Goal: Task Accomplishment & Management: Use online tool/utility

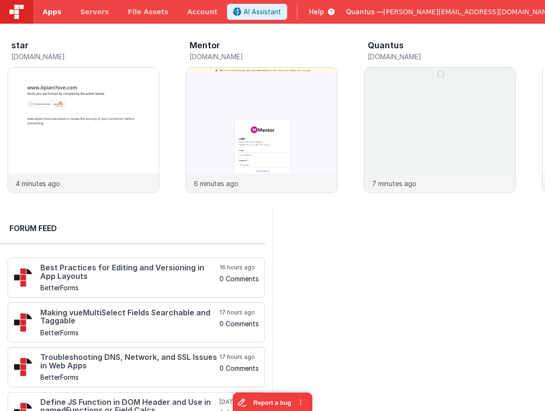
click at [47, 10] on span "Apps" at bounding box center [52, 11] width 18 height 9
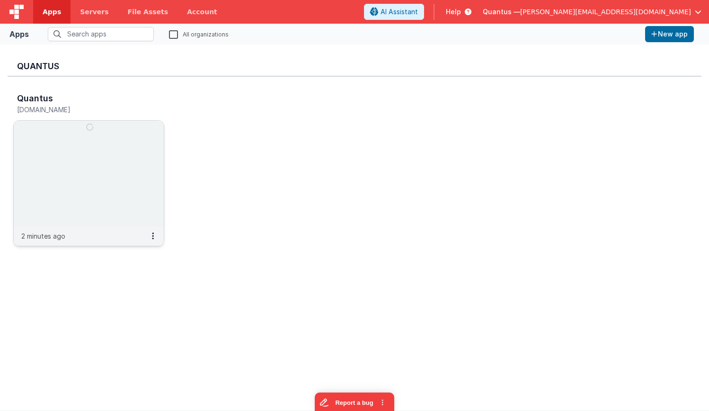
click at [92, 176] on img at bounding box center [89, 174] width 150 height 106
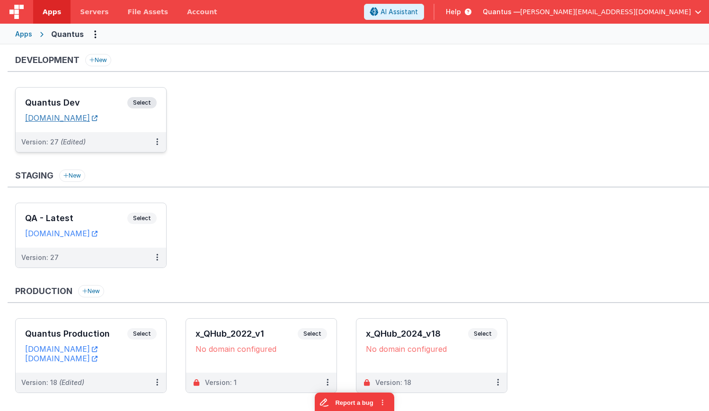
click at [98, 116] on link "quantusdev.fmbetterforms.com" at bounding box center [61, 117] width 72 height 9
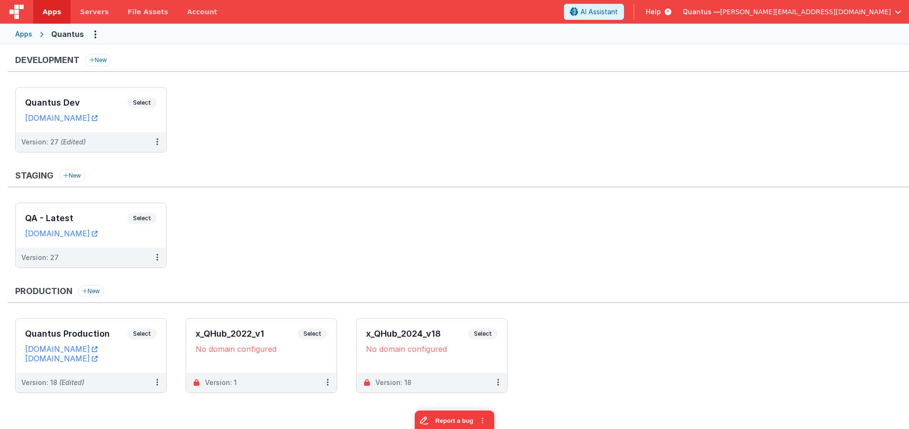
click at [25, 36] on div "Apps" at bounding box center [23, 33] width 17 height 9
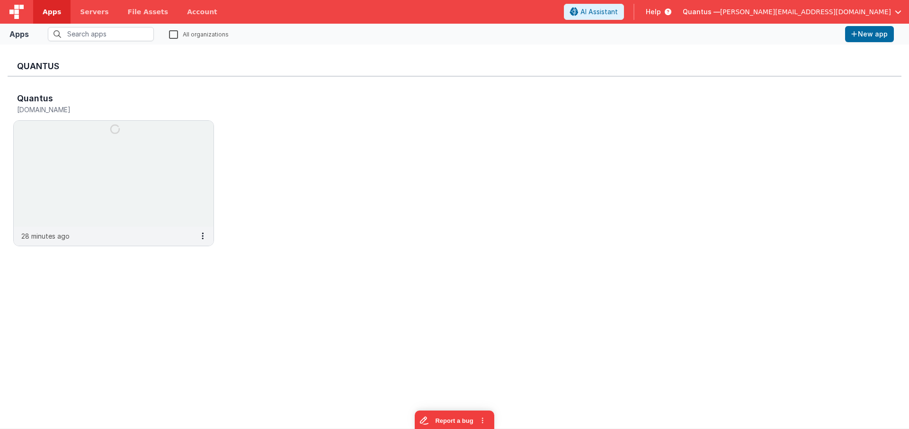
click at [178, 31] on label "All organizations" at bounding box center [199, 33] width 60 height 9
click at [0, 0] on input "All organizations" at bounding box center [0, 0] width 0 height 0
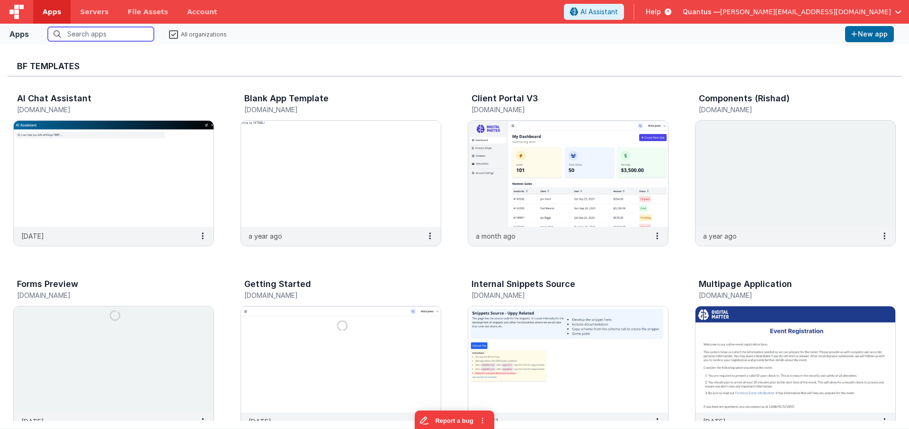
click at [115, 40] on input "text" at bounding box center [101, 34] width 106 height 14
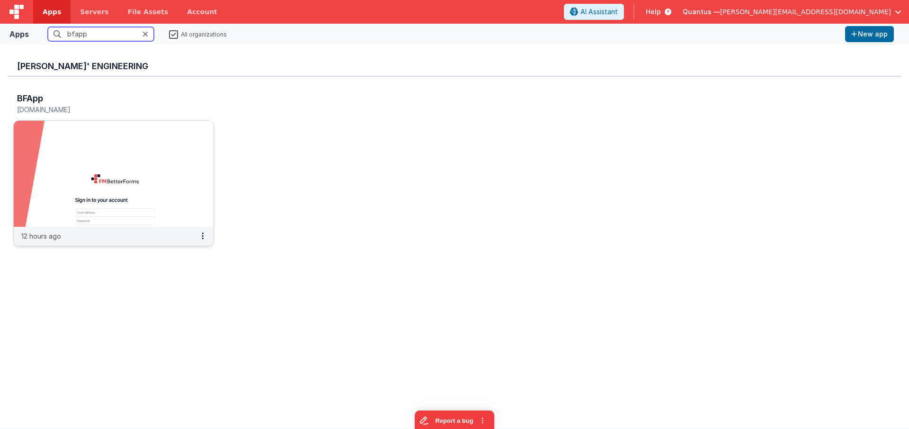
type input "bfapp"
click at [59, 188] on img at bounding box center [114, 174] width 200 height 106
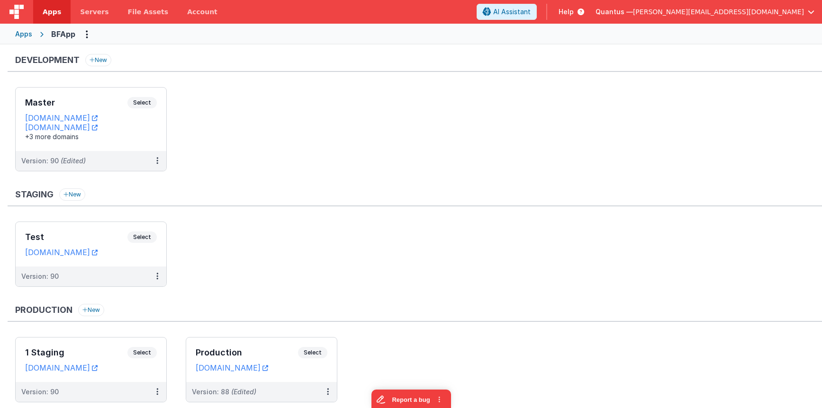
click at [30, 29] on div "Apps BFApp" at bounding box center [411, 34] width 822 height 21
click at [24, 37] on div "Apps" at bounding box center [23, 33] width 17 height 9
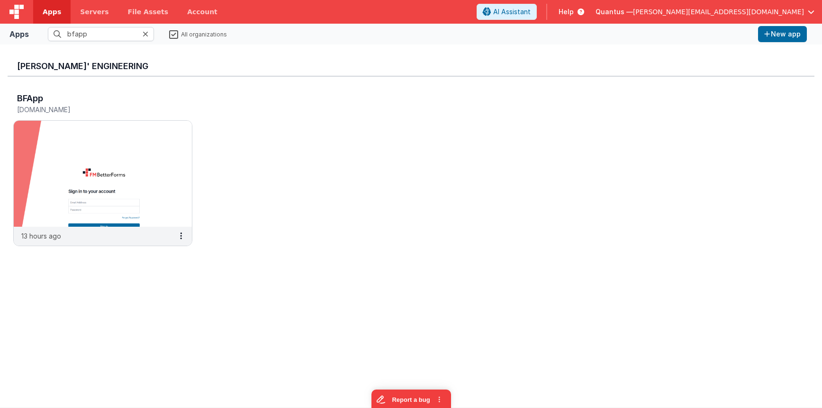
click at [174, 36] on label "All organizations" at bounding box center [198, 33] width 58 height 9
click at [149, 30] on div at bounding box center [148, 34] width 11 height 14
click at [179, 34] on label "All organizations" at bounding box center [198, 33] width 58 height 9
click at [0, 0] on input "All organizations" at bounding box center [0, 0] width 0 height 0
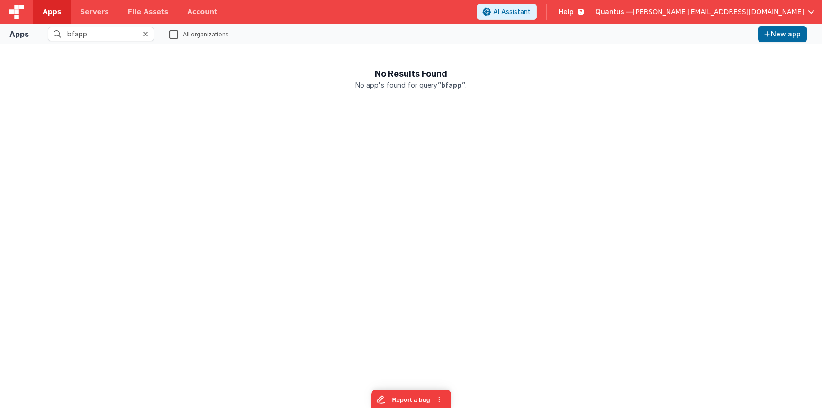
click at [144, 35] on icon at bounding box center [146, 34] width 6 height 8
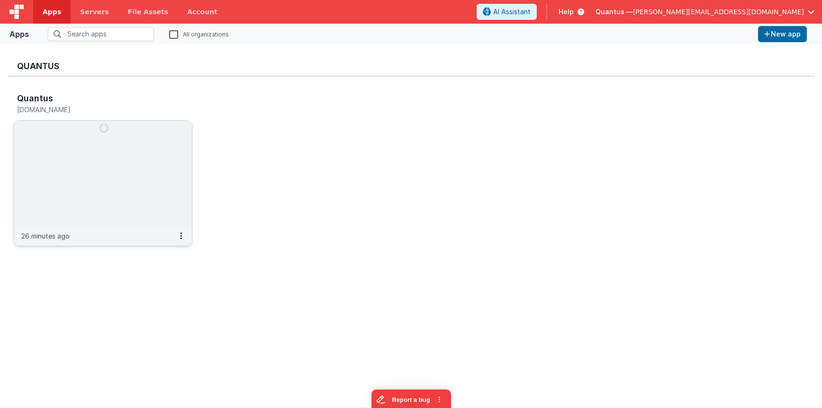
click at [149, 141] on img at bounding box center [103, 174] width 178 height 106
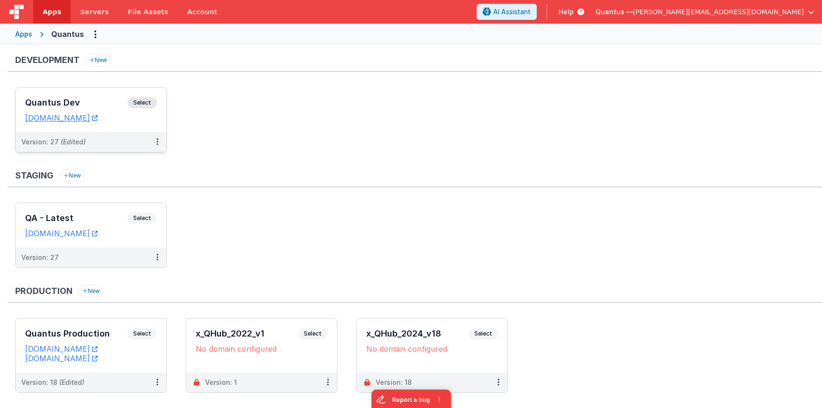
click at [92, 95] on div "Quantus Dev Select URLs quantusdev.fmbetterforms.com" at bounding box center [91, 110] width 151 height 45
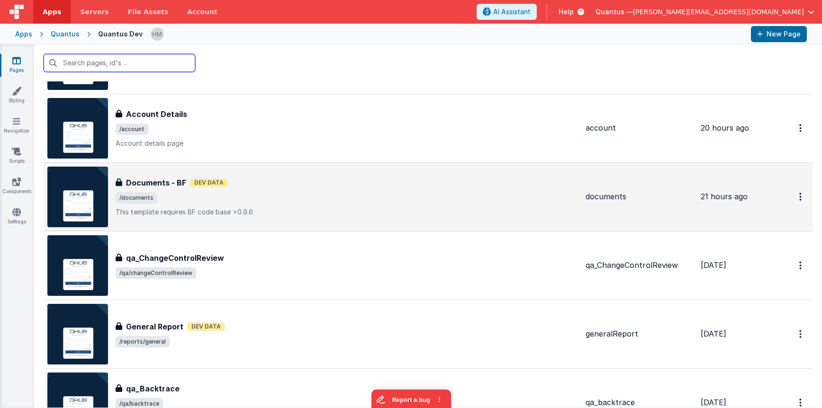
scroll to position [284, 0]
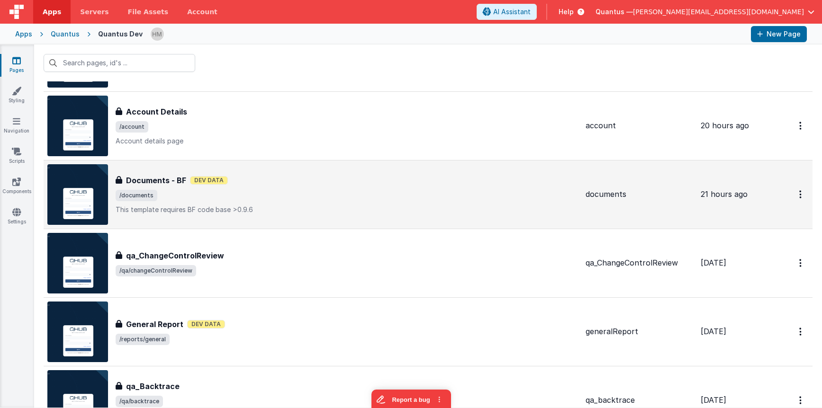
click at [338, 194] on span "/documents" at bounding box center [347, 195] width 462 height 11
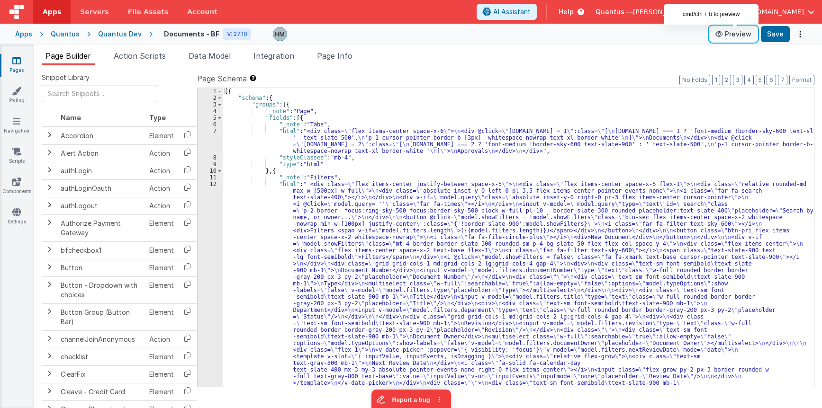
click at [544, 36] on button "Preview" at bounding box center [732, 34] width 47 height 15
click at [245, 179] on div "[{ "schema" : { "groups" : [{ "_note" : "Page" , "fields" : [{ "_note" : "Tabs"…" at bounding box center [518, 357] width 591 height 538
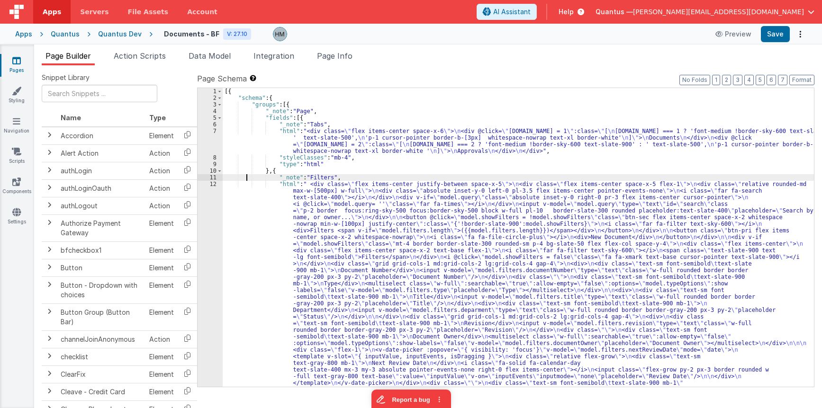
click at [215, 185] on div "12" at bounding box center [209, 297] width 25 height 232
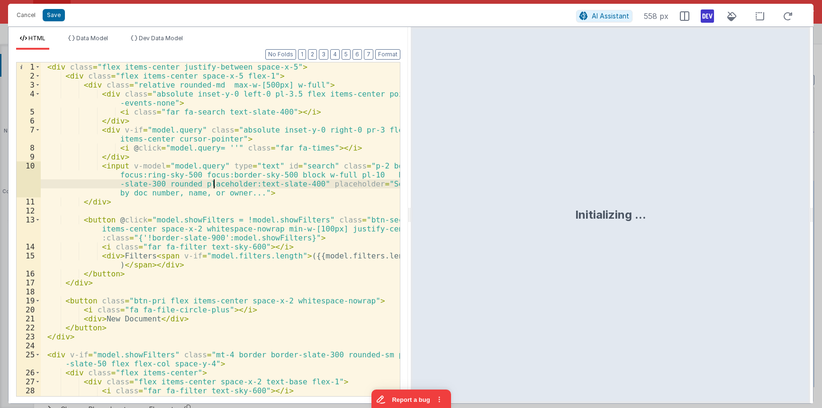
drag, startPoint x: 213, startPoint y: 183, endPoint x: 218, endPoint y: 182, distance: 5.3
click at [216, 183] on div "< div class = "flex items-center justify-between space-x-5" > < div class = "fl…" at bounding box center [220, 239] width 359 height 352
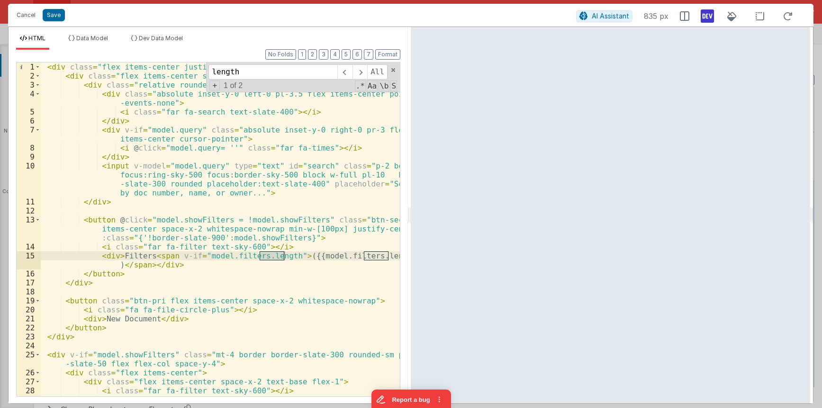
type input "length"
click at [383, 260] on div "< div class = "flex items-center justify-between space-x-5" > < div class = "fl…" at bounding box center [220, 239] width 359 height 352
drag, startPoint x: 174, startPoint y: 266, endPoint x: 97, endPoint y: 255, distance: 77.9
click at [97, 255] on div "< div class = "flex items-center justify-between space-x-5" > < div class = "fl…" at bounding box center [220, 239] width 359 height 352
click at [234, 262] on div "< div class = "flex items-center justify-between space-x-5" > < div class = "fl…" at bounding box center [220, 230] width 359 height 334
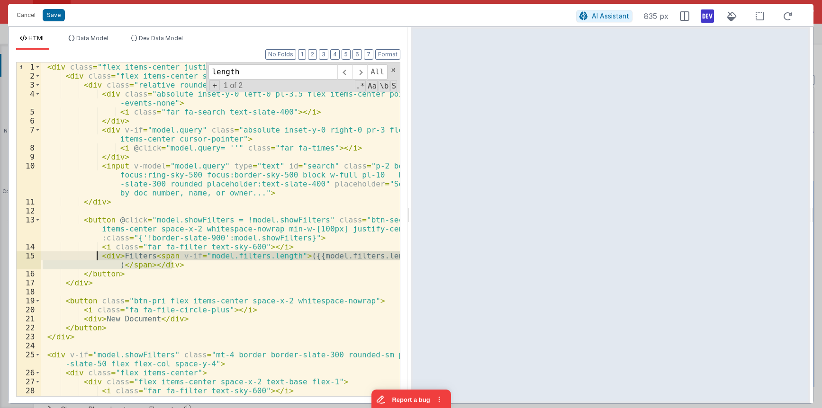
drag, startPoint x: 176, startPoint y: 265, endPoint x: 98, endPoint y: 258, distance: 78.0
click at [98, 258] on div "< div class = "flex items-center justify-between space-x-5" > < div class = "fl…" at bounding box center [220, 239] width 359 height 352
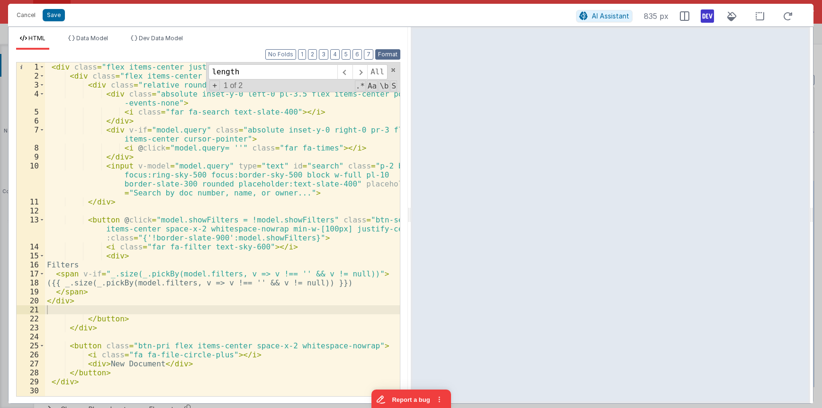
click at [388, 55] on button "Format" at bounding box center [387, 54] width 25 height 10
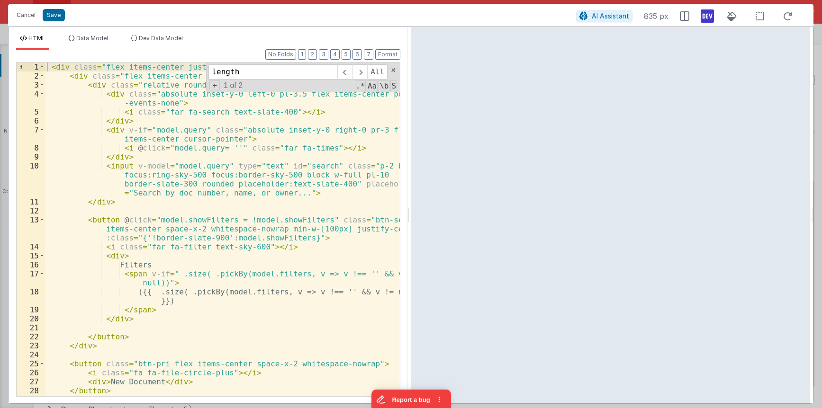
click at [206, 269] on div "< div class = "flex items-center justify-between space-x-5" > < div class = "fl…" at bounding box center [222, 239] width 355 height 352
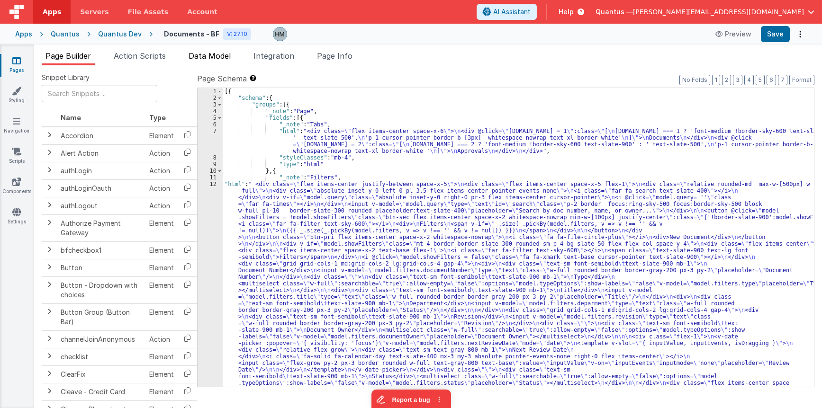
click at [213, 55] on span "Data Model" at bounding box center [209, 55] width 42 height 9
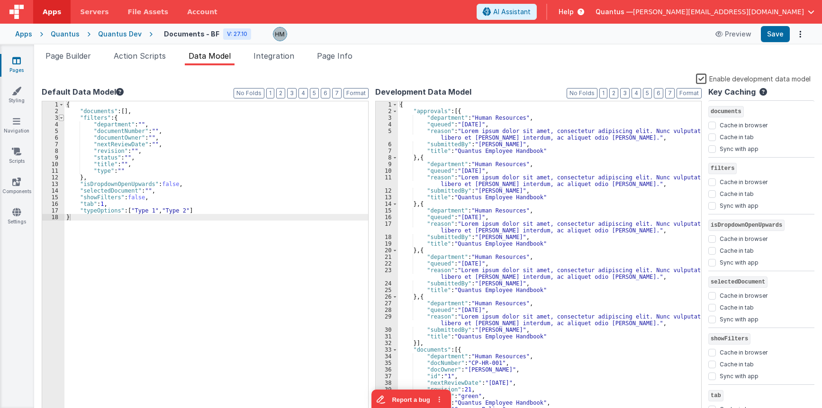
click at [62, 120] on span at bounding box center [61, 118] width 5 height 7
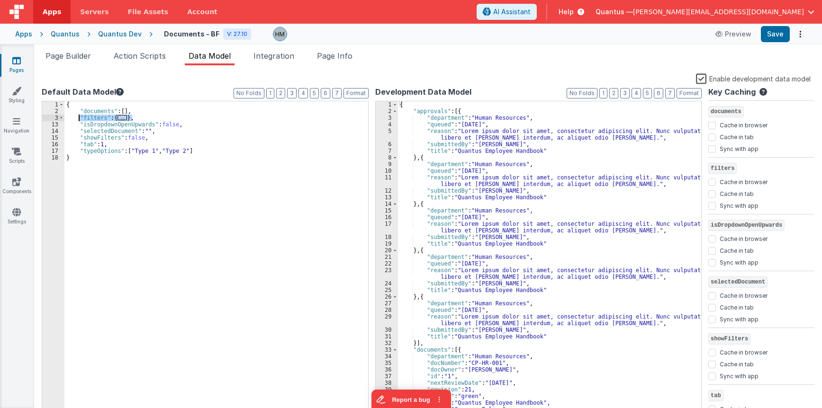
drag, startPoint x: 137, startPoint y: 118, endPoint x: 80, endPoint y: 120, distance: 57.4
click at [80, 120] on div "{ "documents" : [ ] , "filters" : { ... } , "isDropdownOpenUpwards" : false , "…" at bounding box center [216, 265] width 304 height 328
click at [157, 117] on div "{ "documents" : [ ] , "filters" : { ... } , "isDropdownOpenUpwards" : false , "…" at bounding box center [216, 258] width 304 height 315
drag, startPoint x: 128, startPoint y: 117, endPoint x: 113, endPoint y: 117, distance: 14.7
click at [113, 117] on div "{ "documents" : [ ] , "filters" : { ... } , "activeFilters: {}, "isDropdownOpen…" at bounding box center [216, 265] width 304 height 328
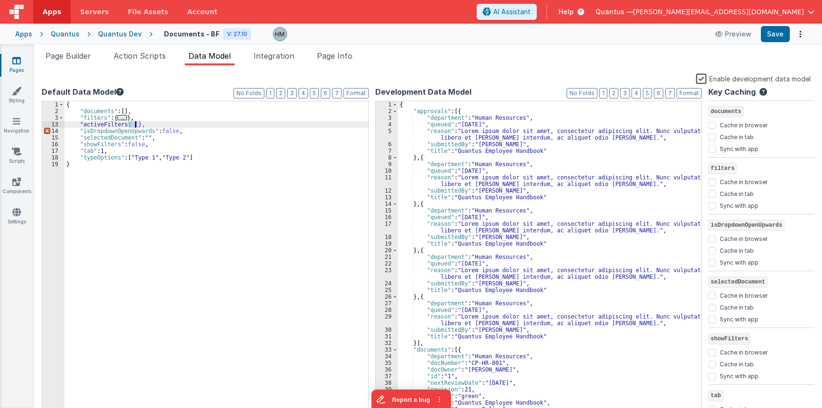
drag, startPoint x: 128, startPoint y: 123, endPoint x: 134, endPoint y: 124, distance: 5.8
click at [134, 124] on div "{ "documents" : [ ] , "filters" : { ... } , "activeFilters: {}, "isDropdownOpen…" at bounding box center [216, 265] width 304 height 328
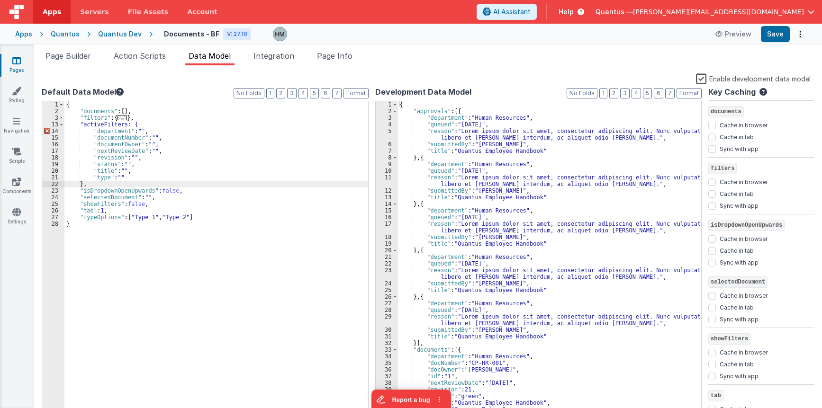
click at [122, 124] on div "{ "documents" : [ ] , "filters" : { ... } , "activeFilters: { "department" : ""…" at bounding box center [216, 265] width 304 height 328
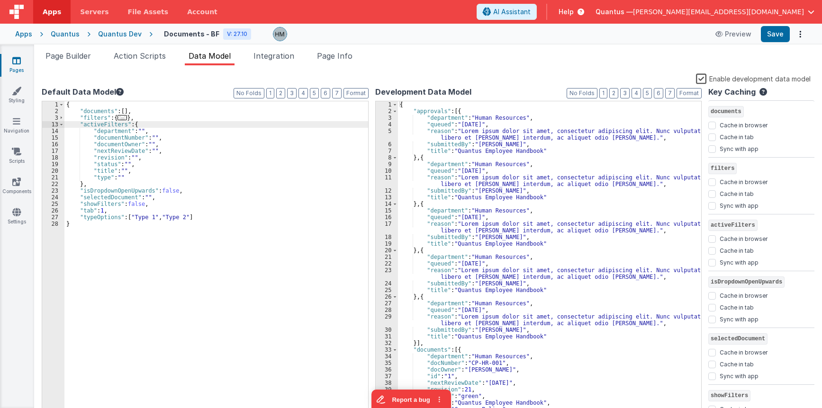
click at [188, 127] on div "{ "documents" : [ ] , "filters" : { ... } , "activeFilters" : { "department" : …" at bounding box center [216, 265] width 304 height 328
click at [70, 59] on span "Page Builder" at bounding box center [67, 55] width 45 height 9
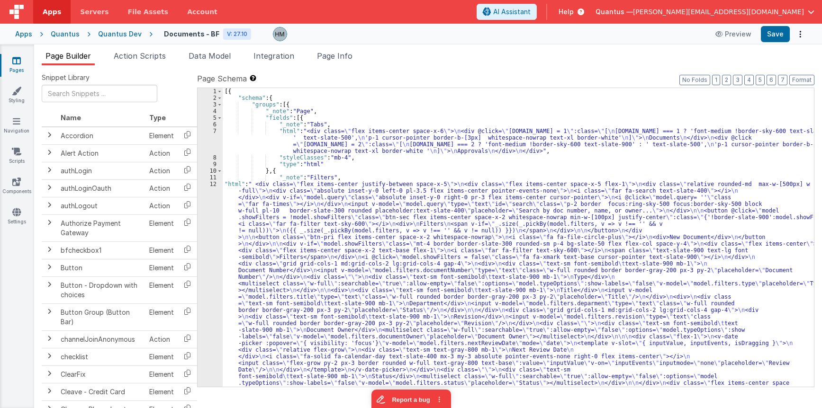
click at [281, 189] on div "[{ "schema" : { "groups" : [{ "_note" : "Page" , "fields" : [{ "_note" : "Tabs"…" at bounding box center [518, 350] width 591 height 524
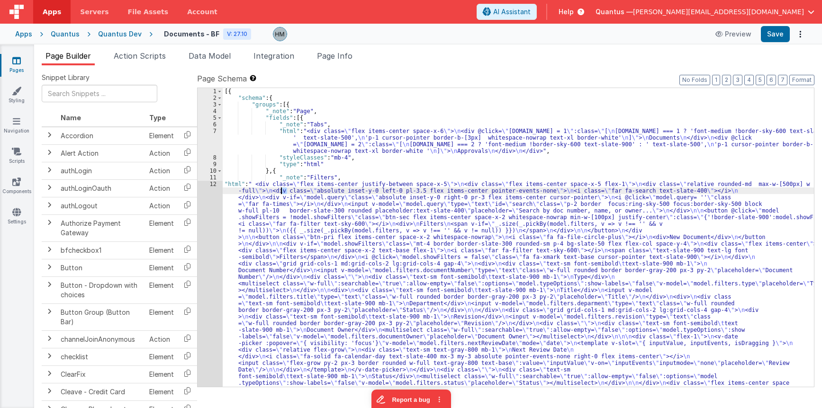
click at [212, 183] on div "12" at bounding box center [209, 290] width 25 height 219
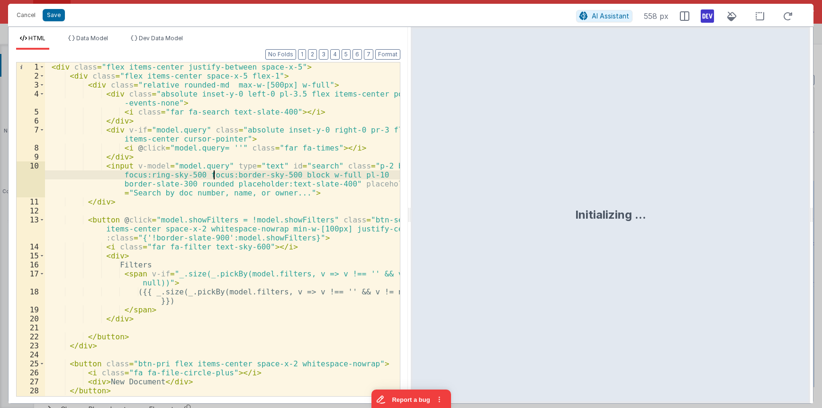
click at [215, 179] on div "< div class = "flex items-center justify-between space-x-5" > < div class = "fl…" at bounding box center [222, 239] width 355 height 352
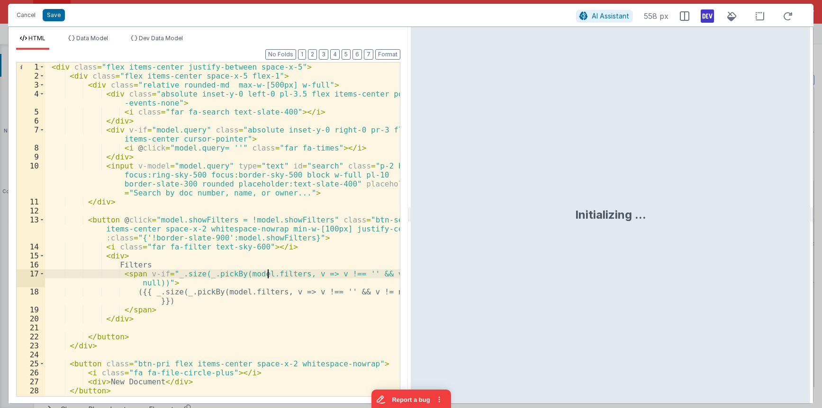
click at [268, 273] on div "< div class = "flex items-center justify-between space-x-5" > < div class = "fl…" at bounding box center [222, 239] width 355 height 352
click at [260, 277] on div "< div class = "flex items-center justify-between space-x-5" > < div class = "fl…" at bounding box center [222, 230] width 355 height 334
click at [292, 276] on div "< div class = "flex items-center justify-between space-x-5" > < div class = "fl…" at bounding box center [222, 239] width 355 height 352
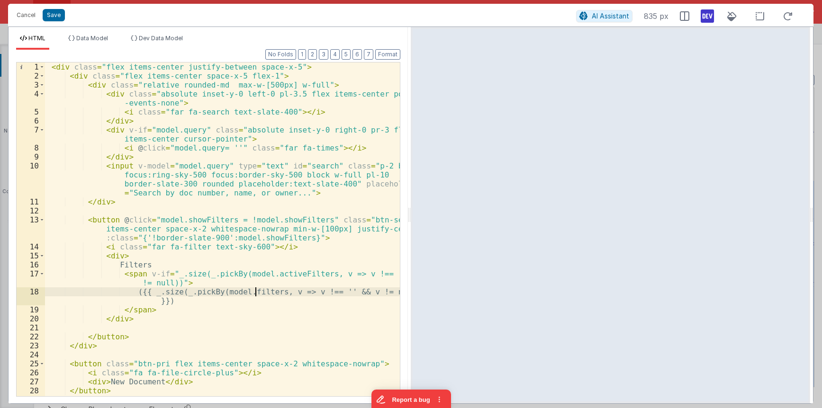
click at [257, 291] on div "< div class = "flex items-center justify-between space-x-5" > < div class = "fl…" at bounding box center [222, 239] width 355 height 352
click at [324, 260] on div "< div class = "flex items-center justify-between space-x-5" > < div class = "fl…" at bounding box center [222, 239] width 355 height 352
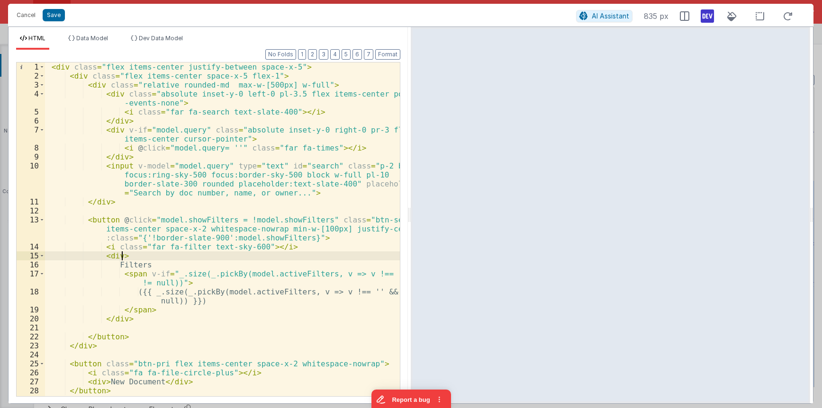
click at [237, 118] on div "< div class = "flex items-center justify-between space-x-5" > < div class = "fl…" at bounding box center [222, 239] width 355 height 352
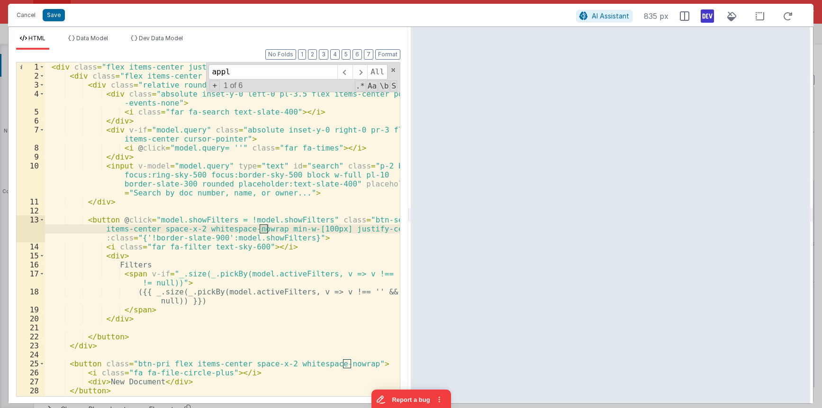
scroll to position [863, 0]
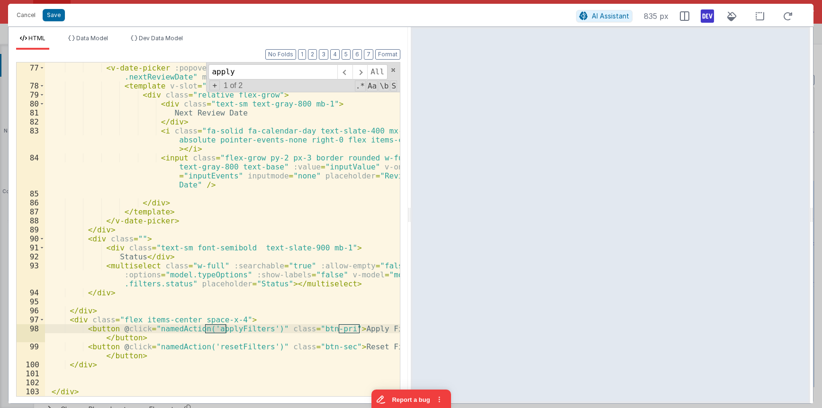
type input "apply"
click at [225, 328] on div "< div class = "flex-1" > < v-date-picker :popover = "{ visibility: 'focus'}" v-…" at bounding box center [222, 230] width 355 height 334
click at [225, 328] on div "< div class = "flex-1" > < v-date-picker :popover = "{ visibility: 'focus'}" v-…" at bounding box center [222, 230] width 355 height 352
click at [258, 287] on div "< div class = "flex-1" > < v-date-picker :popover = "{ visibility: 'focus'}" v-…" at bounding box center [222, 230] width 355 height 352
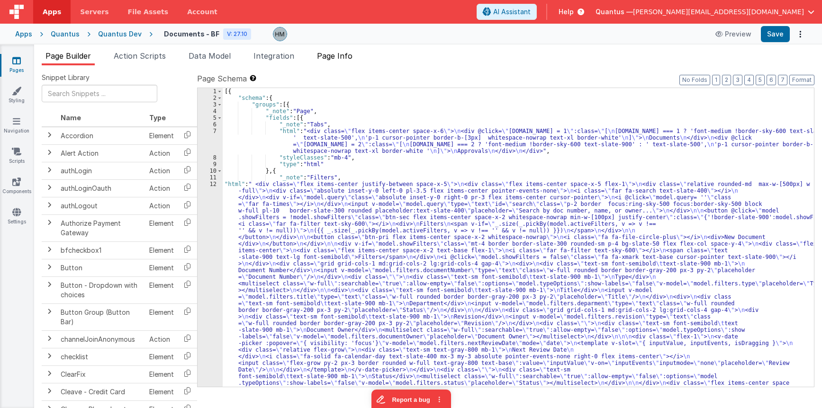
click at [348, 62] on li "Page Info" at bounding box center [334, 57] width 43 height 15
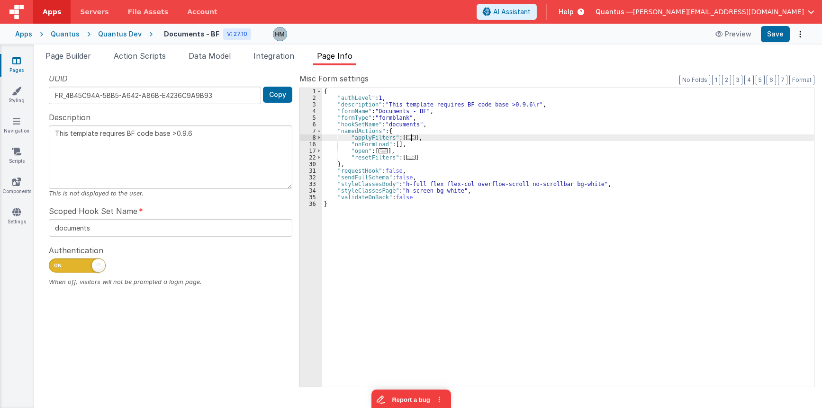
click at [411, 139] on span "..." at bounding box center [410, 137] width 9 height 5
click at [408, 137] on span "..." at bounding box center [410, 137] width 9 height 5
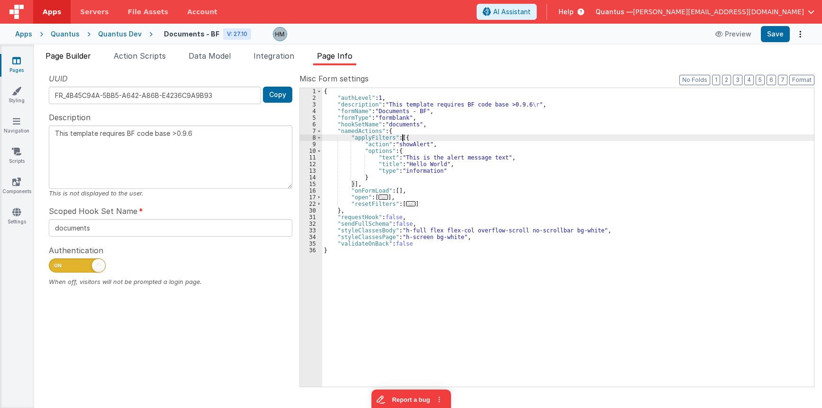
click at [78, 58] on span "Page Builder" at bounding box center [67, 55] width 45 height 9
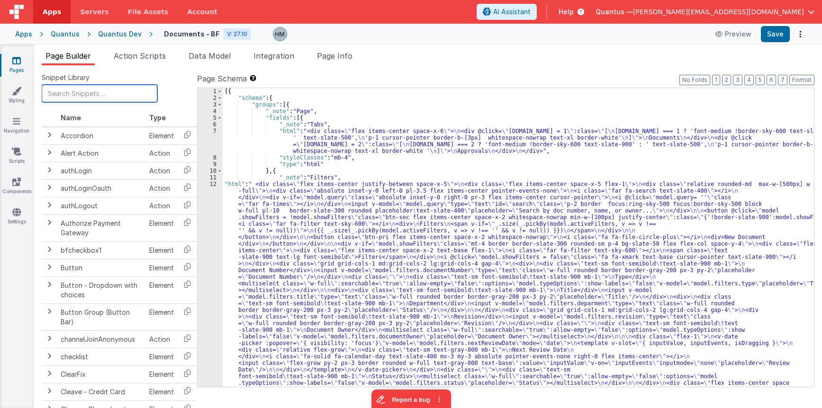
click at [102, 93] on input "text" at bounding box center [100, 94] width 116 height 18
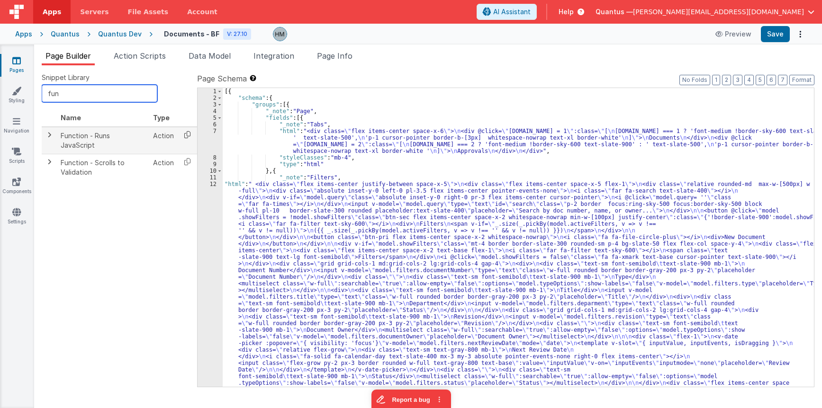
type input "fun"
click at [185, 136] on icon at bounding box center [187, 134] width 19 height 15
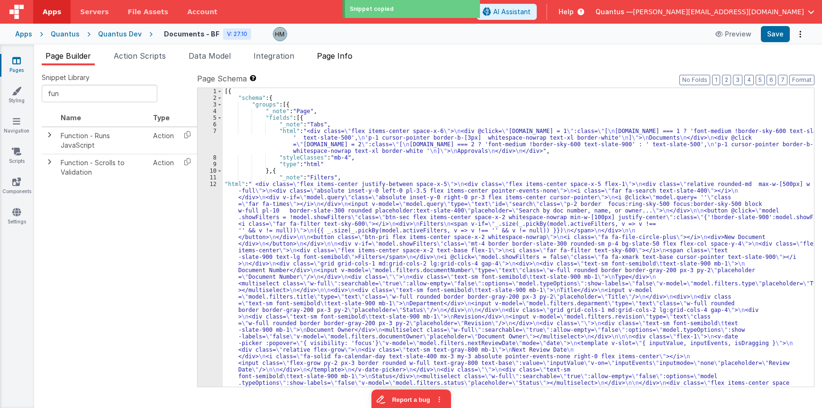
click at [337, 60] on span "Page Info" at bounding box center [335, 55] width 36 height 9
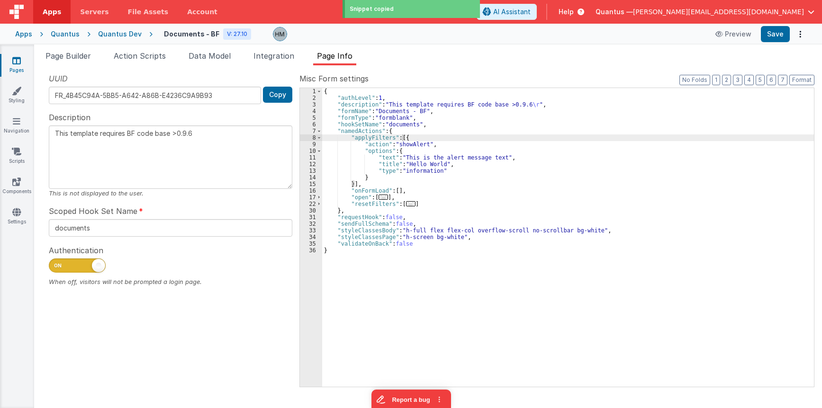
click at [401, 140] on div "{ "authLevel" : 1 , "description" : "This template requires BF code base >0.9.6…" at bounding box center [568, 244] width 492 height 312
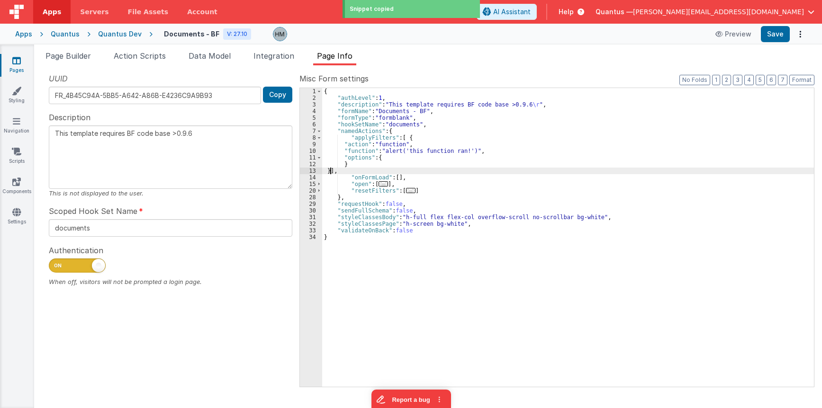
type textarea "This template requires BF code base >0.9.6"
drag, startPoint x: 369, startPoint y: 152, endPoint x: 316, endPoint y: 150, distance: 53.5
click at [368, 152] on div "{ "authLevel" : 1 , "description" : "This template requires BF code base >0.9.6…" at bounding box center [568, 244] width 492 height 312
click at [308, 152] on div "10" at bounding box center [311, 151] width 22 height 7
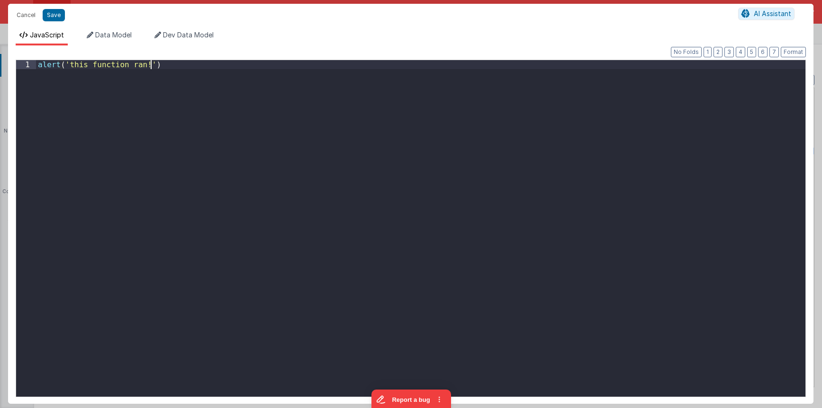
drag, startPoint x: 258, startPoint y: 94, endPoint x: -20, endPoint y: 51, distance: 281.9
click at [36, 60] on div "alert ( 'this function ran!' )" at bounding box center [420, 228] width 769 height 337
click at [221, 107] on div "model . activeFilters = model . filters" at bounding box center [420, 237] width 769 height 355
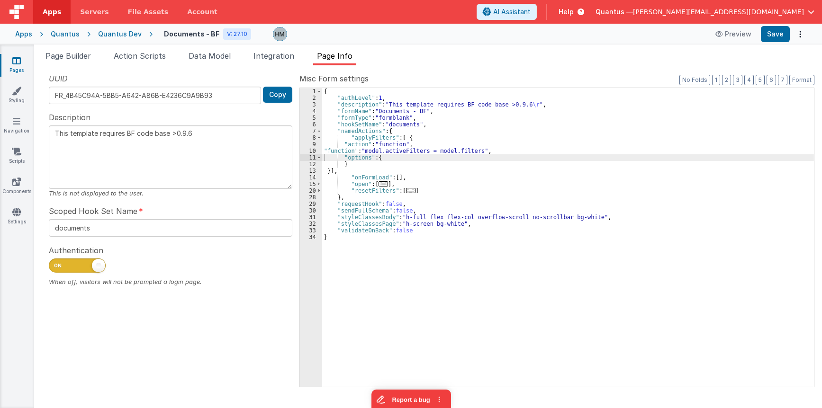
click at [406, 193] on span "..." at bounding box center [410, 190] width 9 height 5
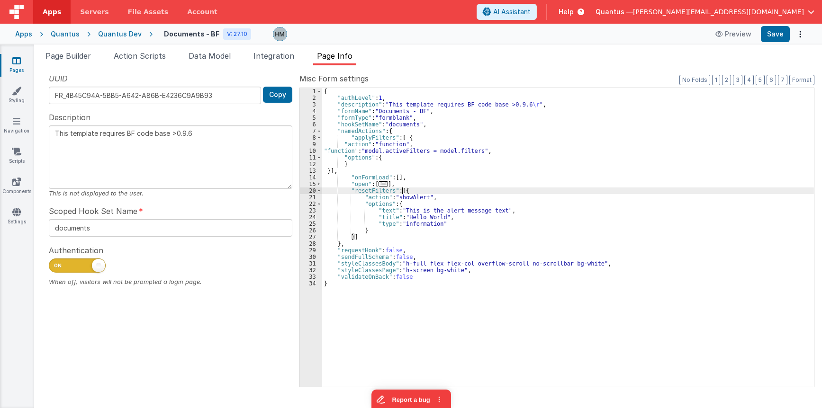
click at [365, 215] on div "{ "authLevel" : 1 , "description" : "This template requires BF code base >0.9.6…" at bounding box center [568, 244] width 492 height 312
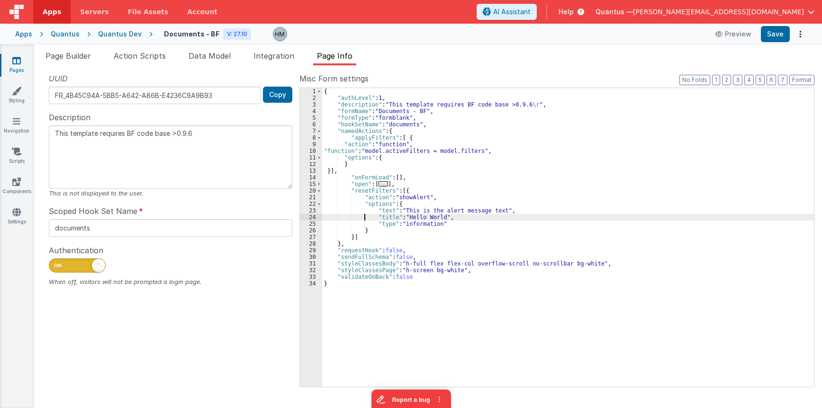
click at [404, 139] on div "{ "authLevel" : 1 , "description" : "This template requires BF code base >0.9.6…" at bounding box center [568, 244] width 492 height 312
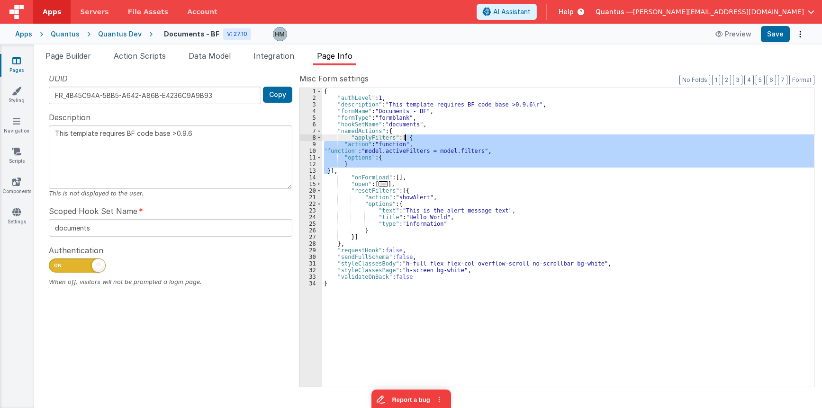
click at [404, 139] on div "{ "authLevel" : 1 , "description" : "This template requires BF code base >0.9.6…" at bounding box center [568, 244] width 492 height 312
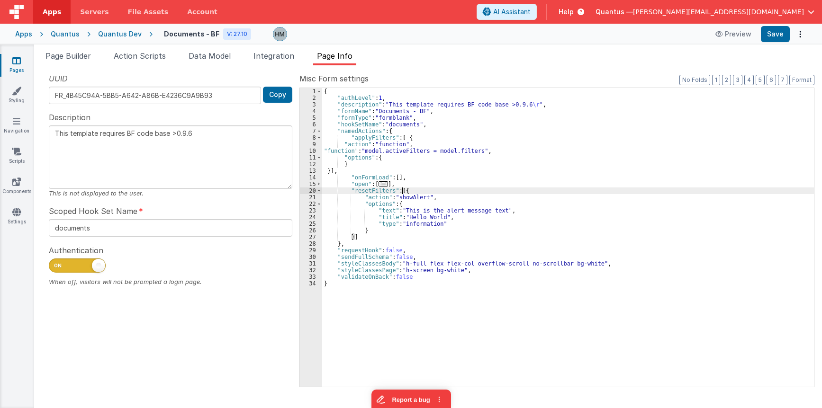
click at [402, 192] on div "{ "authLevel" : 1 , "description" : "This template requires BF code base >0.9.6…" at bounding box center [568, 244] width 492 height 312
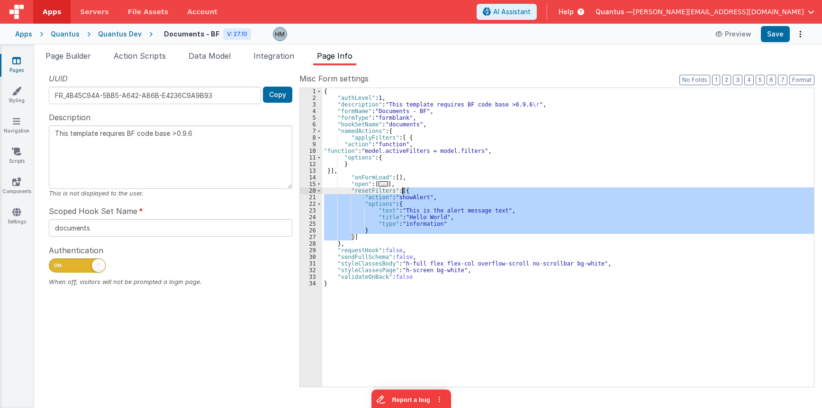
type textarea "This template requires BF code base >0.9.6"
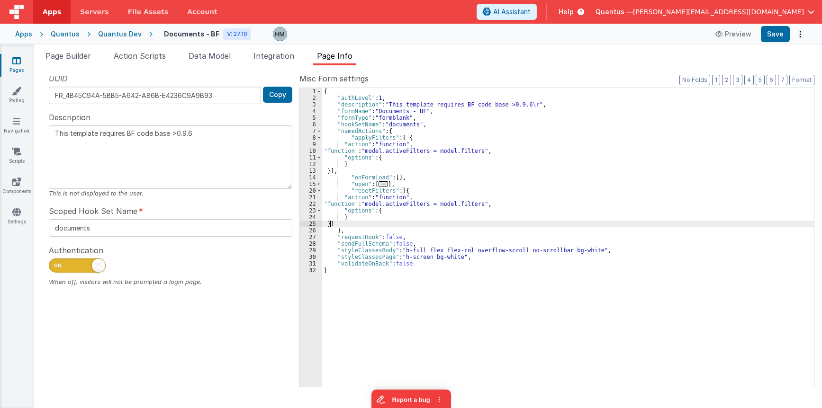
click at [391, 205] on div "{ "authLevel" : 1 , "description" : "This template requires BF code base >0.9.6…" at bounding box center [568, 244] width 492 height 312
click at [312, 205] on div "22" at bounding box center [311, 204] width 22 height 7
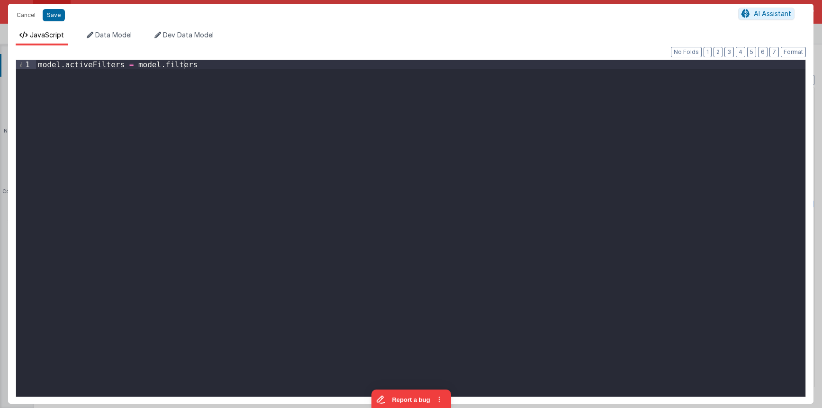
drag, startPoint x: 13, startPoint y: 37, endPoint x: -20, endPoint y: 34, distance: 33.4
click at [36, 60] on div "model . activeFilters = model . filters" at bounding box center [420, 228] width 769 height 337
click at [197, 88] on div "model . filters = "" model . activeFilters = """ at bounding box center [420, 237] width 769 height 355
click at [220, 124] on div "model . filters = "" model . activeFilters = """ at bounding box center [420, 237] width 769 height 355
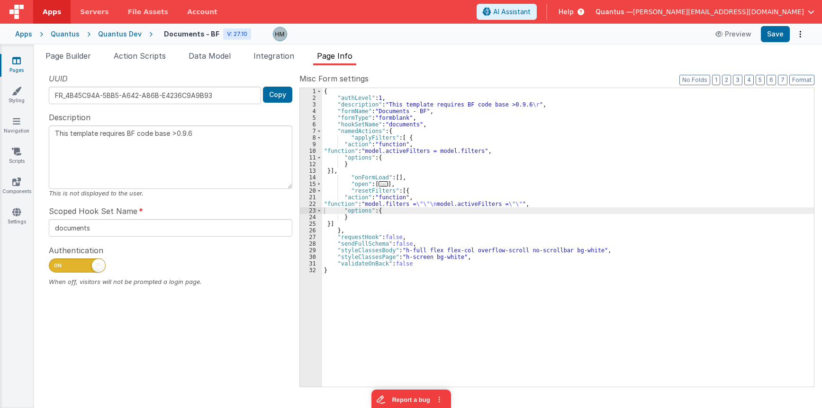
click at [403, 163] on div "{ "authLevel" : 1 , "description" : "This template requires BF code base >0.9.6…" at bounding box center [568, 244] width 492 height 312
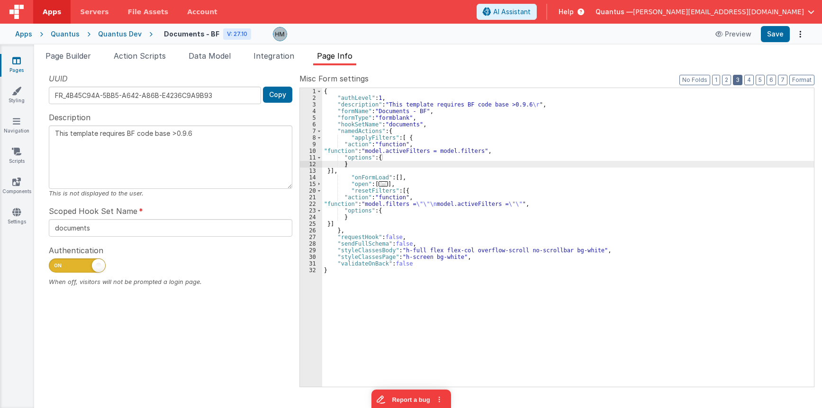
click at [544, 82] on button "3" at bounding box center [737, 80] width 9 height 10
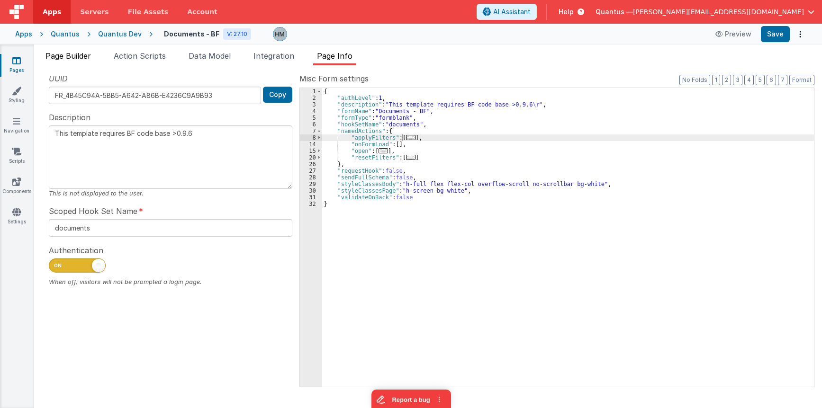
click at [87, 61] on li "Page Builder" at bounding box center [68, 57] width 53 height 15
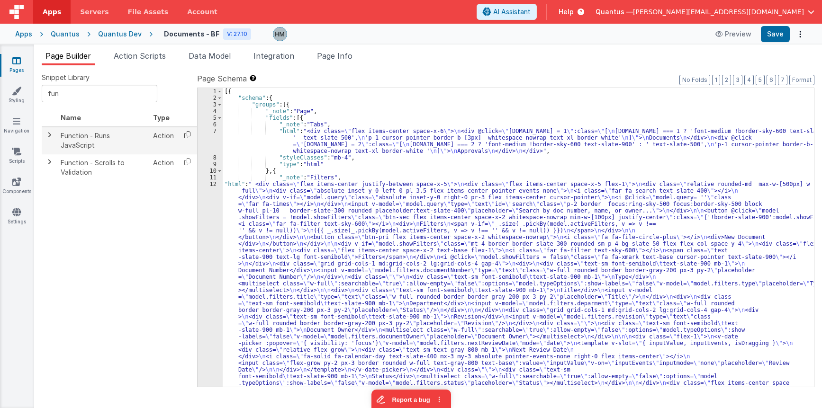
click at [188, 133] on icon at bounding box center [187, 134] width 19 height 15
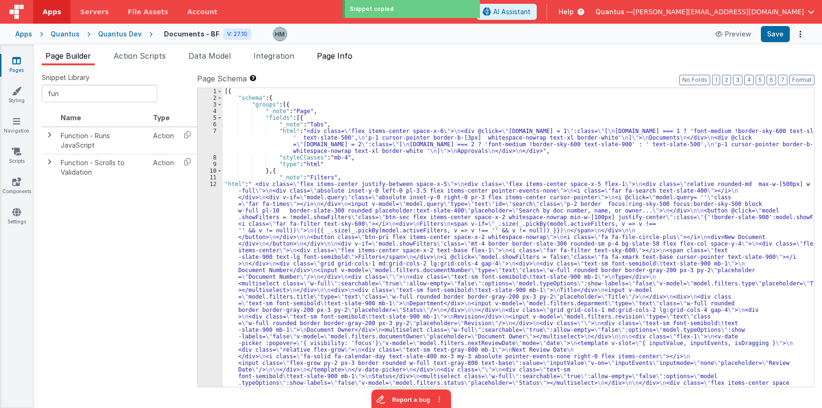
click at [349, 61] on li "Page Info" at bounding box center [334, 57] width 43 height 15
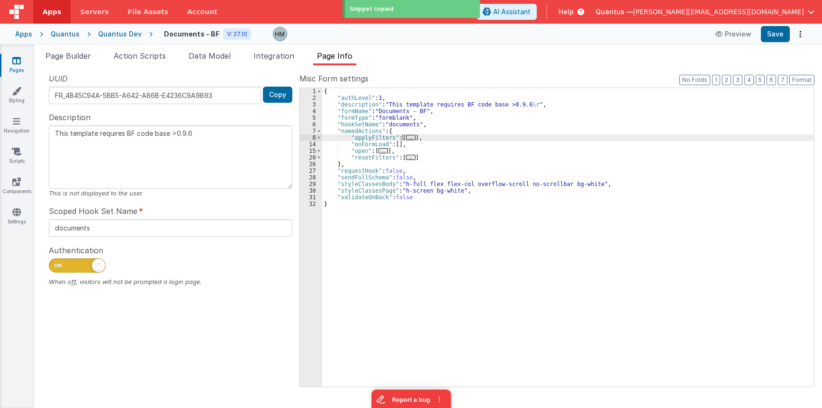
click at [395, 146] on div "{ "authLevel" : 1 , "description" : "This template requires BF code base >0.9.6…" at bounding box center [568, 244] width 492 height 312
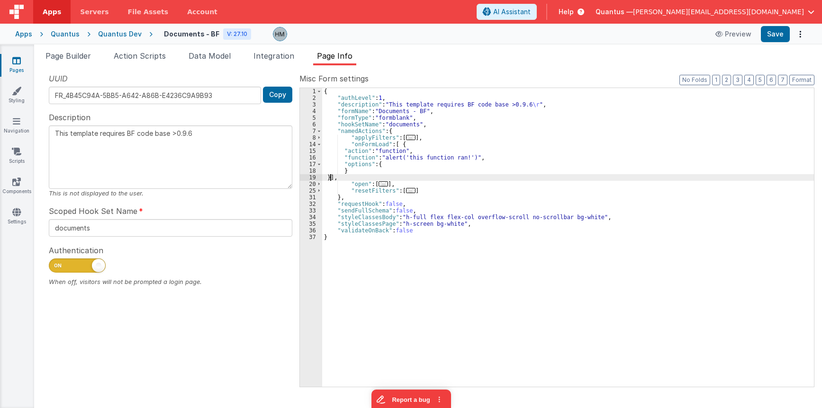
type textarea "This template requires BF code base >0.9.6"
drag, startPoint x: 377, startPoint y: 164, endPoint x: 366, endPoint y: 165, distance: 10.9
click at [377, 164] on div "{ "authLevel" : 1 , "description" : "This template requires BF code base >0.9.6…" at bounding box center [568, 244] width 492 height 312
click at [312, 159] on div "16" at bounding box center [311, 157] width 22 height 7
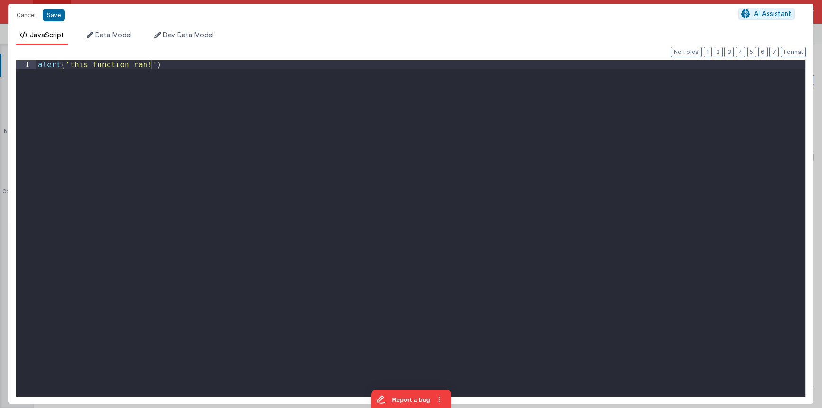
drag, startPoint x: 329, startPoint y: 112, endPoint x: 0, endPoint y: 27, distance: 339.4
click at [36, 60] on div "alert ( 'this function ran!' )" at bounding box center [420, 228] width 769 height 337
click at [117, 40] on li "Data Model" at bounding box center [109, 37] width 53 height 15
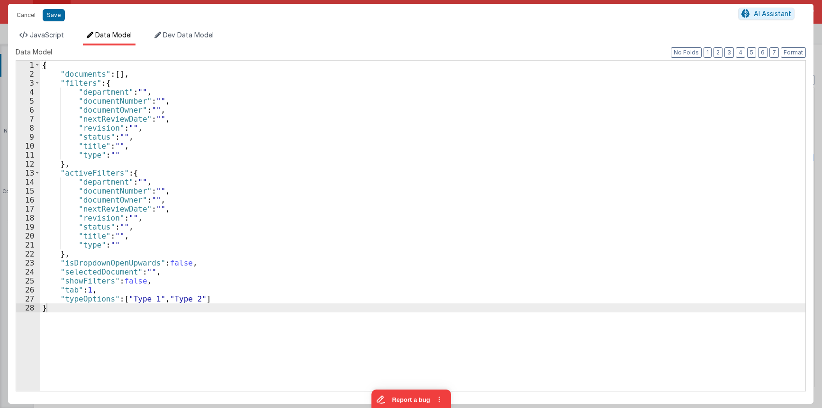
click at [193, 46] on div "Format 7 6 5 4 3 2 1 No Folds 1 model . filteredData = model . XXXXXXXXXXXXXXXX…" at bounding box center [410, 224] width 805 height 359
click at [197, 38] on span "Dev Data Model" at bounding box center [188, 35] width 51 height 8
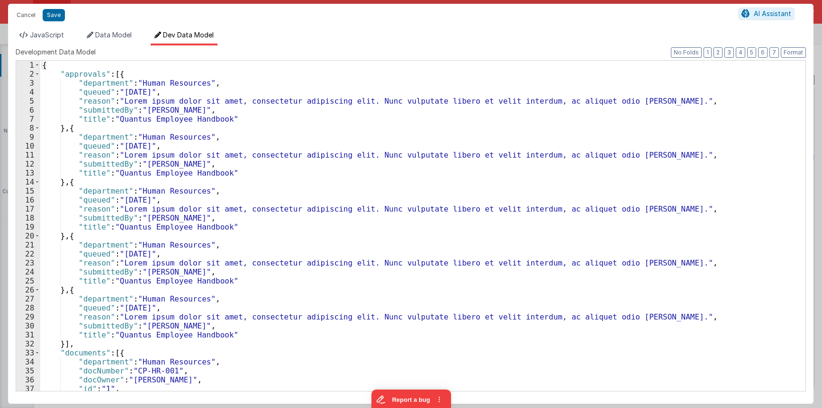
click at [80, 72] on div "{ "approvals" : [{ "department" : "Human Resources" , "queued" : "14d ago" , "r…" at bounding box center [422, 235] width 765 height 349
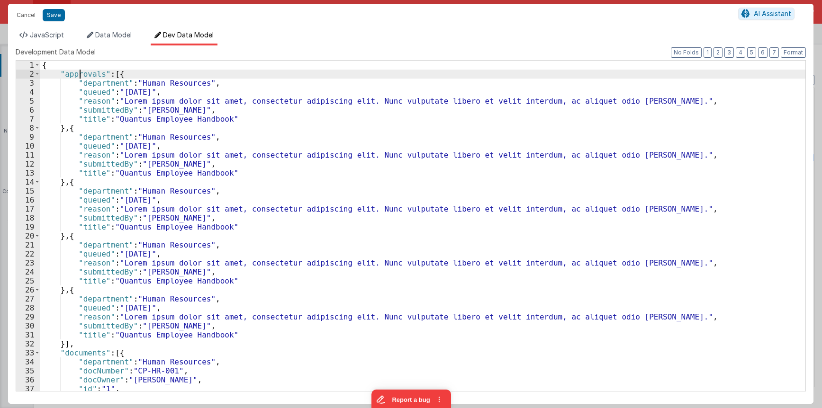
click at [80, 72] on div "{ "approvals" : [{ "department" : "Human Resources" , "queued" : "14d ago" , "r…" at bounding box center [422, 235] width 765 height 349
click at [544, 52] on button "2" at bounding box center [717, 52] width 9 height 10
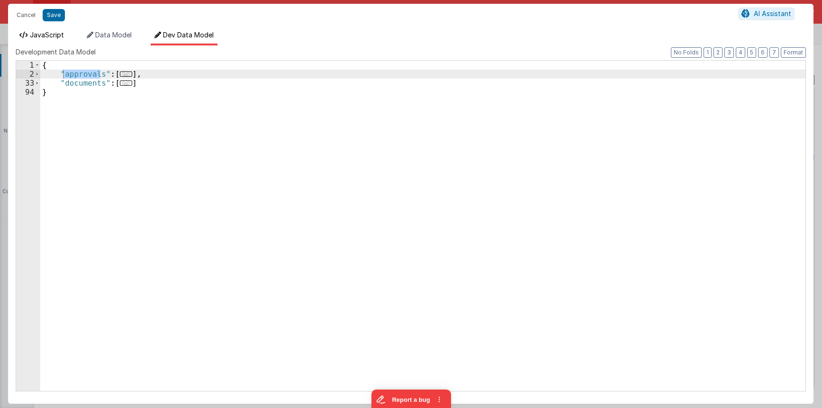
click at [56, 36] on span "JavaScript" at bounding box center [47, 35] width 34 height 8
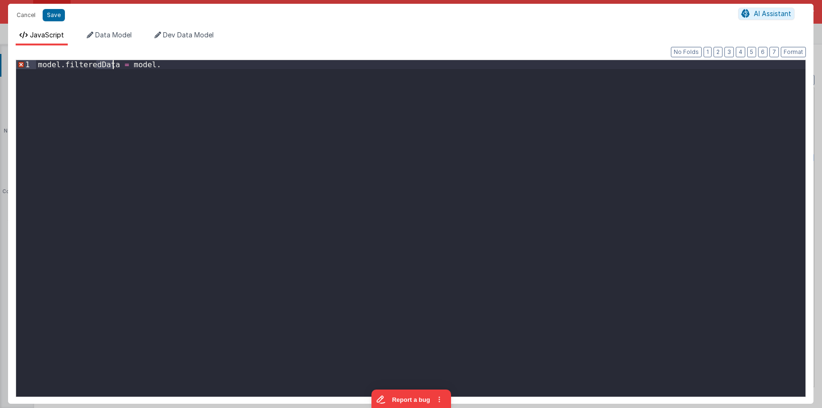
drag, startPoint x: 97, startPoint y: 63, endPoint x: 114, endPoint y: 64, distance: 16.6
click at [114, 64] on div "model . filteredData = model ." at bounding box center [420, 237] width 769 height 355
click at [188, 37] on span "Dev Data Model" at bounding box center [188, 35] width 51 height 8
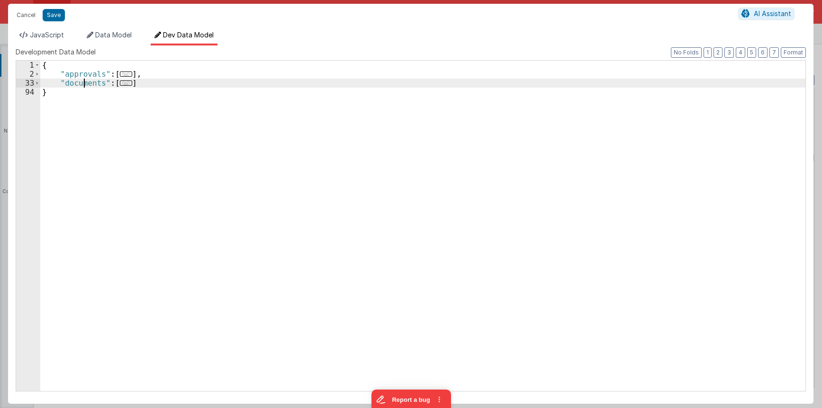
click at [86, 82] on div "{ "approvals" : [ ... ] , "documents" : [ ... ] }" at bounding box center [422, 235] width 765 height 349
click at [41, 39] on span "JavaScript" at bounding box center [47, 35] width 34 height 8
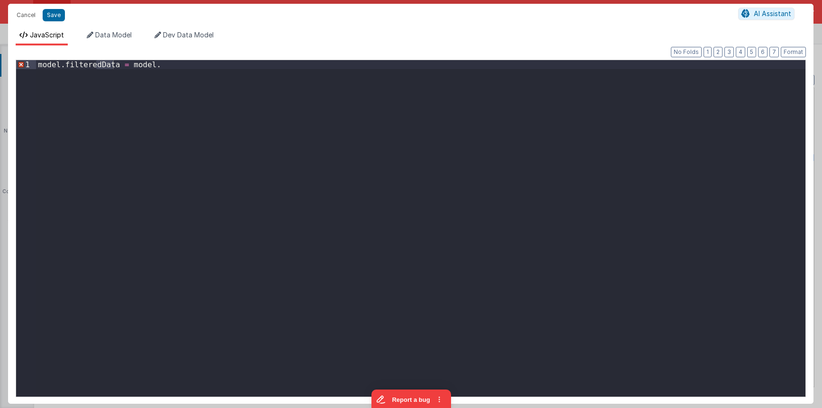
click at [112, 62] on div "model . filteredData = model ." at bounding box center [420, 228] width 769 height 337
drag, startPoint x: 113, startPoint y: 66, endPoint x: 101, endPoint y: 66, distance: 12.3
click at [101, 66] on div "model . filteredData = model ." at bounding box center [420, 237] width 769 height 355
click at [209, 65] on div "model . filteredDocuments = model ." at bounding box center [420, 237] width 769 height 355
click at [248, 98] on div "model . filteredDocuments = model . documents" at bounding box center [420, 237] width 769 height 355
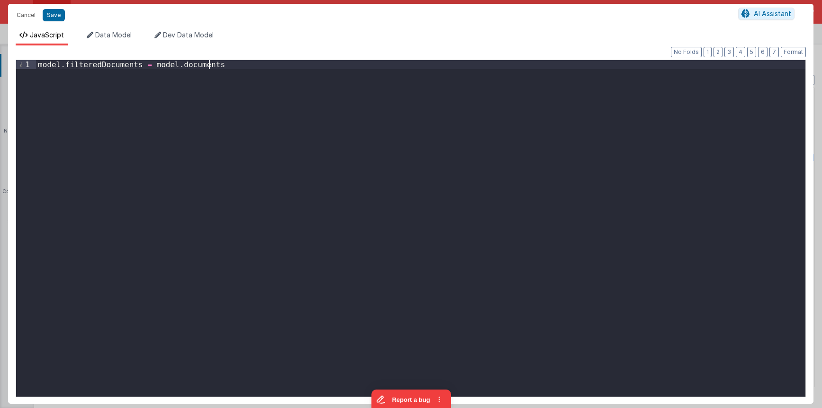
type textarea "This template requires BF code base >0.9.6"
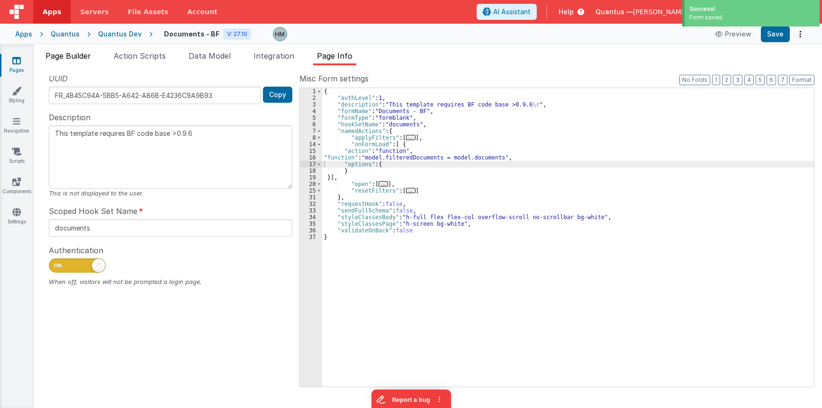
click at [80, 53] on span "Page Builder" at bounding box center [67, 55] width 45 height 9
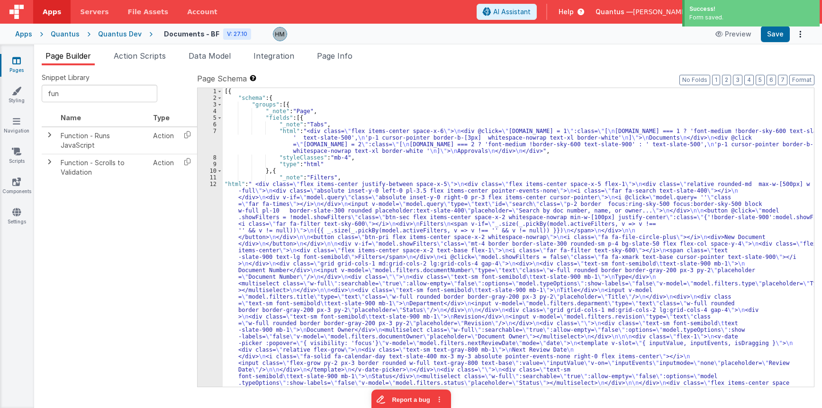
click at [354, 170] on div "[{ "schema" : { "groups" : [{ "_note" : "Page" , "fields" : [{ "_note" : "Tabs"…" at bounding box center [518, 350] width 591 height 524
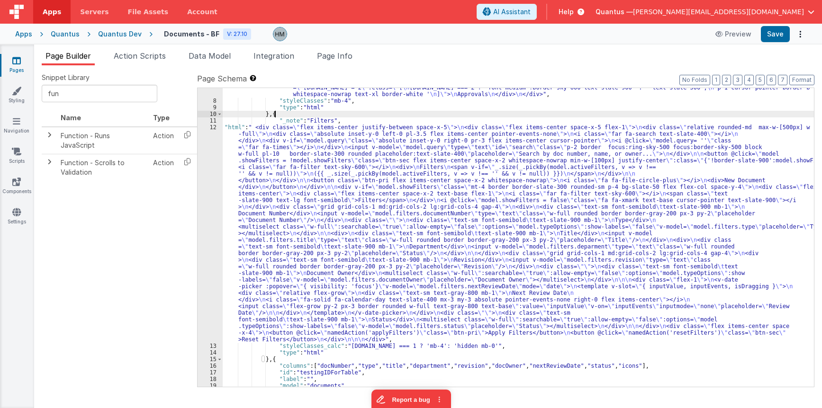
scroll to position [114, 0]
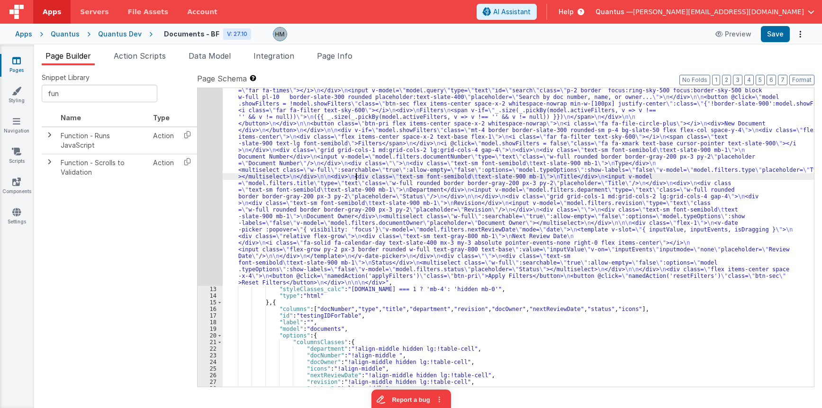
click at [355, 173] on div ""html" : " <div class= \" flex items-center justify-between space-x-5 \" > \n <…" at bounding box center [518, 329] width 591 height 524
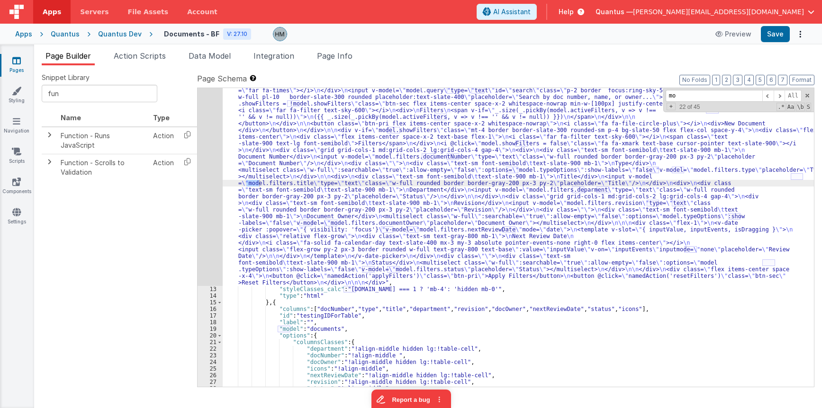
type input "m"
click at [320, 328] on div ""html" : " <div class= \" flex items-center justify-between space-x-5 \" > \n <…" at bounding box center [518, 329] width 591 height 524
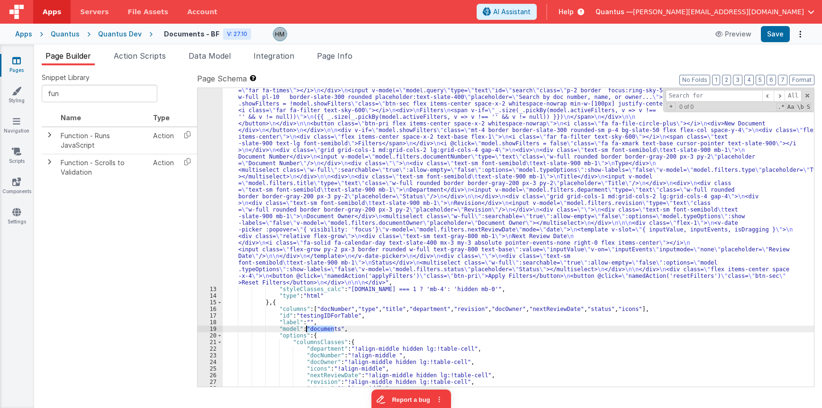
click at [320, 328] on div ""html" : " <div class= \" flex items-center justify-between space-x-5 \" > \n <…" at bounding box center [518, 329] width 591 height 524
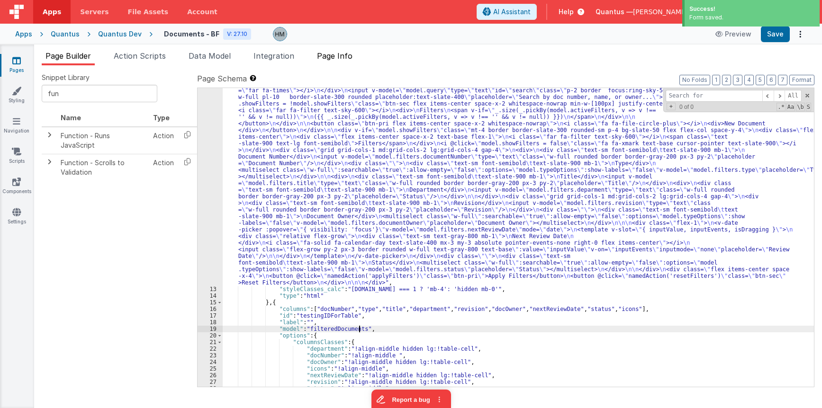
click at [332, 54] on span "Page Info" at bounding box center [335, 55] width 36 height 9
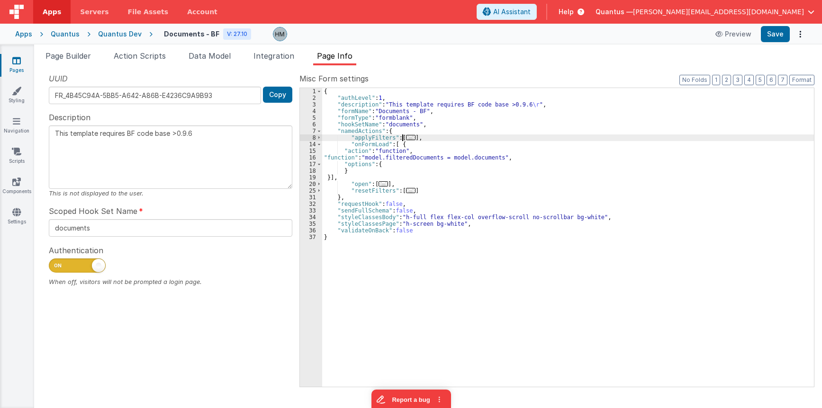
click at [407, 137] on span "..." at bounding box center [410, 137] width 9 height 5
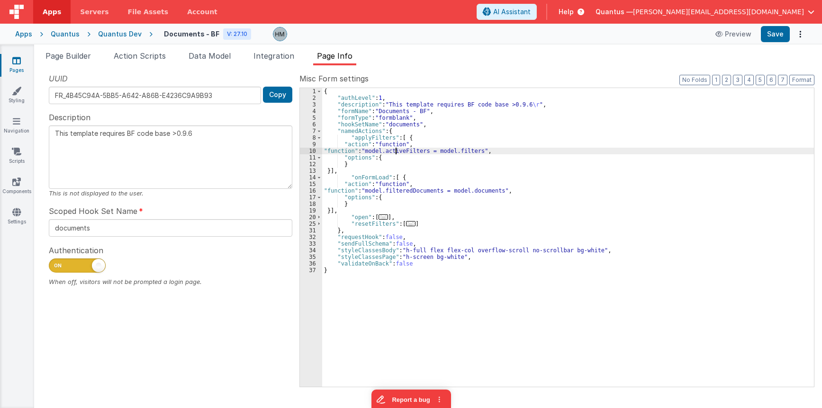
click at [395, 154] on div "{ "authLevel" : 1 , "description" : "This template requires BF code base >0.9.6…" at bounding box center [568, 244] width 492 height 312
click at [406, 224] on span "..." at bounding box center [410, 223] width 9 height 5
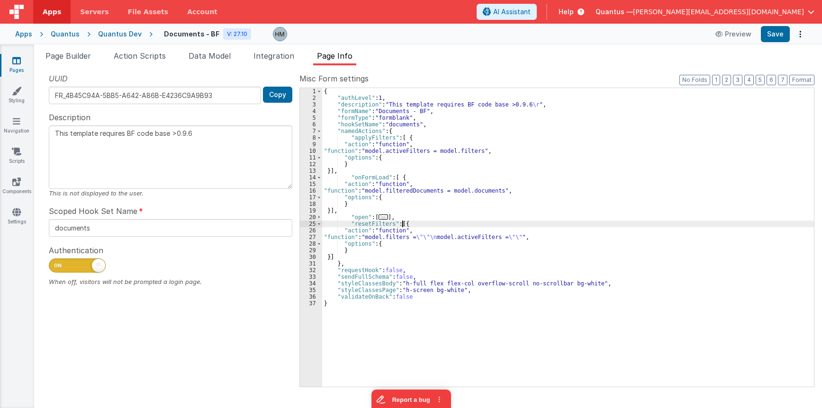
click at [367, 239] on div "{ "authLevel" : 1 , "description" : "This template requires BF code base >0.9.6…" at bounding box center [568, 244] width 492 height 312
click at [311, 239] on div "27" at bounding box center [311, 237] width 22 height 7
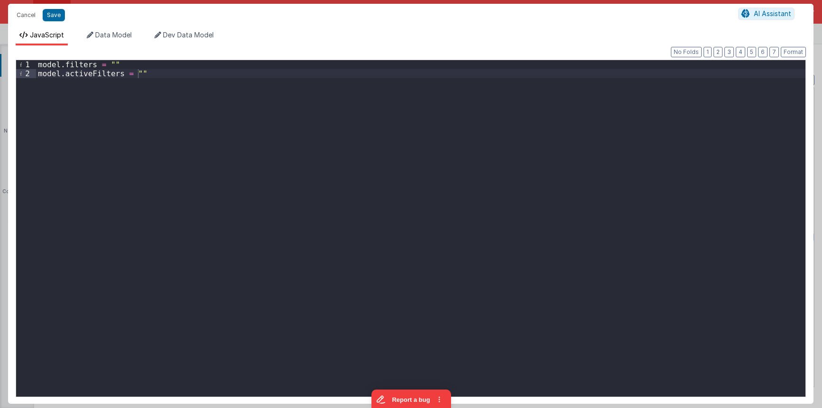
click at [148, 72] on div "model . filters = "" model . activeFilters = """ at bounding box center [420, 237] width 769 height 355
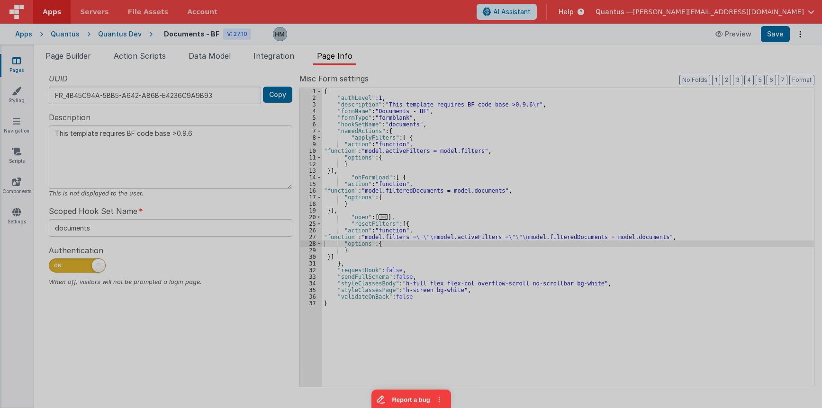
type textarea "This template requires BF code base >0.9.6"
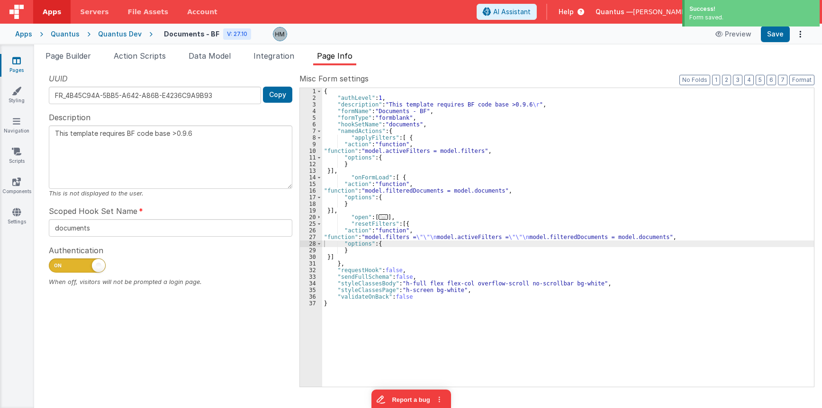
click at [357, 146] on div "{ "authLevel" : 1 , "description" : "This template requires BF code base >0.9.6…" at bounding box center [568, 244] width 492 height 312
click at [313, 151] on div "10" at bounding box center [311, 151] width 22 height 7
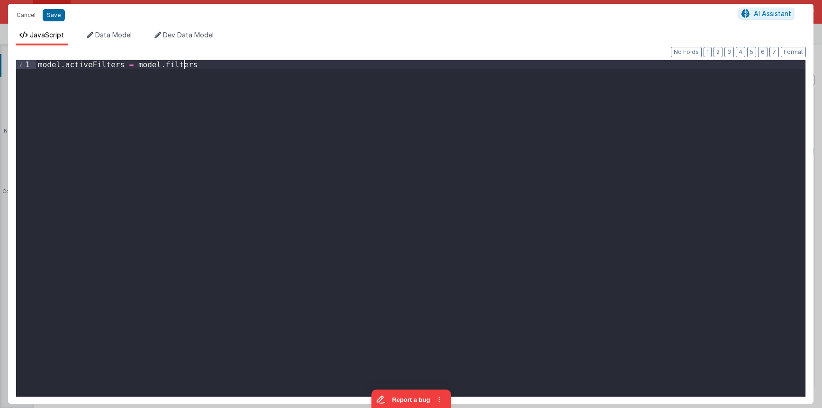
click at [287, 128] on div "model . activeFilters = model . filters" at bounding box center [420, 237] width 769 height 355
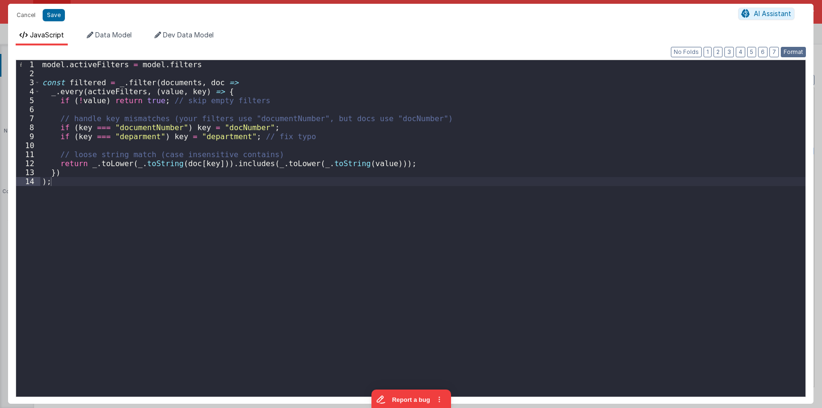
click at [544, 52] on button "Format" at bounding box center [792, 52] width 25 height 10
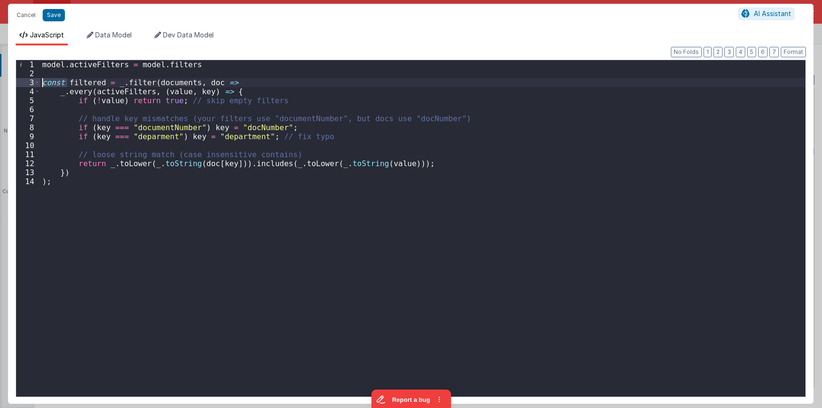
drag, startPoint x: 68, startPoint y: 81, endPoint x: 7, endPoint y: 81, distance: 61.6
click at [40, 81] on div "model . activeFilters = model . filters const filtered = _ . filter ( documents…" at bounding box center [422, 228] width 765 height 337
click at [116, 37] on span "Data Model" at bounding box center [113, 35] width 36 height 8
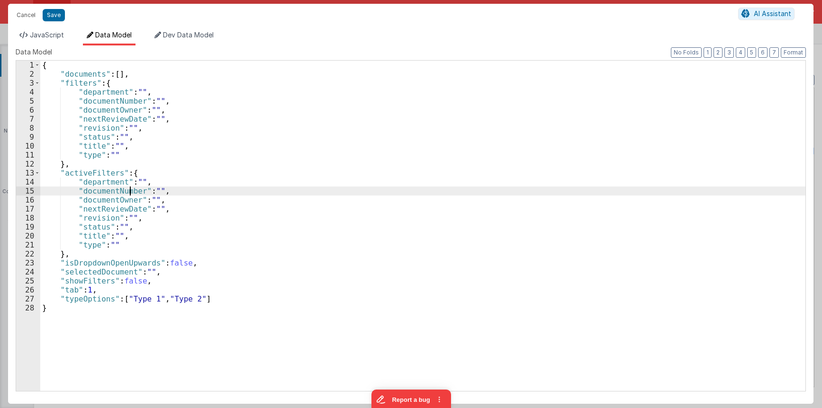
click at [129, 195] on div "{ "documents" : [ ] , "filters" : { "department" : "" , "documentNumber" : "" ,…" at bounding box center [422, 235] width 765 height 349
type textarea "This template requires BF code base >0.9.6"
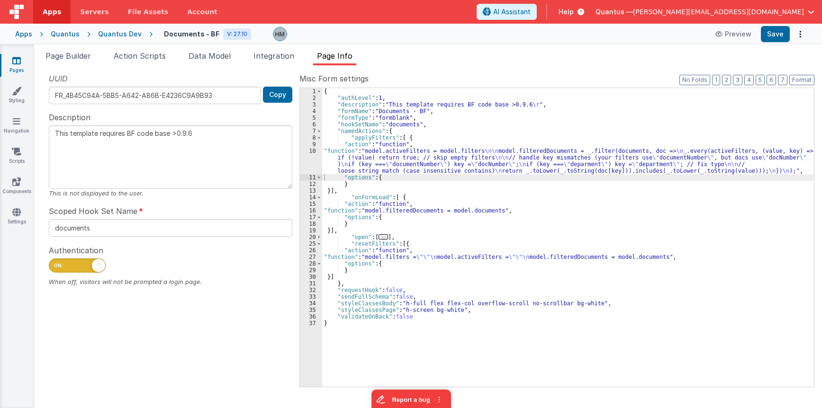
click at [412, 210] on div "{ "authLevel" : 1 , "description" : "This template requires BF code base >0.9.6…" at bounding box center [568, 244] width 492 height 312
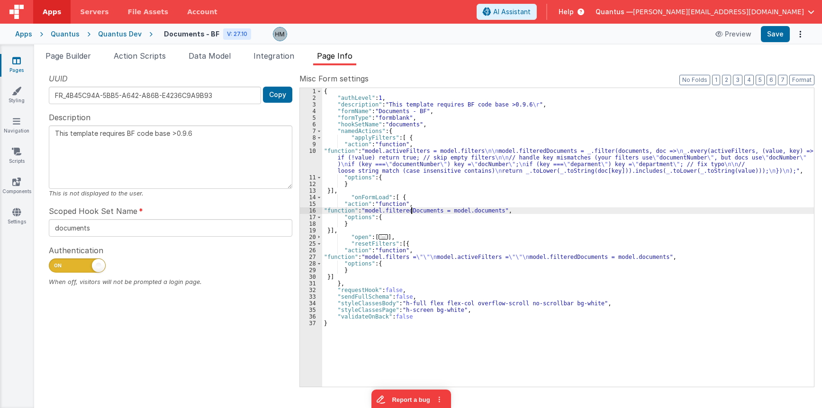
click at [412, 210] on div "{ "authLevel" : 1 , "description" : "This template requires BF code base >0.9.6…" at bounding box center [568, 244] width 492 height 312
click at [212, 55] on span "Data Model" at bounding box center [209, 55] width 42 height 9
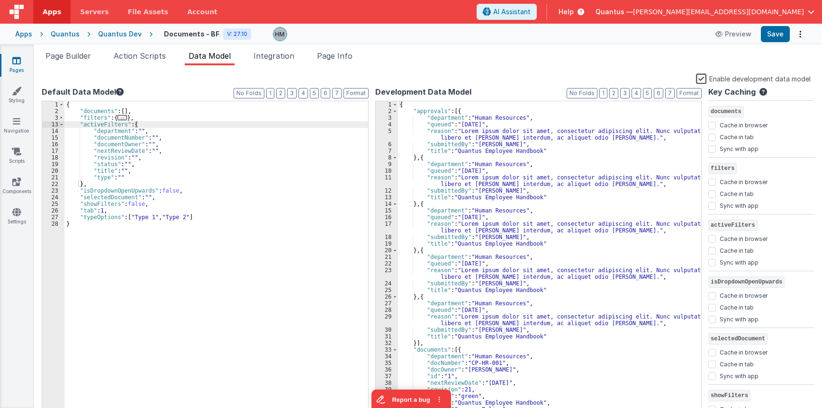
click at [100, 104] on div "{ "documents" : [ ] , "filters" : { ... } , "activeFilters" : { "department" : …" at bounding box center [216, 265] width 304 height 328
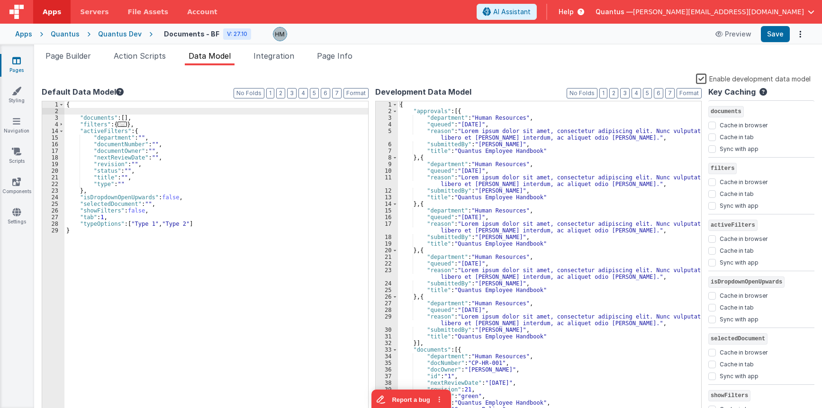
paste textarea
click at [340, 61] on li "Page Info" at bounding box center [334, 57] width 43 height 15
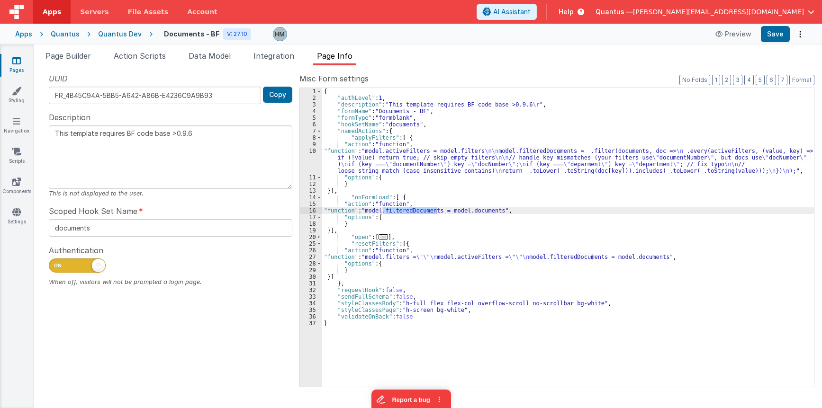
click at [373, 154] on div "{ "authLevel" : 1 , "description" : "This template requires BF code base >0.9.6…" at bounding box center [568, 244] width 492 height 312
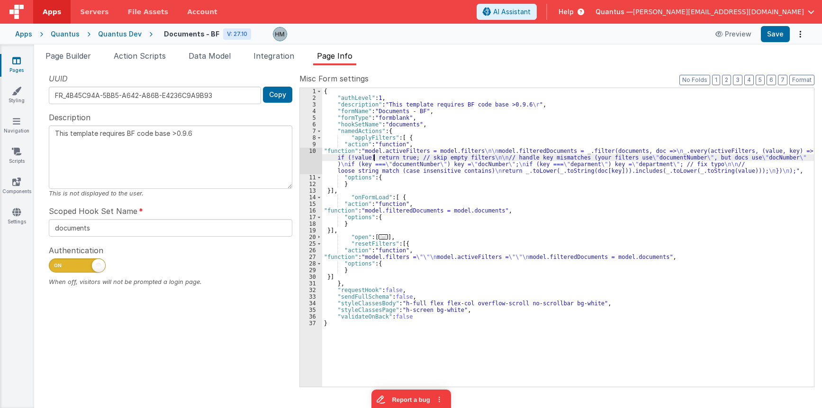
click at [312, 149] on div "10" at bounding box center [311, 161] width 22 height 27
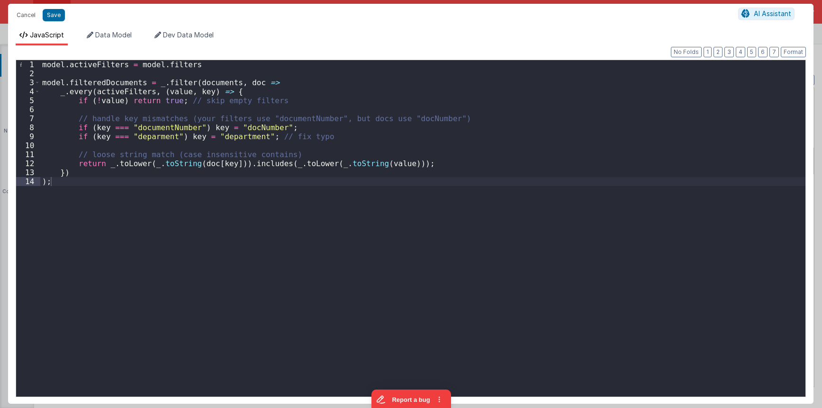
click at [117, 81] on div "model . activeFilters = model . filters model . filteredDocuments = _ . filter …" at bounding box center [422, 237] width 765 height 355
click at [50, 10] on button "Save" at bounding box center [54, 15] width 22 height 12
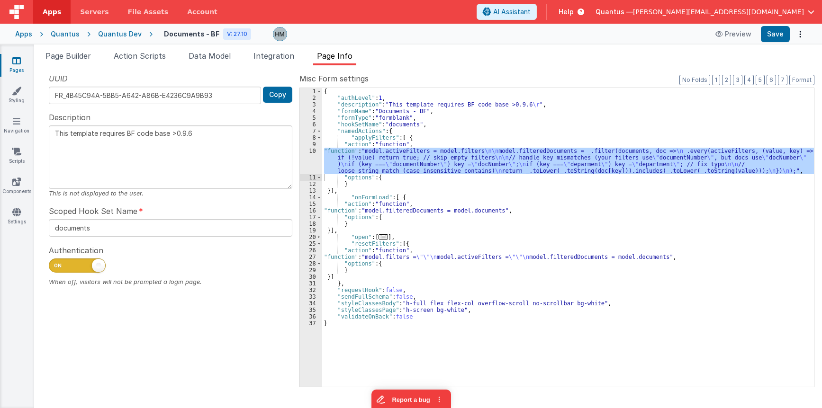
click at [340, 160] on div "{ "authLevel" : 1 , "description" : "This template requires BF code base >0.9.6…" at bounding box center [568, 237] width 492 height 299
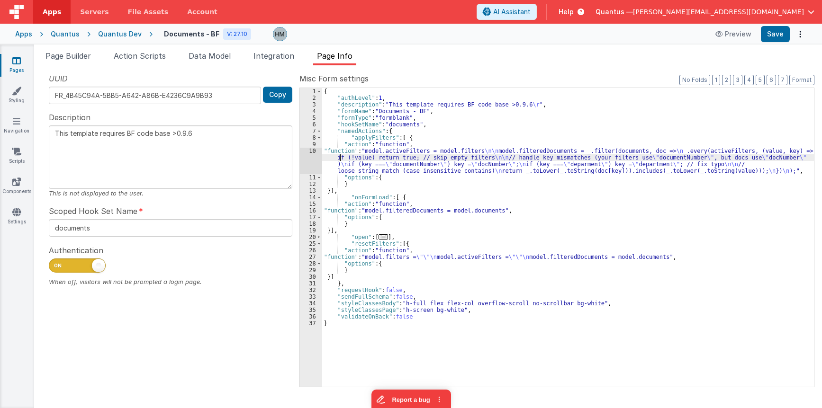
click at [310, 151] on div "10" at bounding box center [311, 161] width 22 height 27
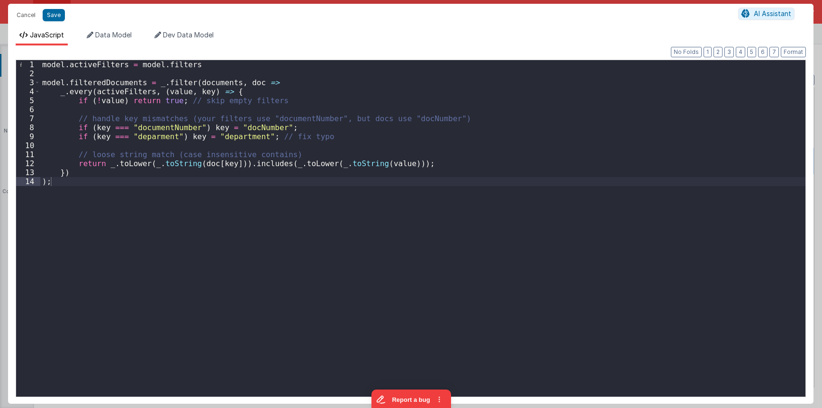
click at [118, 82] on div "model . activeFilters = model . filters model . filteredDocuments = _ . filter …" at bounding box center [422, 237] width 765 height 355
click at [197, 81] on div "model . activeFilters = model . filters model . filteredDocuments = _ . filter …" at bounding box center [422, 237] width 765 height 355
click at [193, 82] on div "model . activeFilters = model . filters model . filteredDocuments = _ . filter …" at bounding box center [422, 228] width 765 height 337
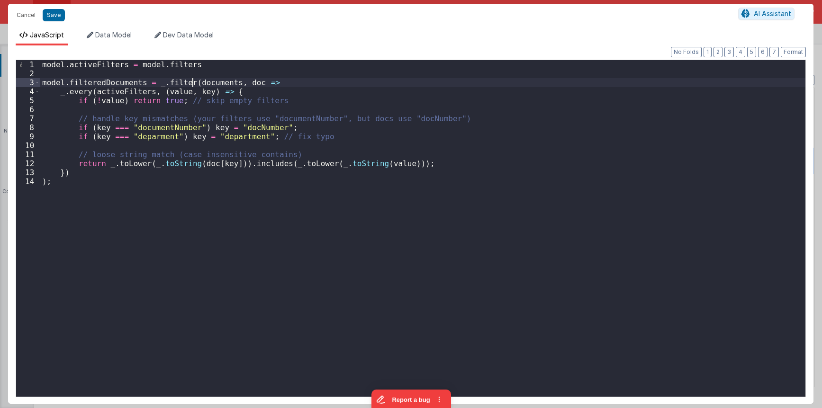
click at [189, 81] on div "model . activeFilters = model . filters model . filteredDocuments = _ . filter …" at bounding box center [422, 237] width 765 height 355
click at [103, 92] on div "model . activeFilters = model . filters model . filteredDocuments = _ . filter …" at bounding box center [422, 237] width 765 height 355
click at [93, 92] on div "model . activeFilters = model . filters model . filteredDocuments = _ . filter …" at bounding box center [422, 228] width 765 height 337
click at [124, 39] on li "Data Model" at bounding box center [109, 37] width 53 height 15
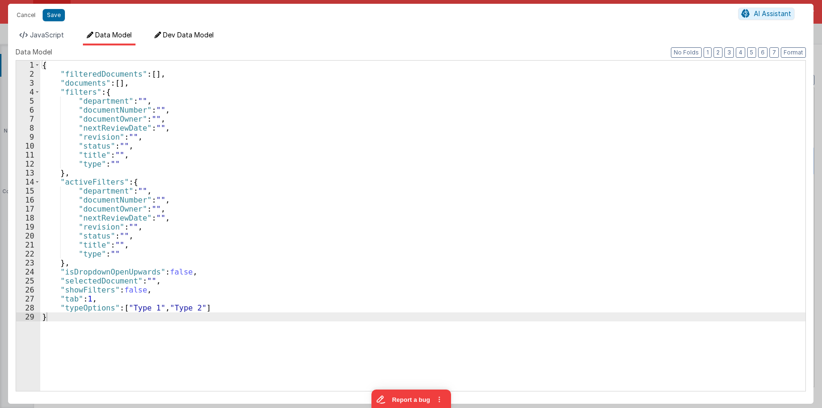
click at [170, 44] on li "Dev Data Model" at bounding box center [184, 37] width 67 height 15
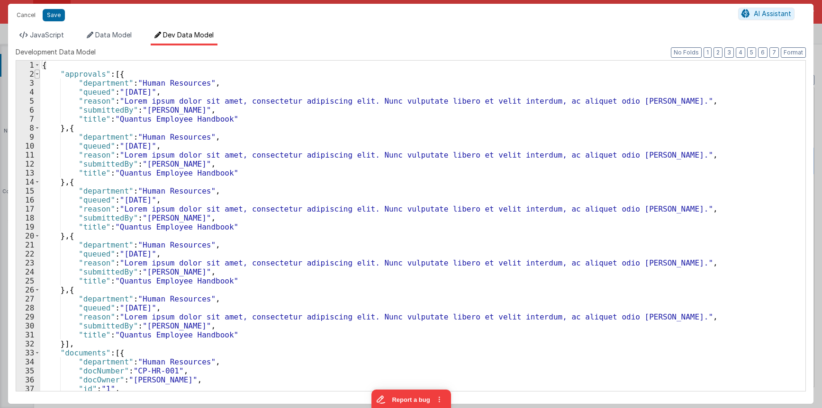
click at [36, 72] on span at bounding box center [37, 74] width 5 height 9
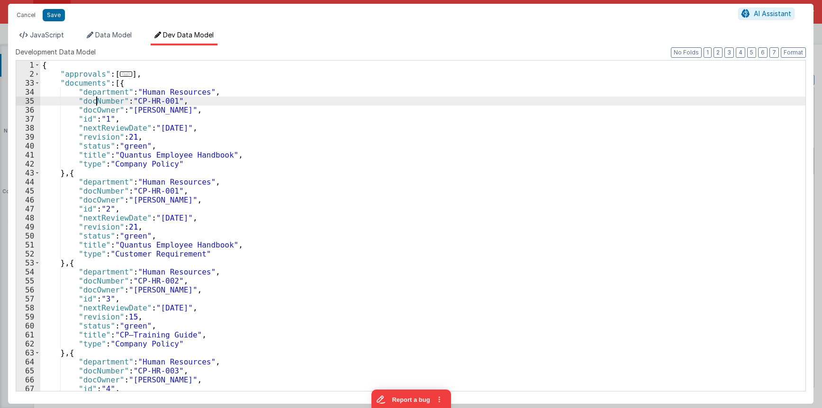
click at [95, 101] on div "{ "approvals" : [ ... ] , "documents" : [{ "department" : "Human Resources" , "…" at bounding box center [422, 235] width 765 height 349
click at [106, 39] on span "Data Model" at bounding box center [113, 35] width 36 height 8
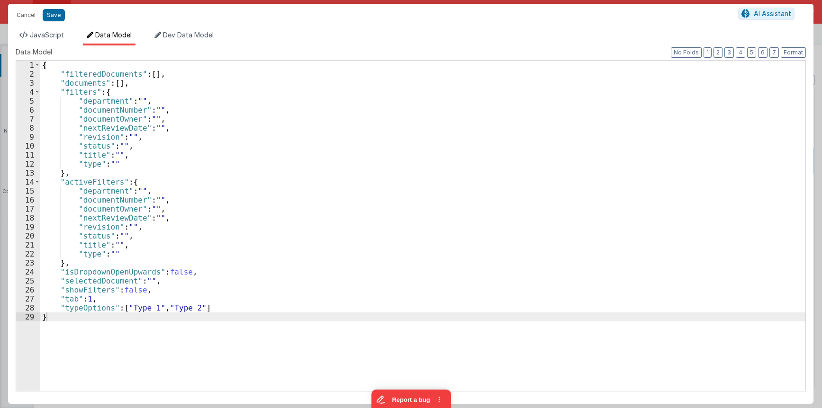
click at [109, 109] on div "{ "filteredDocuments" : [ ] , "documents" : [ ] , "filters" : { "department" : …" at bounding box center [422, 235] width 765 height 349
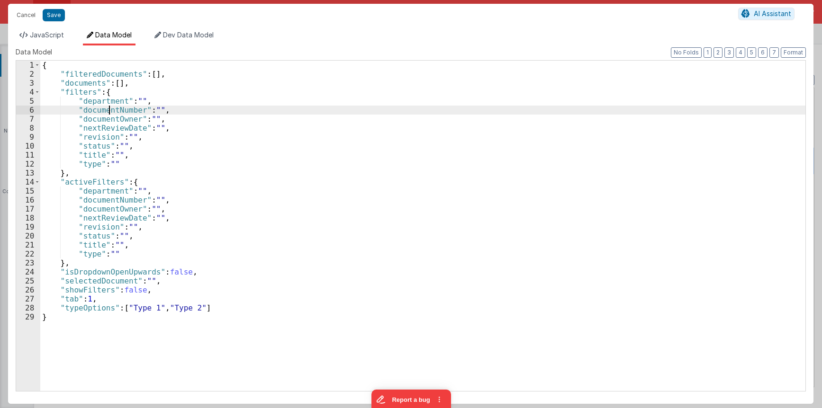
click at [109, 109] on div "{ "filteredDocuments" : [ ] , "documents" : [ ] , "filters" : { "department" : …" at bounding box center [422, 235] width 765 height 349
click at [171, 40] on li "Dev Data Model" at bounding box center [184, 37] width 67 height 15
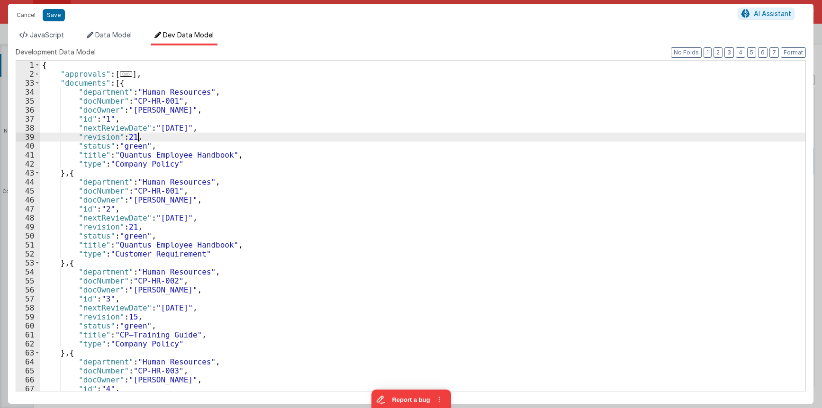
click at [221, 135] on div "{ "approvals" : [ ... ] , "documents" : [{ "department" : "Human Resources" , "…" at bounding box center [422, 235] width 765 height 349
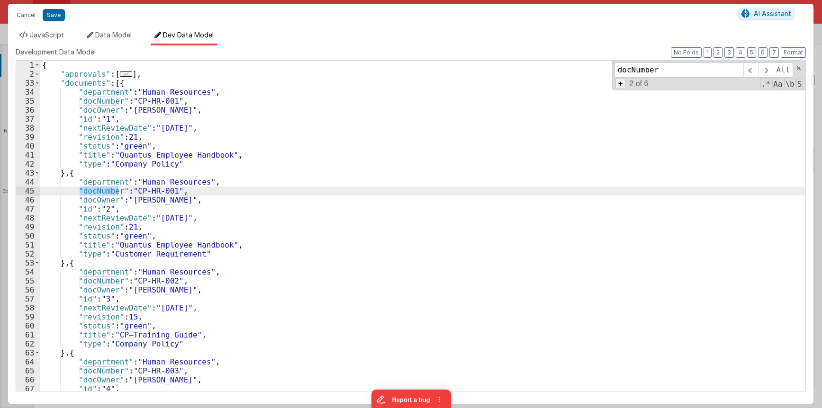
type input "docNumber"
click at [544, 85] on span "+" at bounding box center [620, 84] width 10 height 10
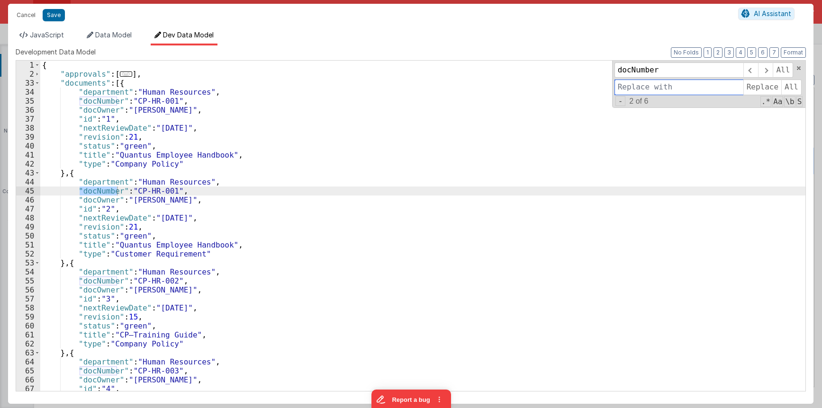
click at [544, 89] on input at bounding box center [678, 87] width 129 height 15
paste input "documentNumber"
type input "documentNumber"
click at [544, 86] on span "All" at bounding box center [791, 87] width 20 height 15
click at [415, 117] on div "{ "approvals" : [ ... ] , "documents" : [{ "department" : "Human Resources" , "…" at bounding box center [422, 235] width 765 height 349
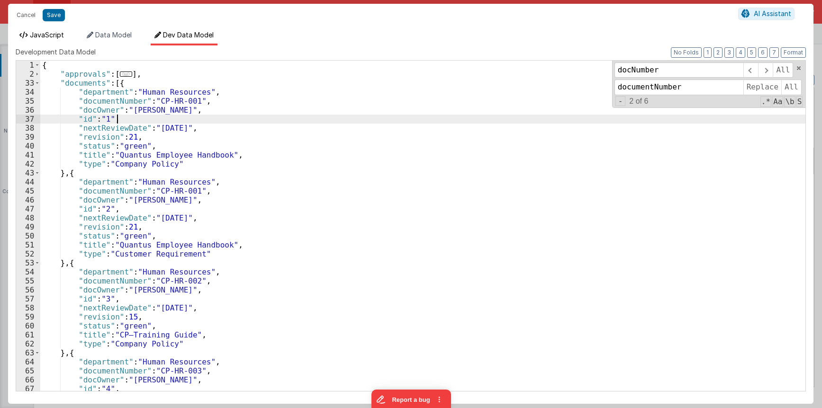
click at [53, 37] on span "JavaScript" at bounding box center [47, 35] width 34 height 8
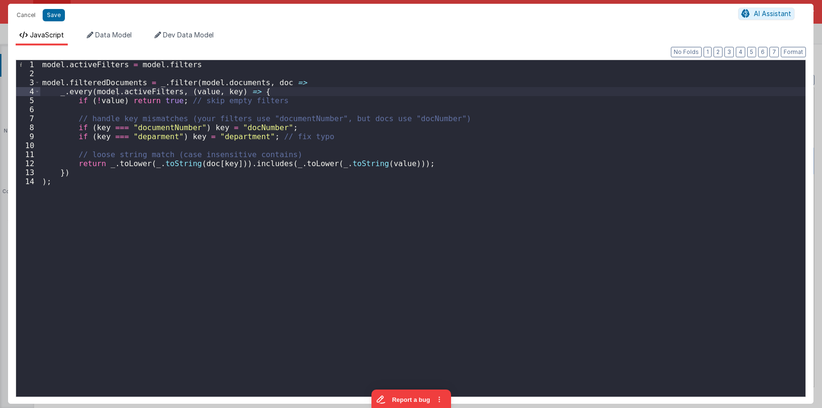
click at [150, 137] on div "model . activeFilters = model . filters model . filteredDocuments = _ . filter …" at bounding box center [422, 237] width 765 height 355
click at [228, 138] on div "model . activeFilters = model . filters model . filteredDocuments = _ . filter …" at bounding box center [422, 237] width 765 height 355
click at [227, 135] on div "model . activeFilters = model . filters model . filteredDocuments = _ . filter …" at bounding box center [422, 237] width 765 height 355
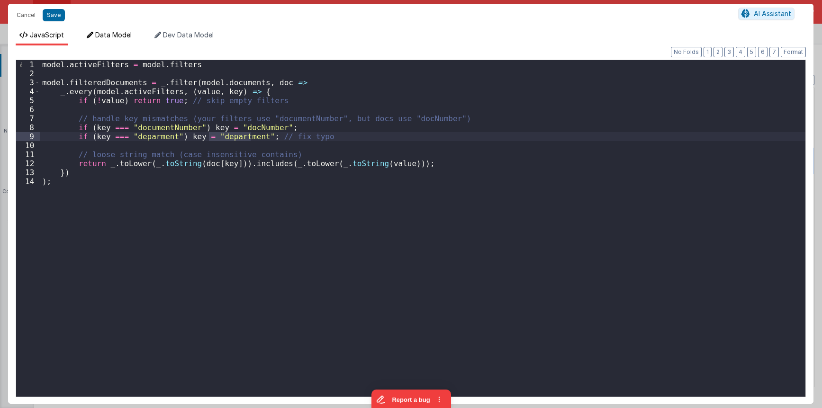
click at [120, 38] on span "Data Model" at bounding box center [113, 35] width 36 height 8
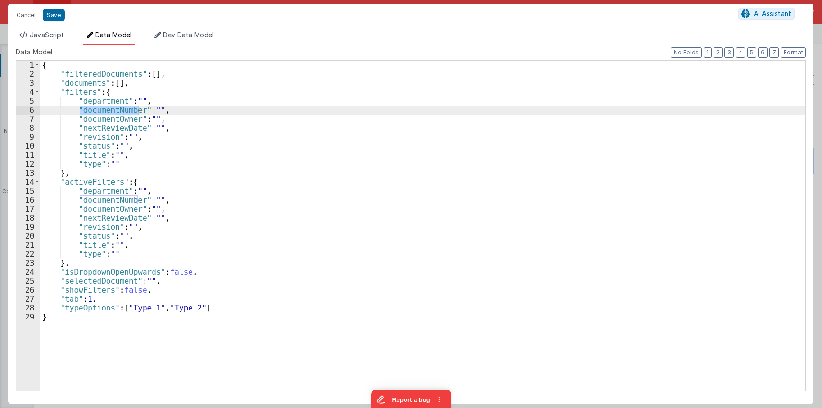
click at [227, 135] on div "{ "filteredDocuments" : [ ] , "documents" : [ ] , "filters" : { "department" : …" at bounding box center [422, 235] width 765 height 349
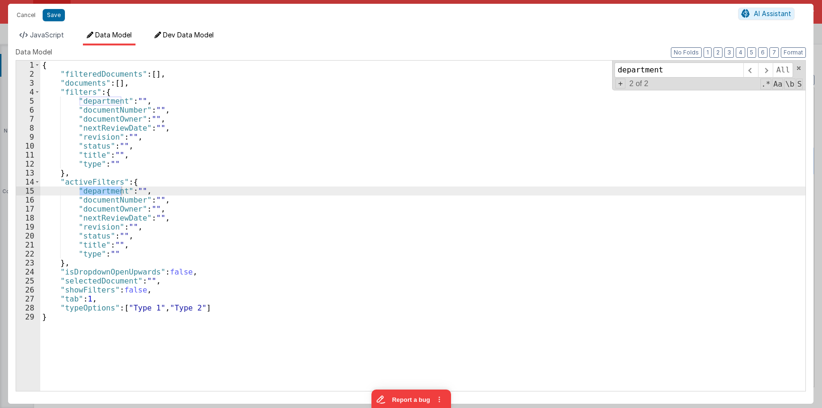
type input "department"
click at [188, 39] on li "Dev Data Model" at bounding box center [184, 37] width 67 height 15
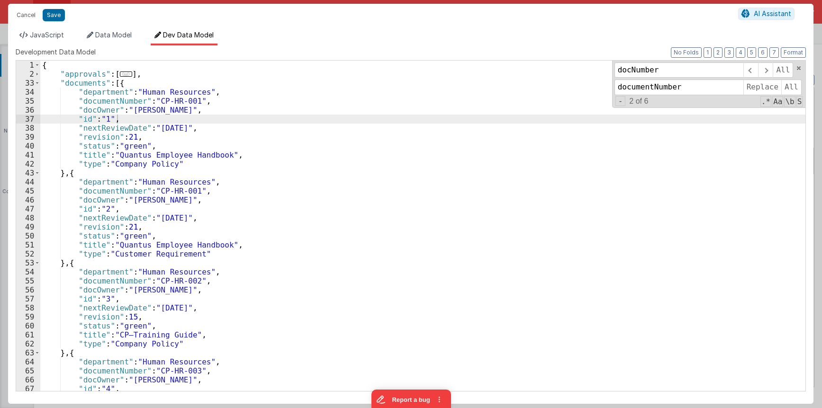
click at [296, 119] on div "{ "approvals" : [ ... ] , "documents" : [{ "department" : "Human Resources" , "…" at bounding box center [422, 235] width 765 height 349
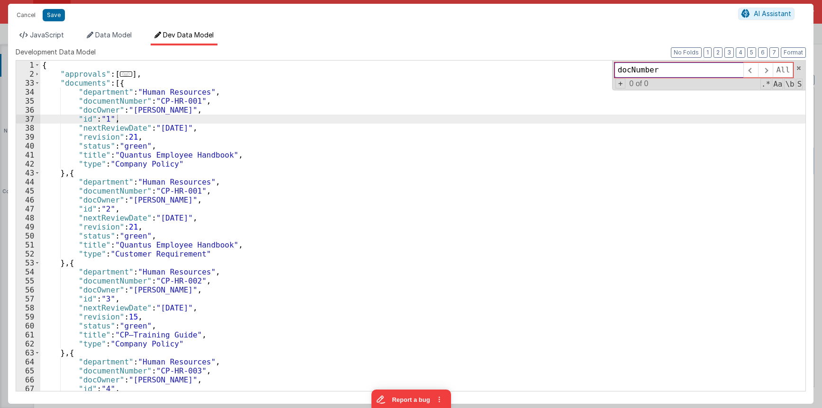
paste input "epartment"
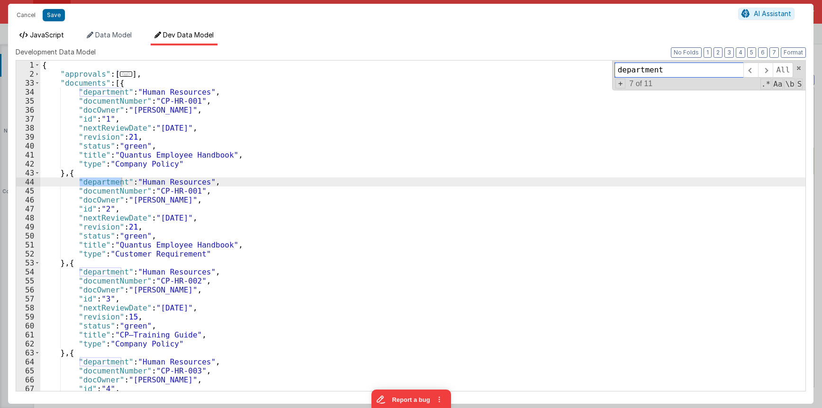
type input "department"
click at [63, 35] on span "JavaScript" at bounding box center [47, 35] width 34 height 8
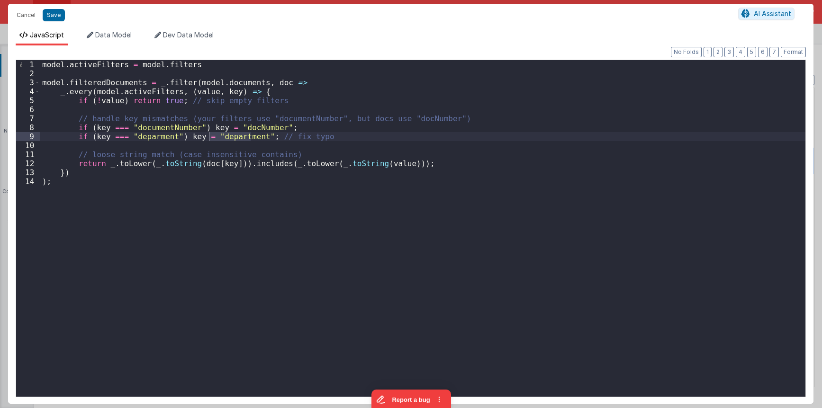
click at [162, 136] on div "model . activeFilters = model . filters model . filteredDocuments = _ . filter …" at bounding box center [422, 237] width 765 height 355
click at [117, 44] on li "Data Model" at bounding box center [109, 37] width 53 height 15
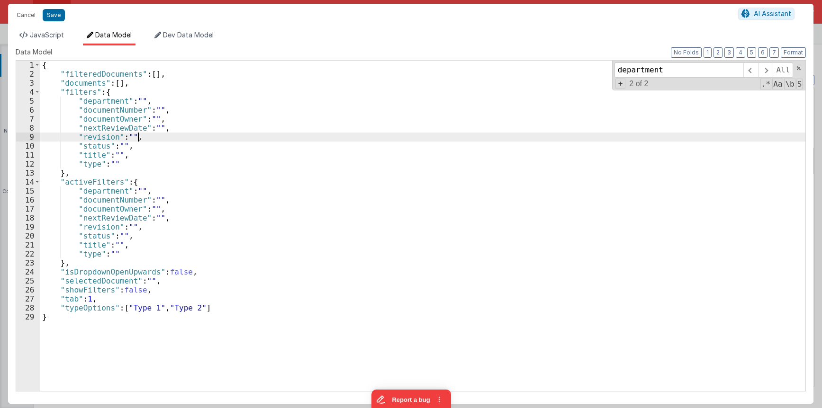
click at [292, 137] on div "{ "filteredDocuments" : [ ] , "documents" : [ ] , "filters" : { "department" : …" at bounding box center [422, 235] width 765 height 349
paste input
type input "deparment"
click at [204, 37] on span "Dev Data Model" at bounding box center [188, 35] width 51 height 8
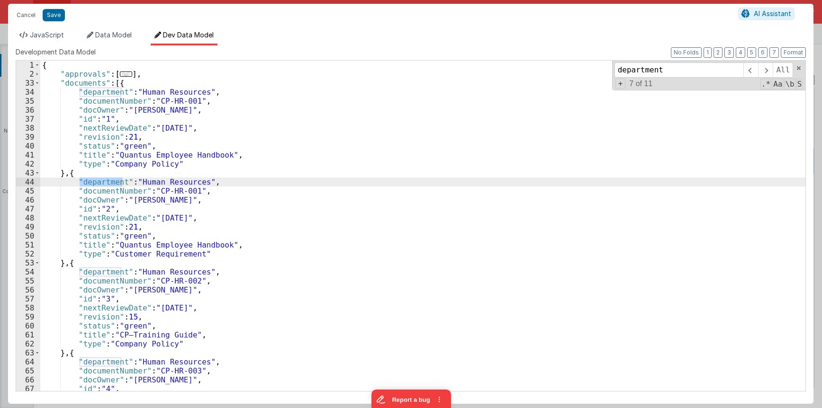
click at [306, 127] on div "{ "approvals" : [ ... ] , "documents" : [{ "department" : "Human Resources" , "…" at bounding box center [422, 235] width 765 height 349
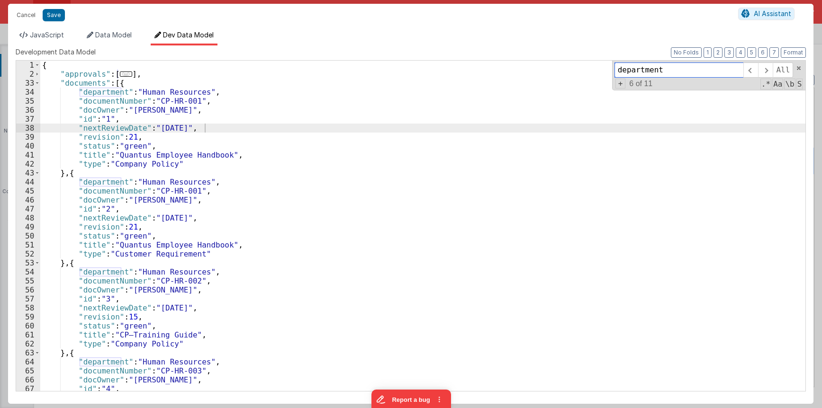
paste input
type input "deparment"
click at [63, 40] on li "JavaScript" at bounding box center [42, 37] width 52 height 15
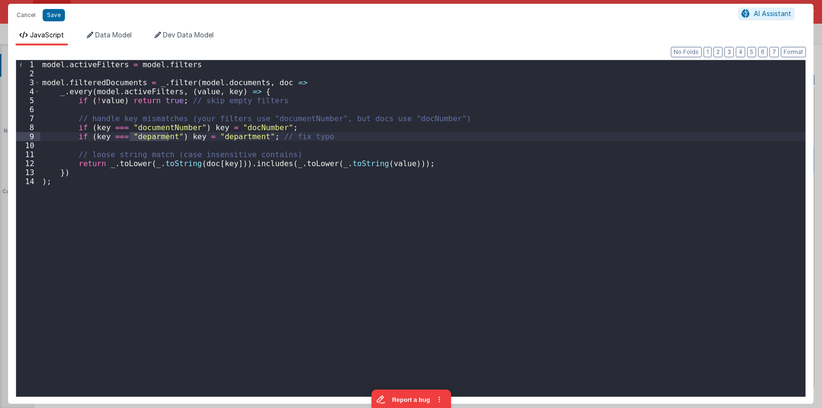
click at [348, 156] on div "model . activeFilters = model . filters model . filteredDocuments = _ . filter …" at bounding box center [422, 237] width 765 height 355
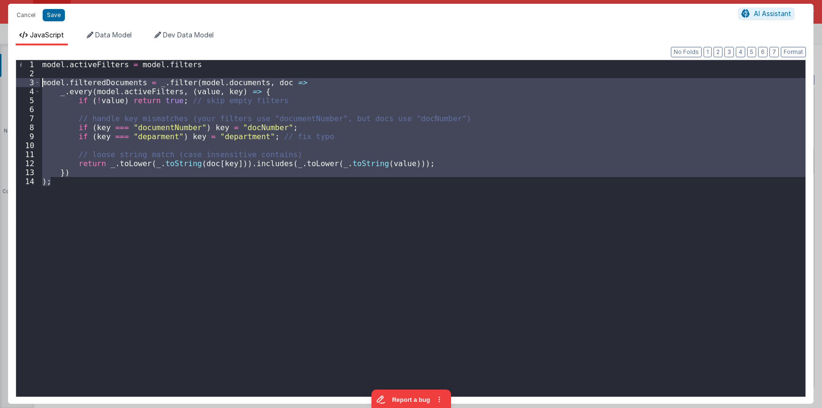
drag, startPoint x: 125, startPoint y: 196, endPoint x: 40, endPoint y: 83, distance: 140.7
click at [40, 83] on div "model . activeFilters = model . filters model . filteredDocuments = _ . filter …" at bounding box center [422, 237] width 765 height 355
click at [40, 83] on div "model . activeFilters = model . filters model . filteredDocuments = _ . filter …" at bounding box center [422, 228] width 765 height 337
drag, startPoint x: 91, startPoint y: 189, endPoint x: 23, endPoint y: 85, distance: 124.1
click at [40, 85] on div "model . activeFilters = model . filters model . filteredDocuments = _ . filter …" at bounding box center [422, 228] width 765 height 337
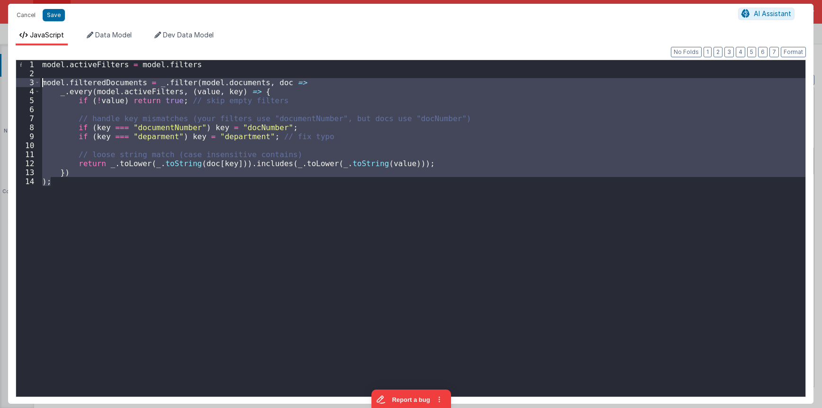
paste textarea
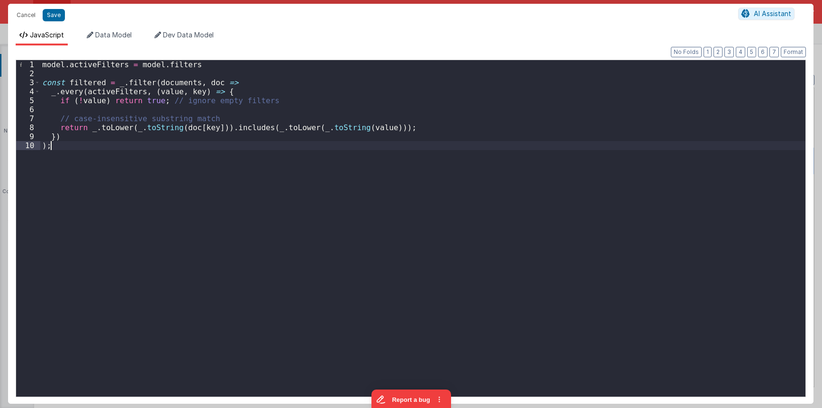
click at [63, 83] on div "model . activeFilters = model . filters const filtered = _ . filter ( documents…" at bounding box center [422, 237] width 765 height 355
click at [189, 81] on div "model . activeFilters = model . filters model . filteredDocuments = _ . filter …" at bounding box center [422, 237] width 765 height 355
drag, startPoint x: 215, startPoint y: 81, endPoint x: 189, endPoint y: 82, distance: 25.6
click at [189, 82] on div "model . activeFilters = model . filters model . filteredDocuments = _ . filter …" at bounding box center [422, 237] width 765 height 355
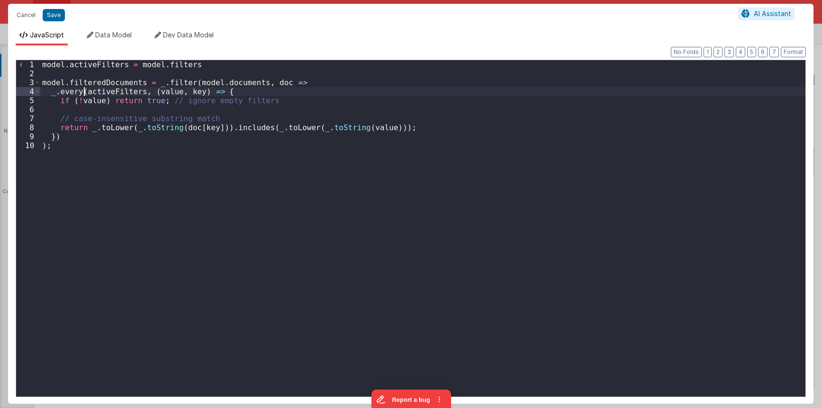
click at [82, 92] on div "model . activeFilters = model . filters model . filteredDocuments = _ . filter …" at bounding box center [422, 237] width 765 height 355
click at [209, 72] on div "model . activeFilters = model . filters model . filteredDocuments = _ . filter …" at bounding box center [422, 237] width 765 height 355
type textarea "This template requires BF code base >0.9.6"
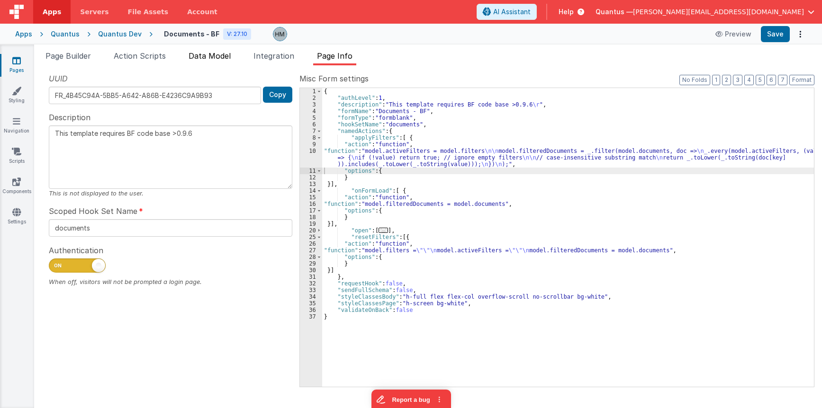
click at [226, 51] on li "Data Model" at bounding box center [210, 57] width 50 height 15
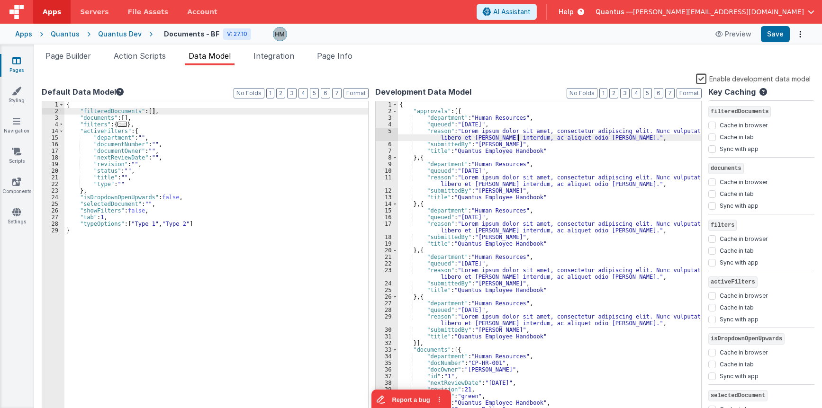
click at [518, 136] on div "{ "approvals" : [{ "department" : "Human Resources" , "queued" : "14d ago" , "r…" at bounding box center [550, 265] width 304 height 328
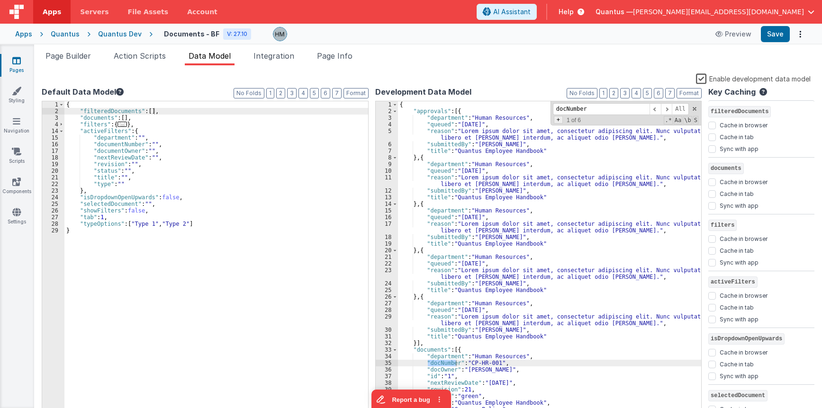
type input "docNumber"
click at [544, 118] on span "+" at bounding box center [558, 120] width 9 height 8
click at [121, 143] on div "{ "filteredDocuments" : [ ] , "documents" : [ ] , "filters" : { ... } , "active…" at bounding box center [216, 265] width 304 height 328
click at [120, 143] on div "{ "filteredDocuments" : [ ] , "documents" : [ ] , "filters" : { ... } , "active…" at bounding box center [216, 265] width 304 height 328
click at [544, 122] on input at bounding box center [601, 123] width 97 height 12
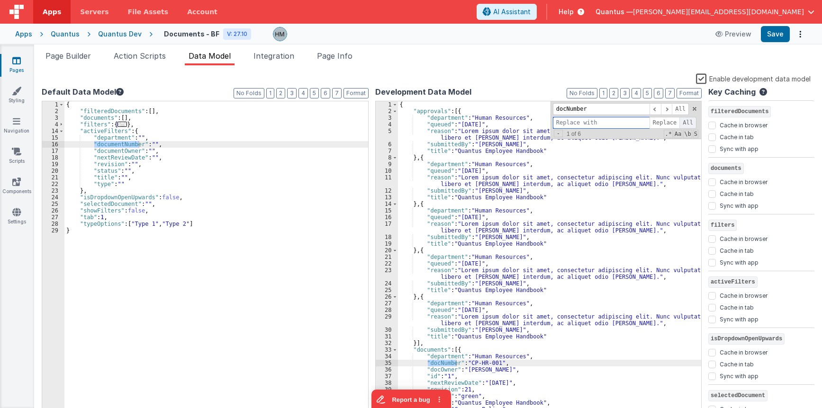
paste input "documentNumber"
type input "documentNumber"
click at [544, 124] on span "All" at bounding box center [687, 123] width 17 height 12
click at [544, 177] on div "{ "approvals" : [{ "department" : "Human Resources" , "queued" : "14d ago" , "r…" at bounding box center [550, 265] width 304 height 328
click at [80, 56] on span "Page Builder" at bounding box center [67, 55] width 45 height 9
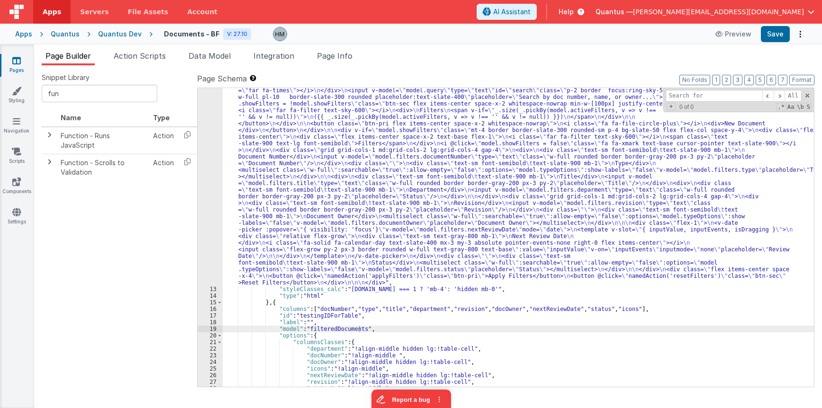
click at [305, 169] on div ""html" : " <div class= \" flex items-center justify-between space-x-5 \" > \n <…" at bounding box center [518, 329] width 591 height 524
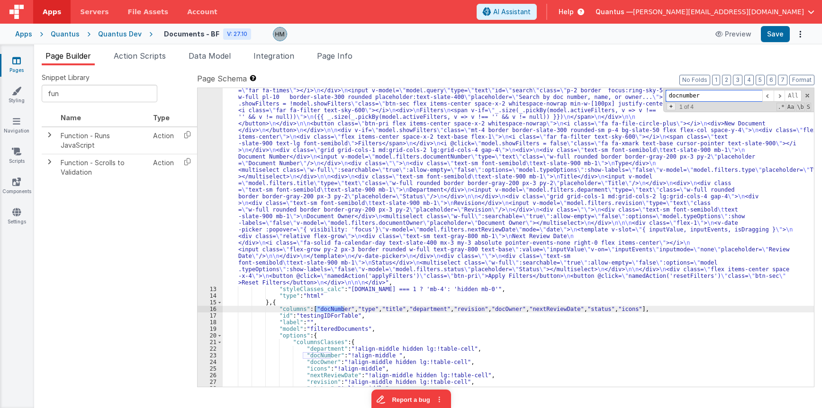
type input "docnumber"
click at [544, 107] on span "+" at bounding box center [670, 107] width 9 height 8
click at [544, 108] on input at bounding box center [713, 110] width 97 height 12
type input "documentNumber"
click at [544, 107] on span "Replace" at bounding box center [777, 110] width 30 height 12
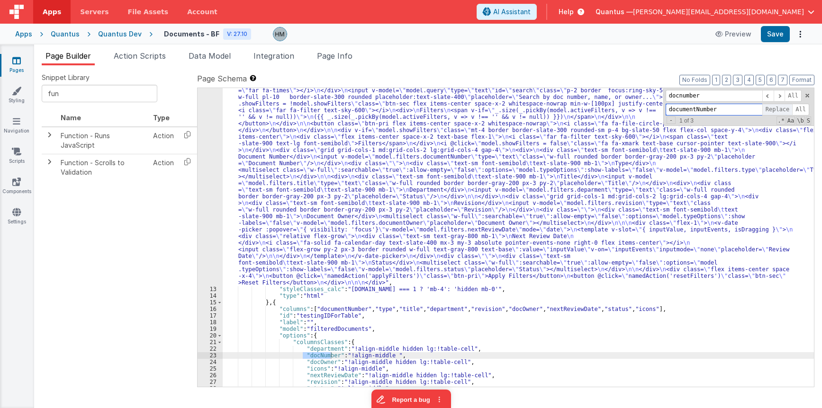
click at [544, 106] on span "Replace" at bounding box center [777, 110] width 30 height 12
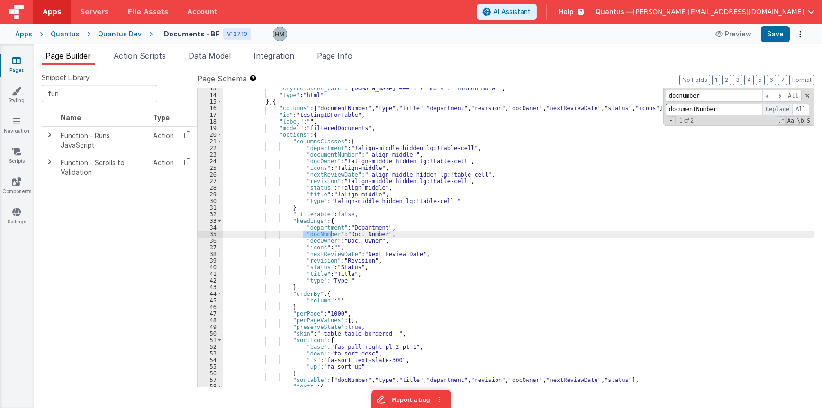
click at [544, 106] on span "Replace" at bounding box center [777, 110] width 30 height 12
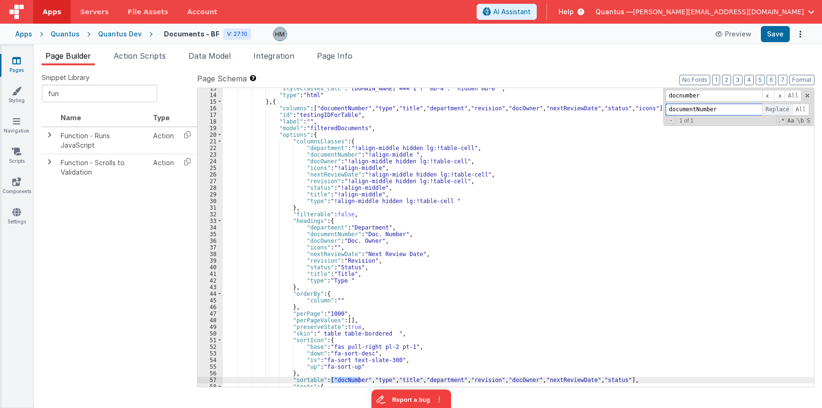
click at [544, 106] on span "Replace" at bounding box center [777, 110] width 30 height 12
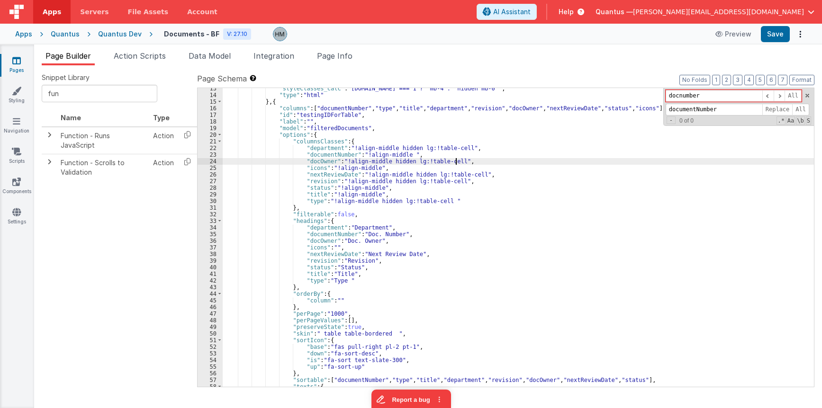
click at [544, 158] on div ""styleClasses_calc" : "model.tab === 1 ? 'mb-4': 'hidden mb-0'" , "type" : "htm…" at bounding box center [518, 241] width 591 height 312
click at [335, 58] on span "Page Info" at bounding box center [335, 55] width 36 height 9
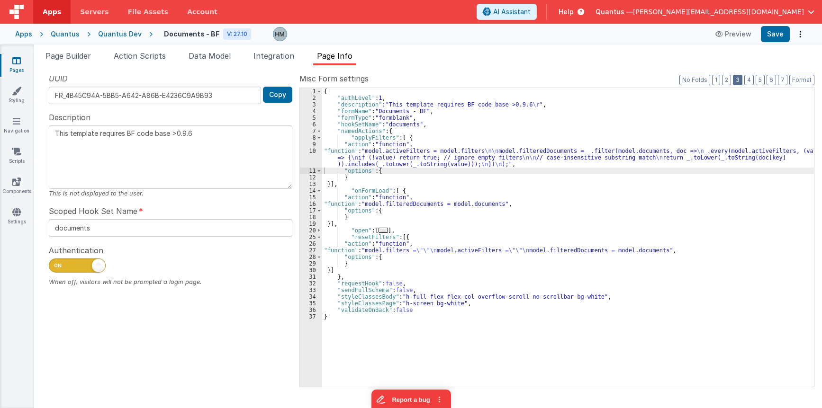
click at [544, 79] on button "3" at bounding box center [737, 80] width 9 height 10
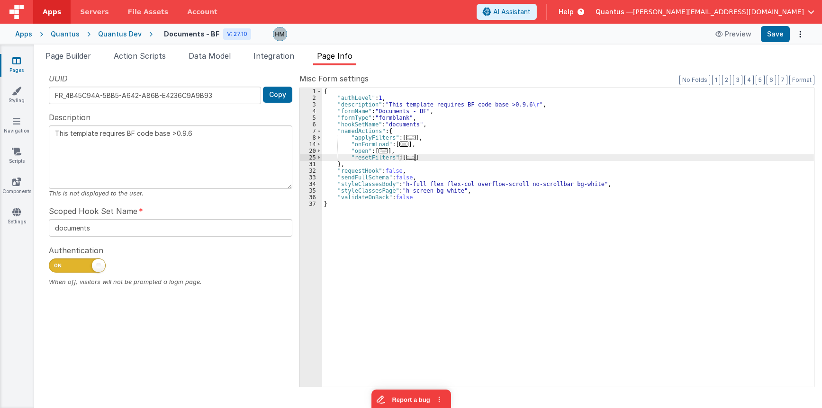
click at [427, 159] on div "{ "authLevel" : 1 , "description" : "This template requires BF code base >0.9.6…" at bounding box center [568, 244] width 492 height 312
type textarea "This template requires BF code base >0.9.6"
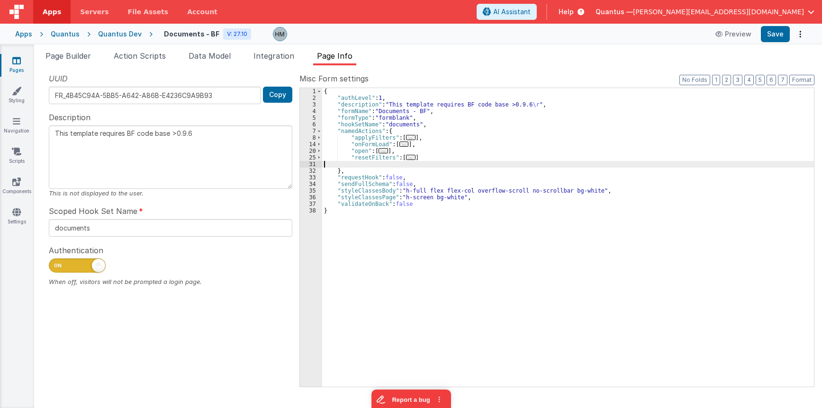
type textarea "This template requires BF code base >0.9.6"
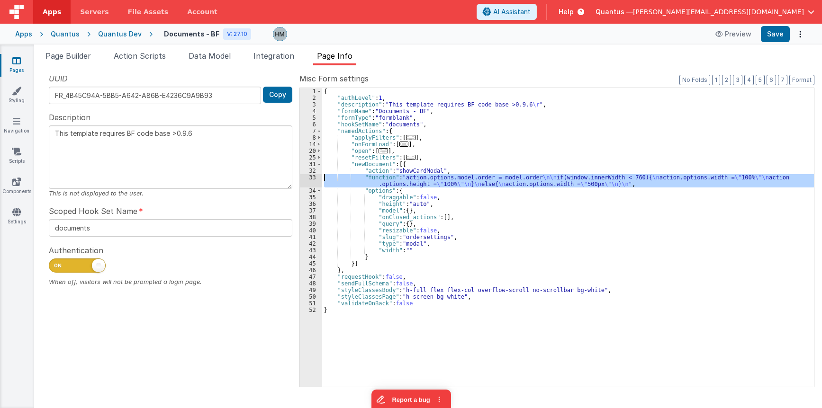
click at [313, 175] on div "33" at bounding box center [311, 180] width 22 height 13
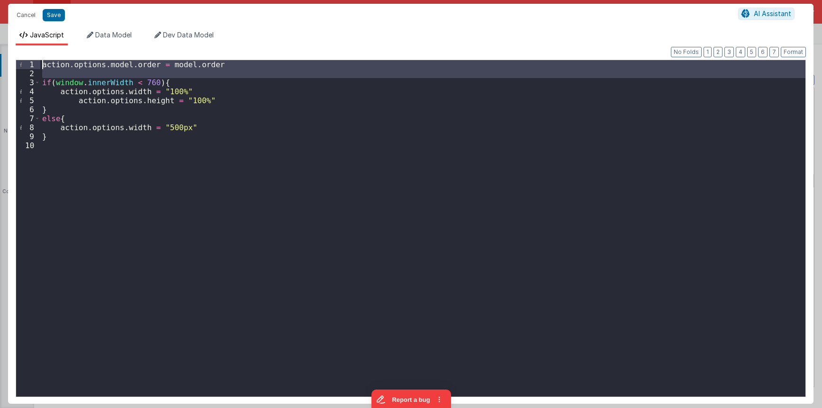
drag, startPoint x: 41, startPoint y: 81, endPoint x: 26, endPoint y: 47, distance: 36.7
click at [40, 60] on div "action . options . model . order = model . order if ( window . innerWidth < 760…" at bounding box center [422, 228] width 765 height 337
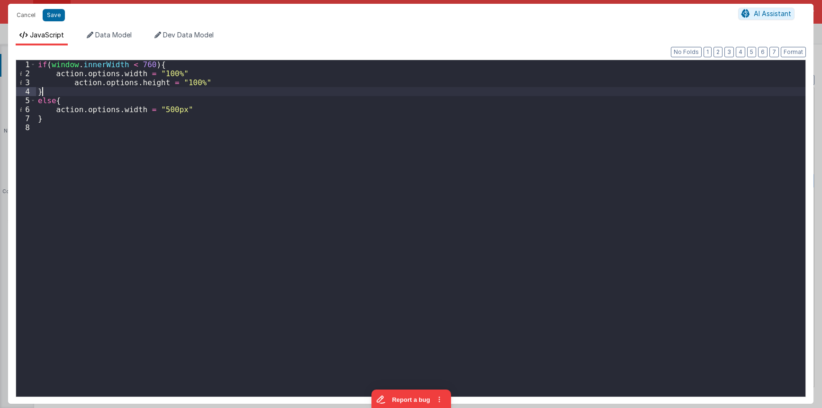
click at [250, 89] on div "if ( window . innerWidth < 760 ) { action . options . width = "100%" action . o…" at bounding box center [420, 237] width 769 height 355
drag, startPoint x: 178, startPoint y: 108, endPoint x: 156, endPoint y: 109, distance: 21.9
click at [156, 109] on div "if ( window . innerWidth < 760 ) { action . options . width = "100%" action . o…" at bounding box center [420, 237] width 769 height 355
click at [261, 109] on div "if ( window . innerWidth < 760 ) { action . options . width = "100%" action . o…" at bounding box center [420, 237] width 769 height 355
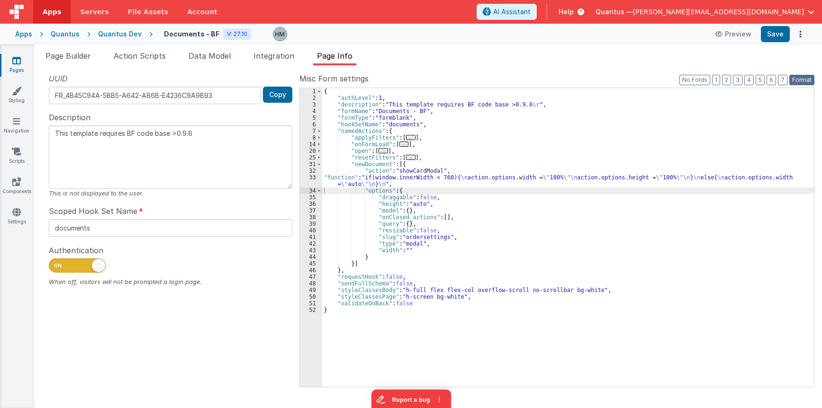
click at [544, 78] on button "Format" at bounding box center [801, 80] width 25 height 10
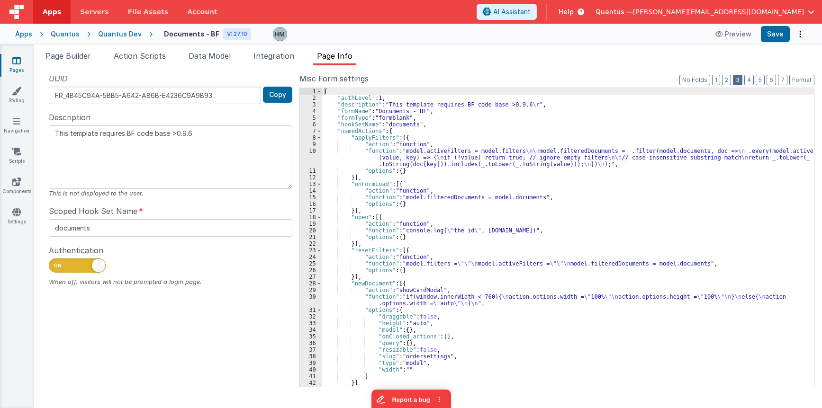
click at [544, 80] on button "3" at bounding box center [737, 80] width 9 height 10
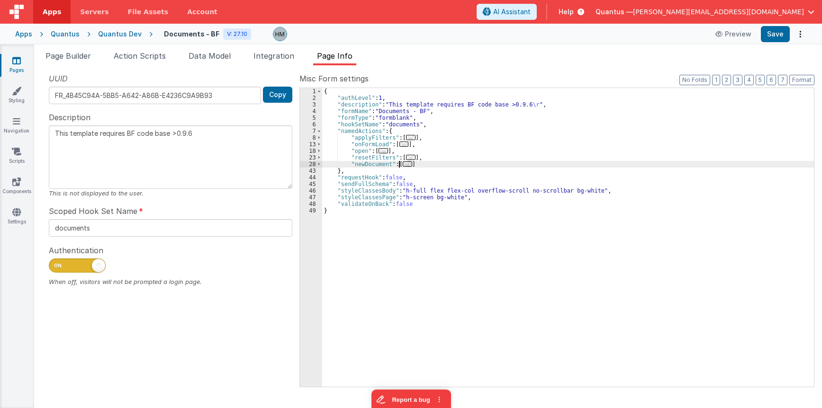
click at [403, 165] on span "..." at bounding box center [407, 163] width 9 height 5
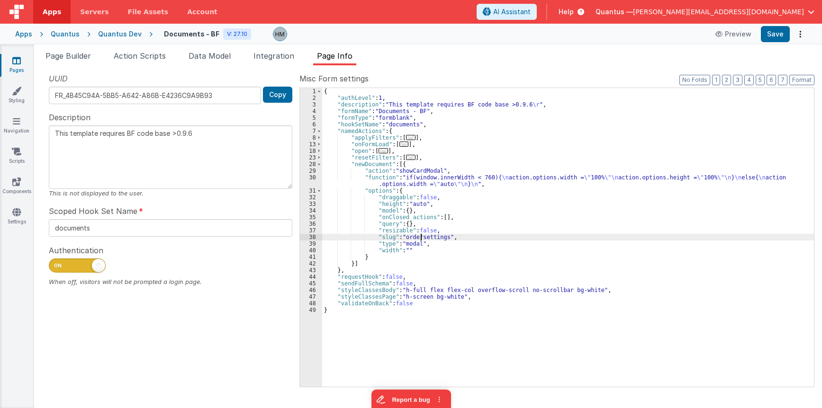
click at [422, 236] on div "{ "authLevel" : 1 , "description" : "This template requires BF code base >0.9.6…" at bounding box center [568, 244] width 492 height 312
type textarea "This template requires BF code base >0.9.6"
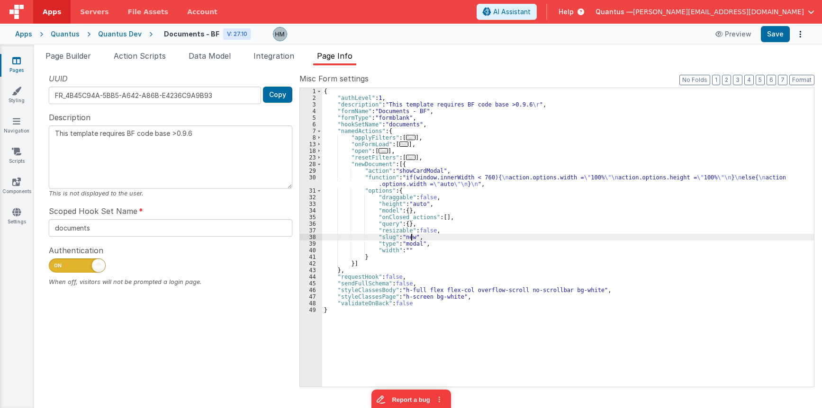
type textarea "This template requires BF code base >0.9.6"
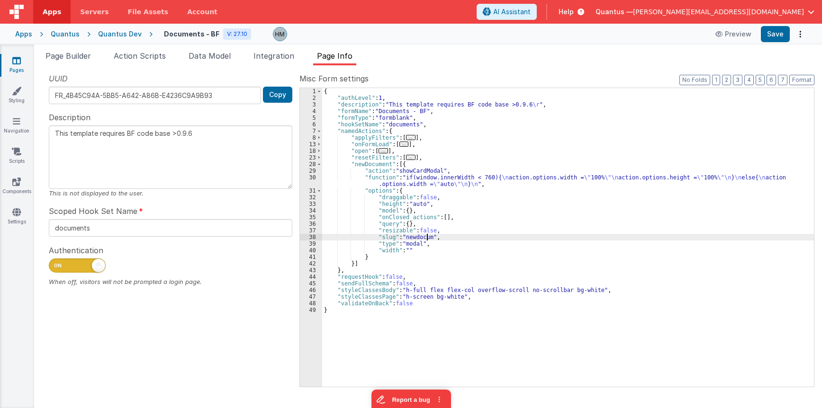
type textarea "This template requires BF code base >0.9.6"
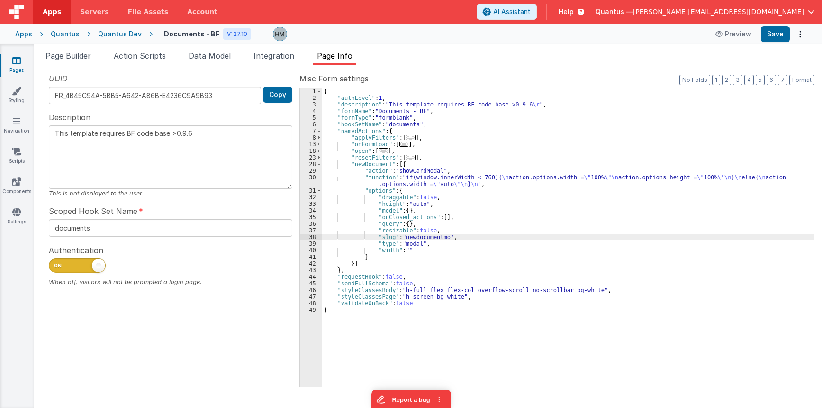
type textarea "This template requires BF code base >0.9.6"
click at [424, 237] on div "{ "authLevel" : 1 , "description" : "This template requires BF code base >0.9.6…" at bounding box center [568, 244] width 492 height 312
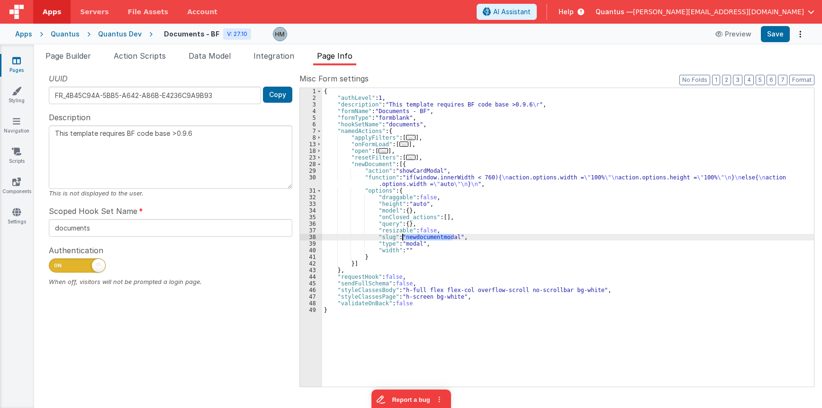
click at [503, 219] on div "{ "authLevel" : 1 , "description" : "This template requires BF code base >0.9.6…" at bounding box center [568, 244] width 492 height 312
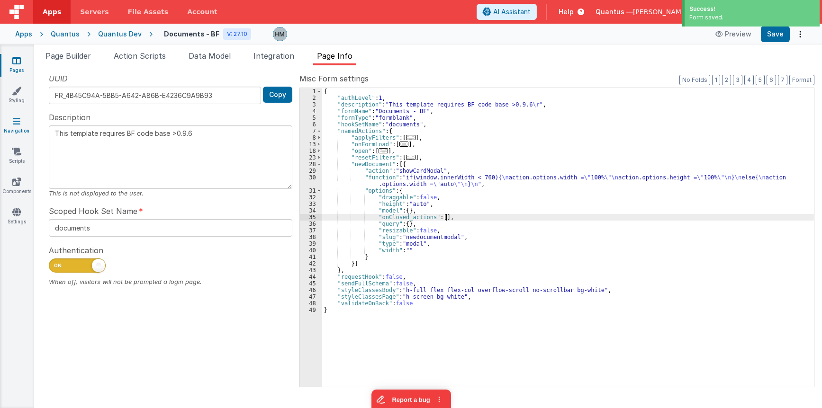
click at [20, 123] on icon at bounding box center [17, 121] width 8 height 9
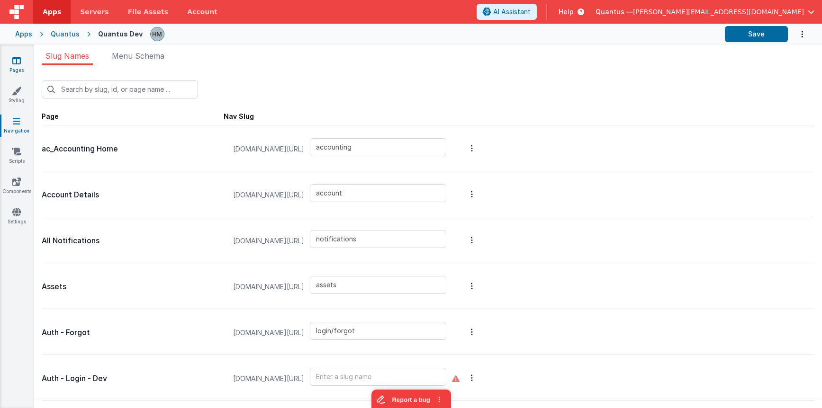
click at [17, 68] on link "Pages" at bounding box center [17, 65] width 34 height 19
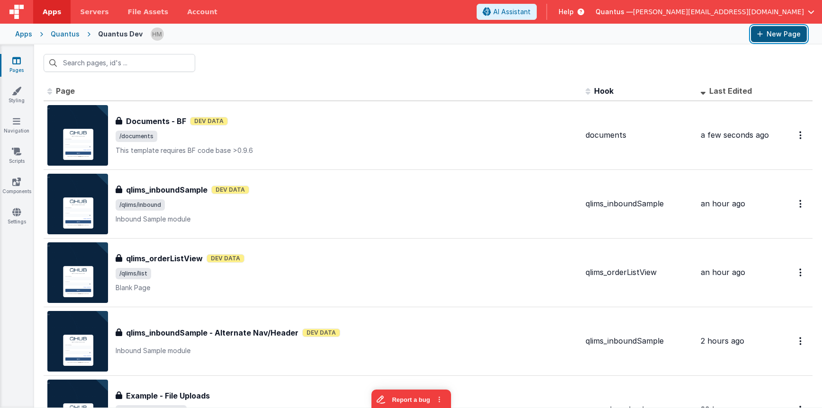
click at [544, 39] on button "New Page" at bounding box center [779, 34] width 56 height 16
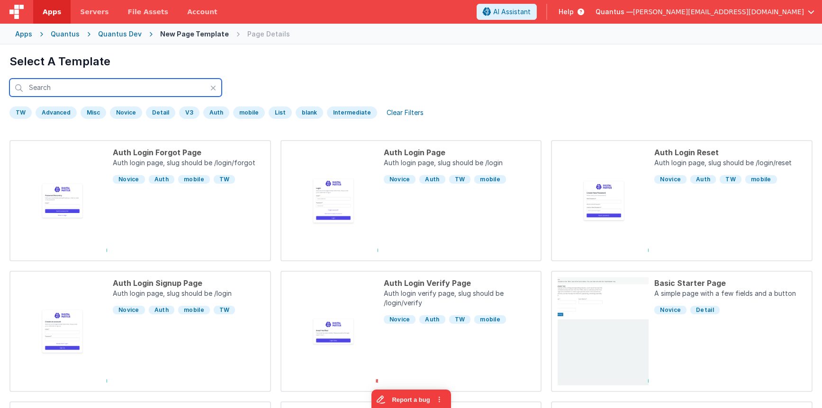
click at [166, 86] on input "text" at bounding box center [115, 88] width 212 height 18
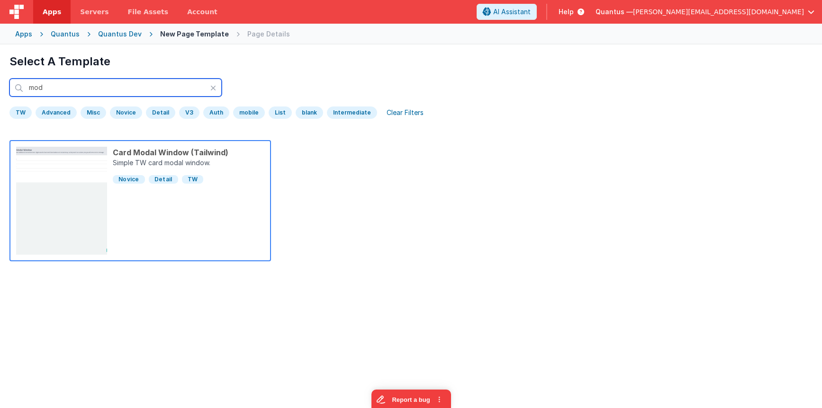
type input "mod"
click at [198, 189] on div "Card Modal Window (Tailwind) Simple TW card modal window. Novice Detail TW" at bounding box center [185, 201] width 157 height 108
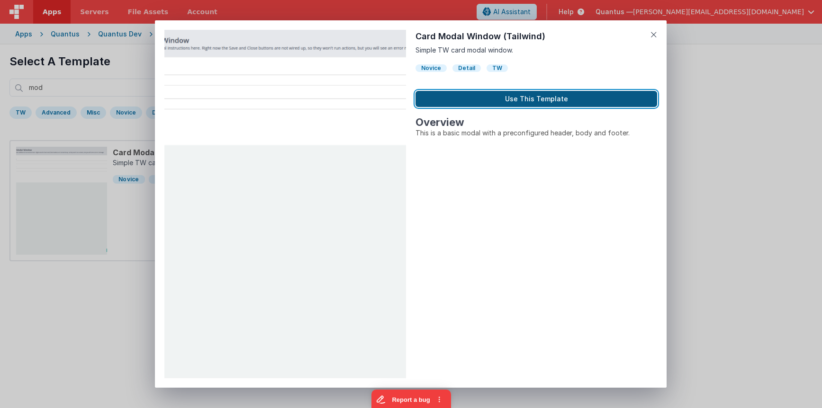
click at [509, 99] on button "Use This Template" at bounding box center [536, 99] width 242 height 16
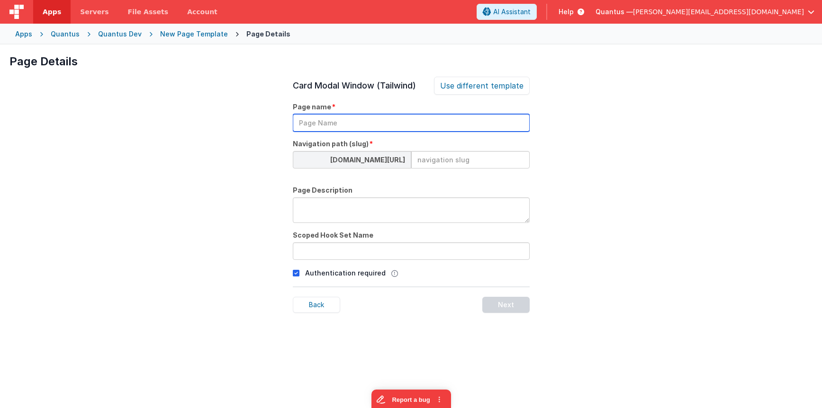
click at [413, 120] on input "text" at bounding box center [411, 123] width 237 height 18
type input "New Document Modal"
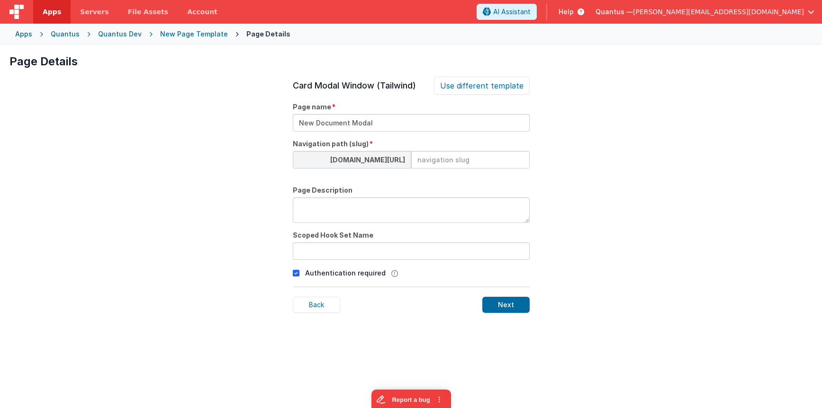
click at [482, 157] on input at bounding box center [470, 160] width 118 height 18
paste input "newdocumentmodal"
type input "newdocumentmodal"
click at [454, 250] on input "text" at bounding box center [411, 251] width 237 height 18
click at [504, 303] on div "Next" at bounding box center [505, 305] width 47 height 16
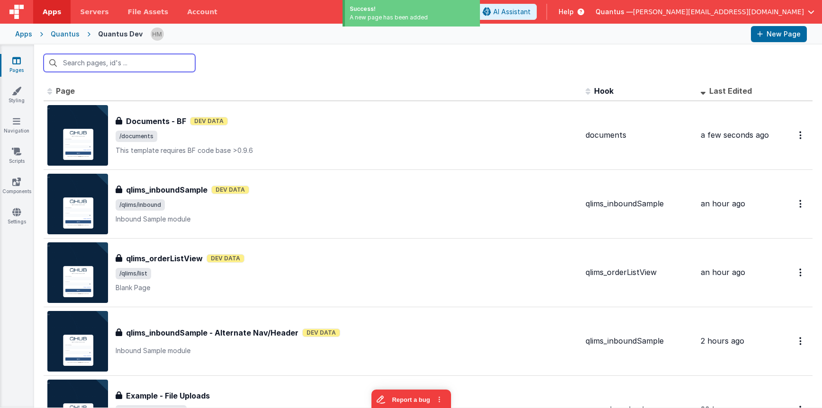
click at [127, 58] on input "text" at bounding box center [120, 63] width 152 height 18
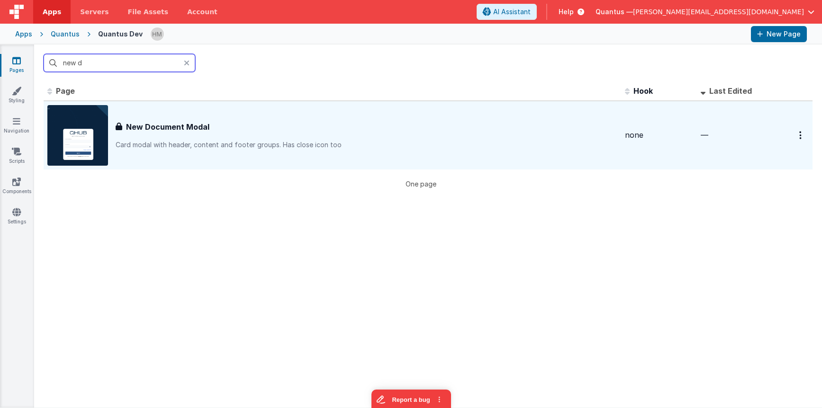
type input "new d"
click at [393, 141] on p "Card modal with header, content and footer groups.Has close icon too" at bounding box center [367, 144] width 502 height 9
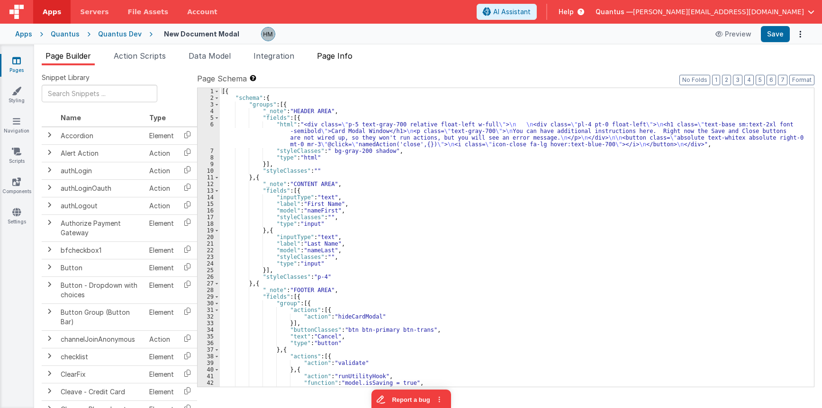
click at [345, 62] on li "Page Info" at bounding box center [334, 57] width 43 height 15
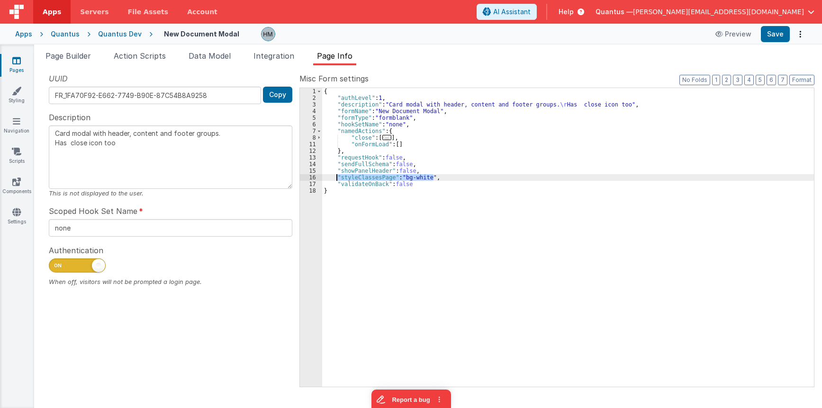
drag, startPoint x: 442, startPoint y: 177, endPoint x: 337, endPoint y: 176, distance: 104.7
click at [337, 176] on div "{ "authLevel" : 1 , "description" : "Card modal with header, content and footer…" at bounding box center [568, 244] width 492 height 312
click at [544, 80] on button "Format" at bounding box center [801, 80] width 25 height 10
type textarea "Card modal with header, content and footer groups. Has close icon too"
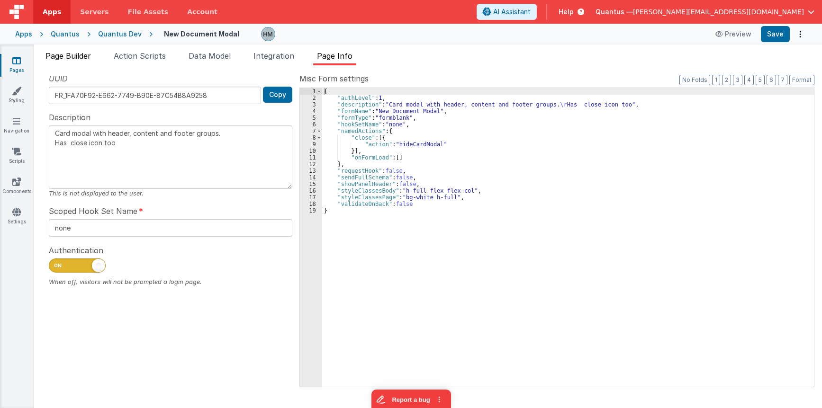
click at [75, 51] on span "Page Builder" at bounding box center [67, 55] width 45 height 9
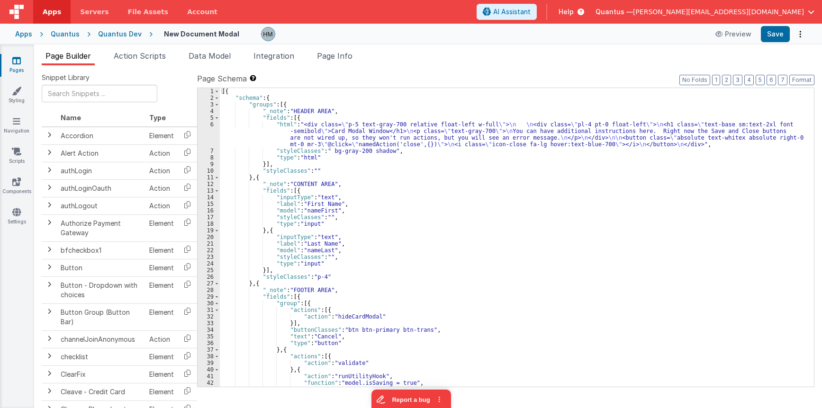
click at [349, 152] on div "[{ "schema" : { "groups" : [{ "_note" : "HEADER AREA" , "fields" : [{ "html" : …" at bounding box center [517, 244] width 594 height 312
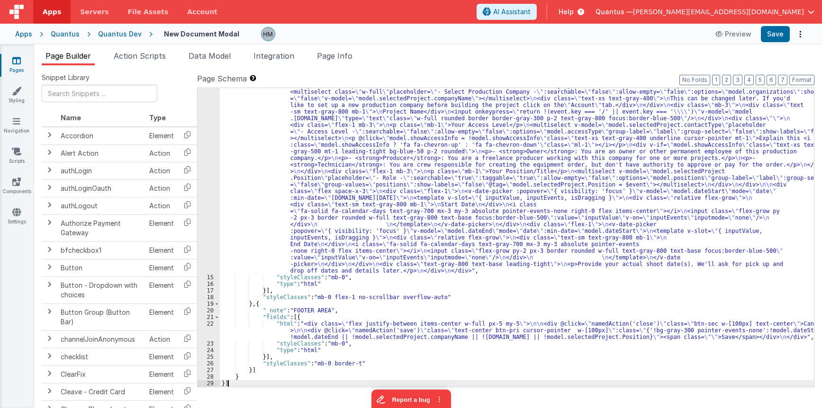
scroll to position [112, 0]
click at [283, 328] on div ""html" : "<div class= \" font-medium md:p-5 px-5 pt-1 pb-1 relative float-left …" at bounding box center [517, 324] width 594 height 511
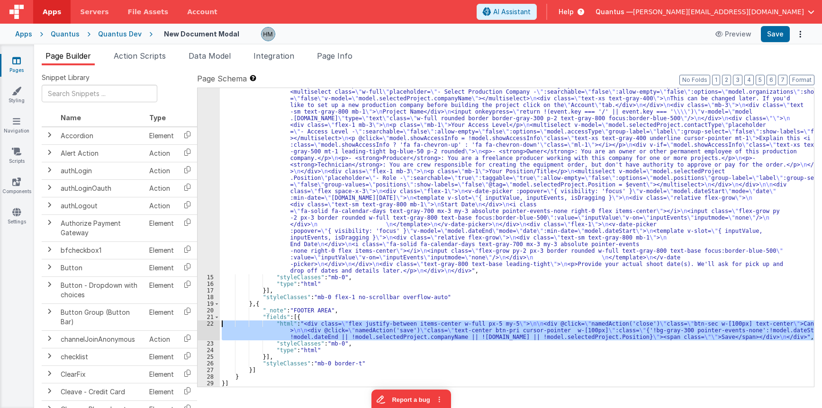
click at [207, 324] on div "22" at bounding box center [208, 331] width 22 height 20
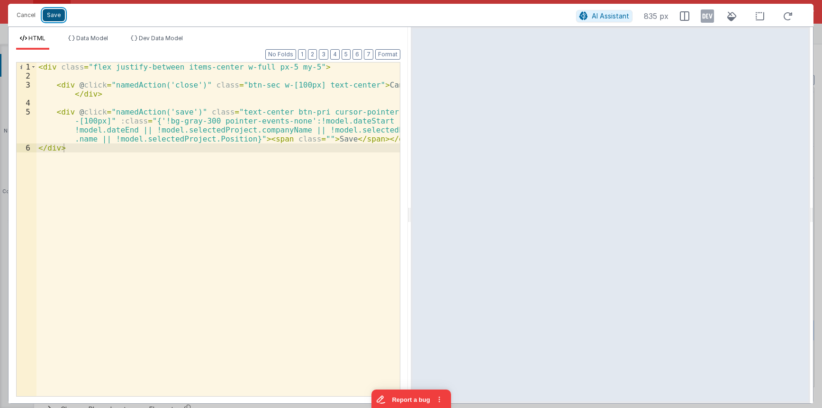
click at [54, 11] on button "Save" at bounding box center [54, 15] width 22 height 12
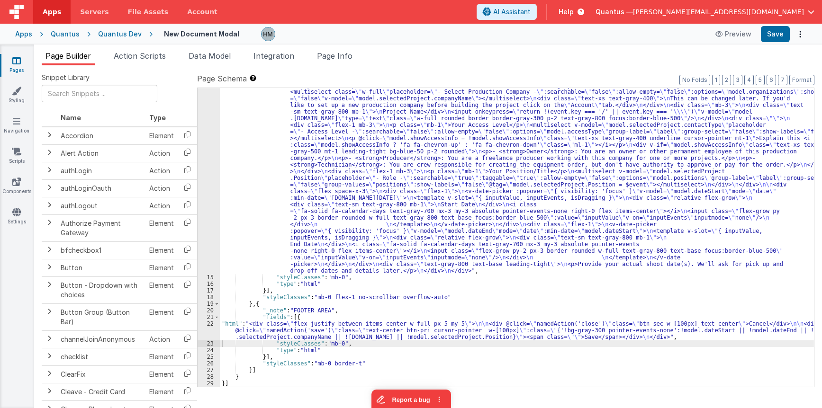
scroll to position [0, 0]
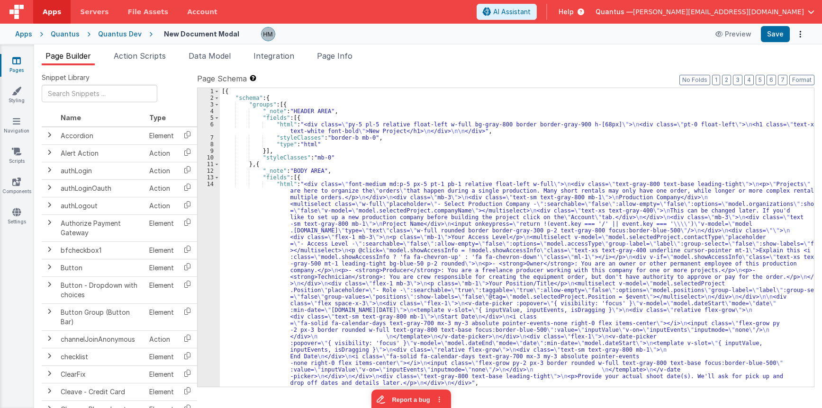
click at [283, 131] on div "[{ "schema" : { "groups" : [{ "_note" : "HEADER AREA" , "fields" : [{ "html" : …" at bounding box center [517, 244] width 594 height 312
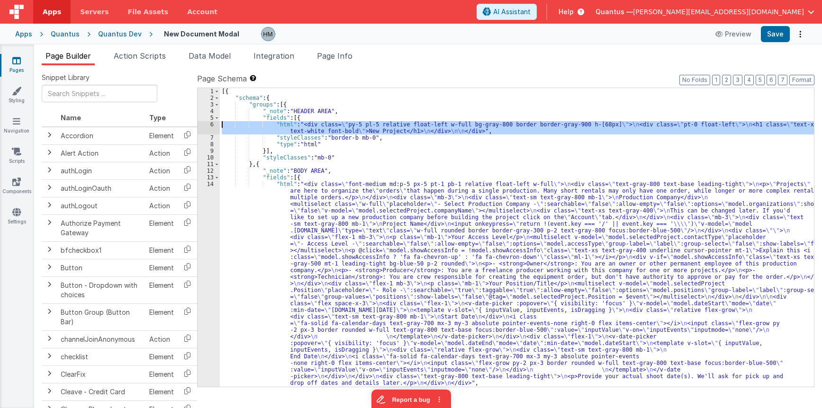
click at [208, 122] on div "6" at bounding box center [208, 127] width 22 height 13
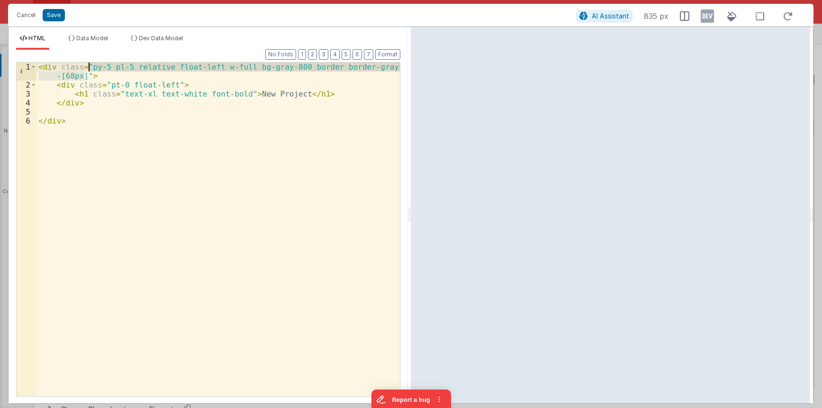
drag, startPoint x: 83, startPoint y: 75, endPoint x: 90, endPoint y: 66, distance: 11.1
click at [90, 66] on div "< div class = "py-5 pl-5 relative float-left w-full bg-gray-800 border border-g…" at bounding box center [217, 243] width 363 height 361
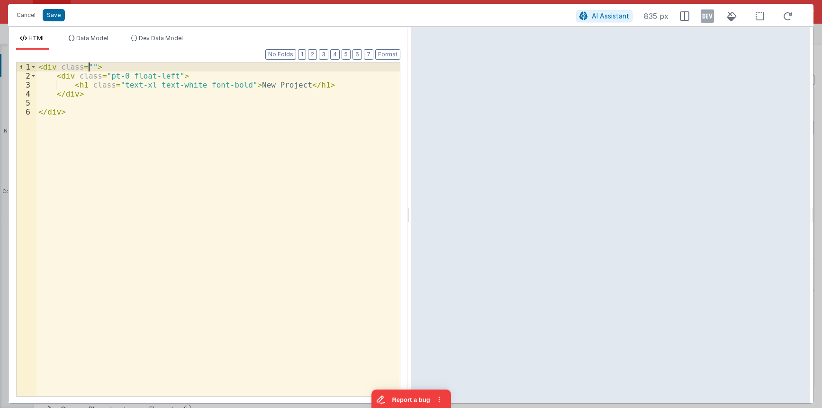
drag, startPoint x: -16, startPoint y: 18, endPoint x: -20, endPoint y: 4, distance: 14.5
click at [36, 63] on div "< div class = "" > < div class = "pt-0 float-left" > < h1 class = "text-xl text…" at bounding box center [217, 230] width 363 height 334
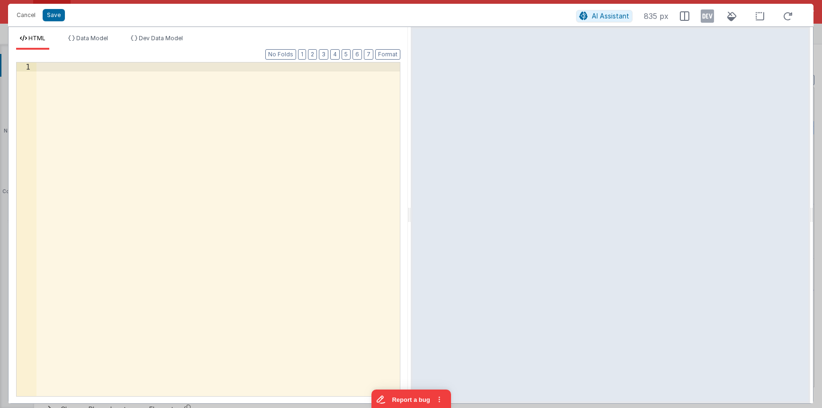
click at [235, 121] on div at bounding box center [217, 239] width 363 height 352
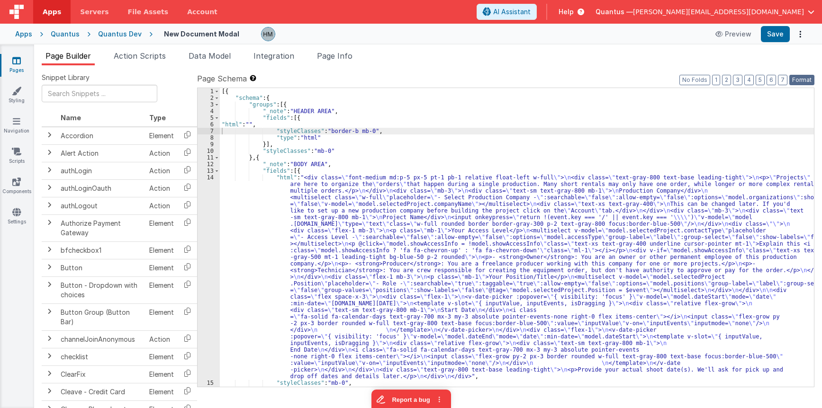
click at [544, 81] on button "Format" at bounding box center [801, 80] width 25 height 10
drag, startPoint x: 349, startPoint y: 128, endPoint x: 326, endPoint y: 132, distance: 23.0
click at [326, 132] on div "[{ "schema" : { "groups" : [{ "_note" : "HEADER AREA" , "fields" : [{ "html" : …" at bounding box center [517, 244] width 594 height 312
click at [342, 131] on div "[{ "schema" : { "groups" : [{ "_note" : "HEADER AREA" , "fields" : [{ "html" : …" at bounding box center [517, 244] width 594 height 312
click at [339, 140] on div "[{ "schema" : { "groups" : [{ "_note" : "HEADER AREA" , "fields" : [{ "html" : …" at bounding box center [517, 244] width 594 height 312
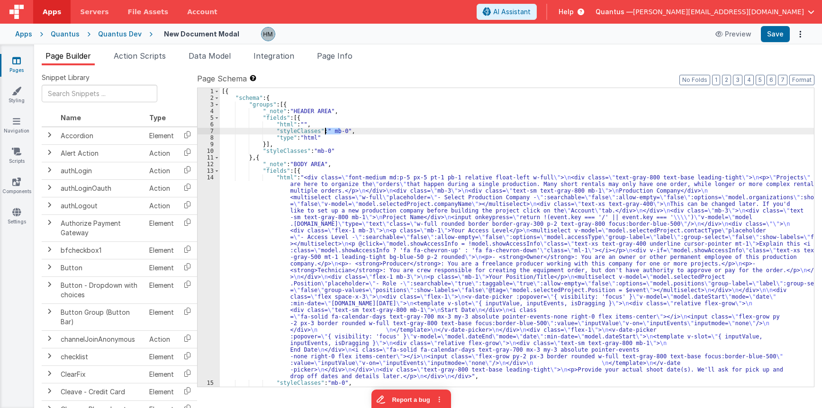
drag, startPoint x: 341, startPoint y: 131, endPoint x: 326, endPoint y: 130, distance: 15.2
click at [326, 130] on div "[{ "schema" : { "groups" : [{ "_note" : "HEADER AREA" , "fields" : [{ "html" : …" at bounding box center [517, 244] width 594 height 312
click at [246, 129] on div "[{ "schema" : { "groups" : [{ "_note" : "HEADER AREA" , "fields" : [{ "html" : …" at bounding box center [517, 244] width 594 height 312
click at [211, 123] on div "6" at bounding box center [208, 124] width 22 height 7
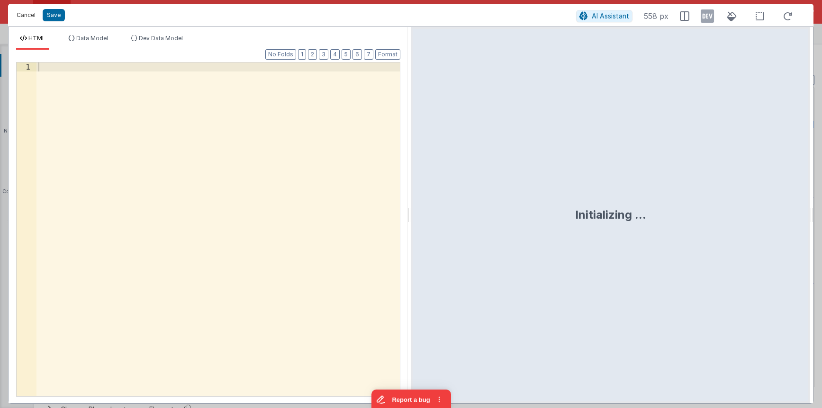
click at [30, 14] on button "Cancel" at bounding box center [26, 15] width 28 height 13
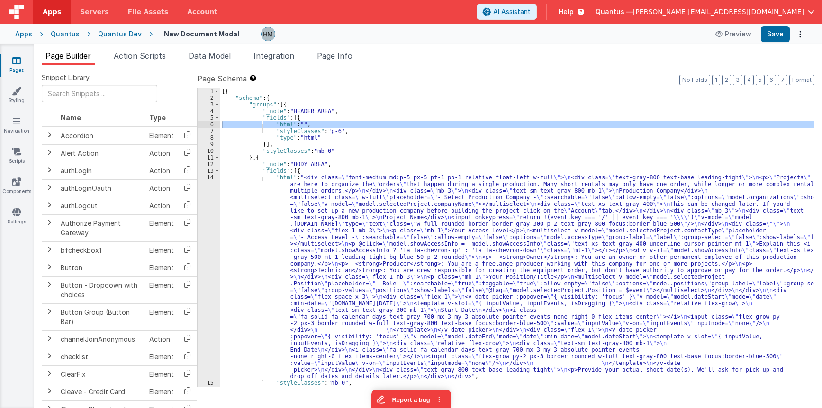
click at [336, 128] on div "[{ "schema" : { "groups" : [{ "_note" : "HEADER AREA" , "fields" : [{ "html" : …" at bounding box center [517, 244] width 594 height 312
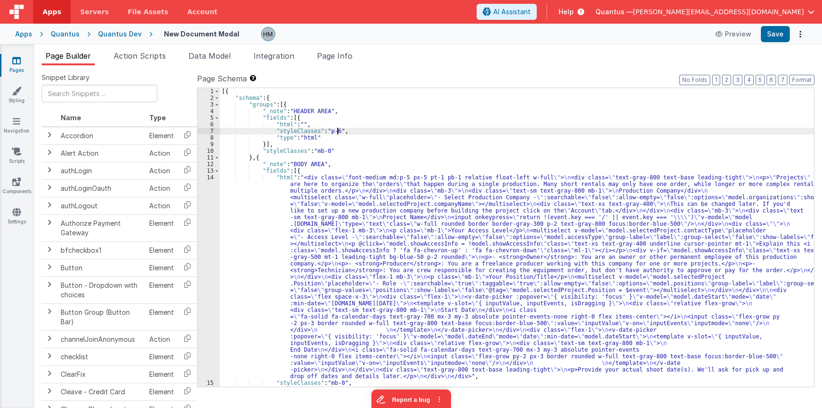
click at [333, 129] on div "[{ "schema" : { "groups" : [{ "_note" : "HEADER AREA" , "fields" : [{ "html" : …" at bounding box center [517, 244] width 594 height 312
click at [264, 118] on div "[{ "schema" : { "groups" : [{ "_note" : "HEADER AREA" , "fields" : [{ "html" : …" at bounding box center [517, 244] width 594 height 312
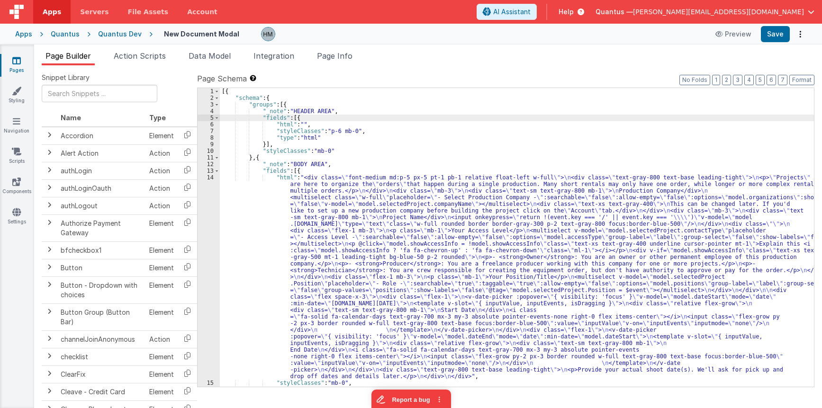
click at [214, 125] on div "6" at bounding box center [208, 124] width 22 height 7
click at [210, 125] on div "6" at bounding box center [208, 124] width 22 height 7
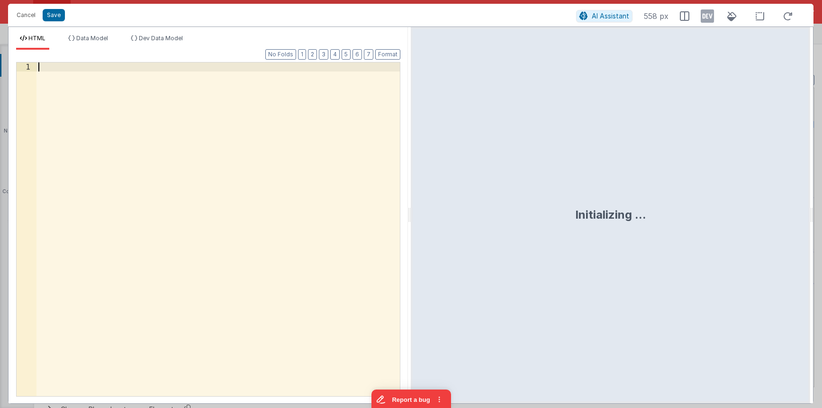
click at [224, 97] on div at bounding box center [217, 239] width 363 height 352
click at [228, 108] on div at bounding box center [217, 239] width 363 height 352
click at [43, 68] on div "< h2 > New Document </ h2 >" at bounding box center [217, 239] width 363 height 352
click at [52, 67] on div "< h2 > New Document </ h2 >" at bounding box center [217, 239] width 363 height 352
click at [223, 164] on div "< h2 class = "text-slate-900 font-medium" > New Document </ h2 >" at bounding box center [217, 239] width 363 height 352
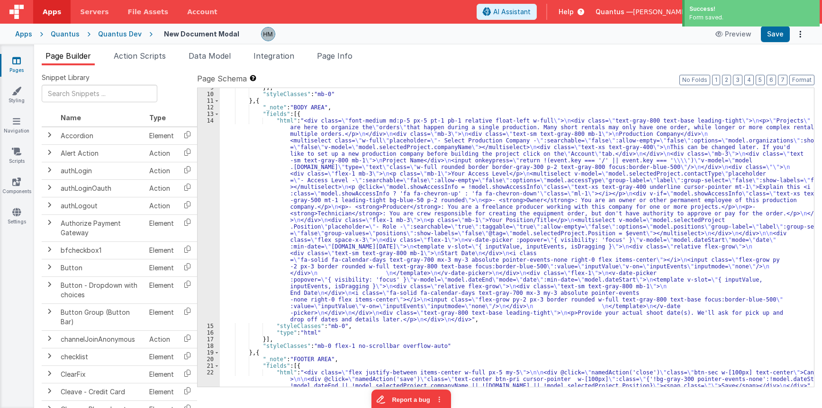
scroll to position [57, 0]
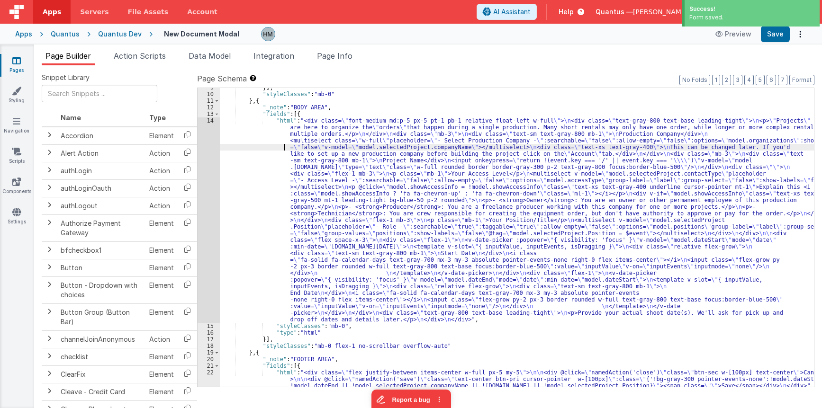
click at [254, 144] on div "}] , "styleClasses" : "mb-0" } , { "_note" : "BODY AREA" , "fields" : [{ "html"…" at bounding box center [517, 240] width 594 height 312
click at [212, 120] on div "14" at bounding box center [208, 220] width 22 height 206
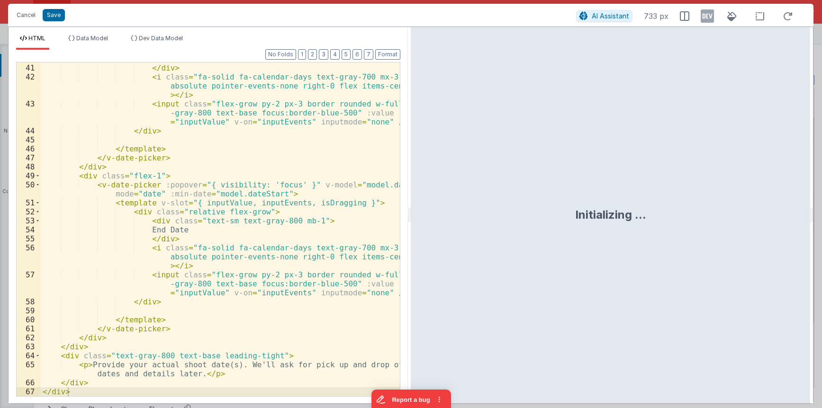
scroll to position [575, 0]
click at [74, 386] on div "Start Date </ div > < i class = "fa-solid fa-calendar-days text-gray-700 mx-3 m…" at bounding box center [220, 230] width 359 height 352
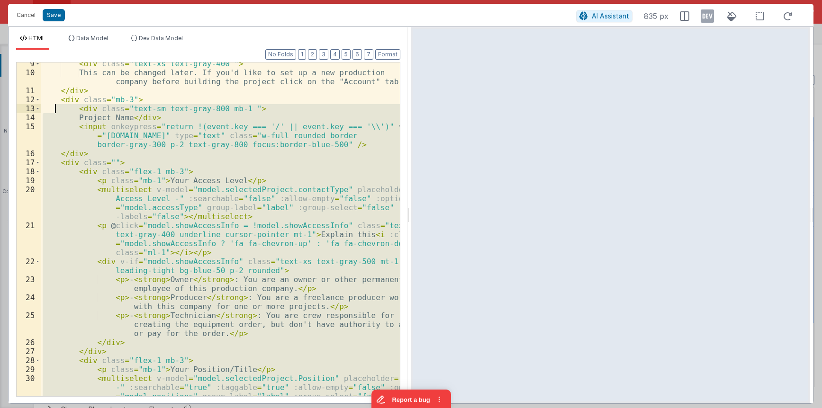
scroll to position [0, 0]
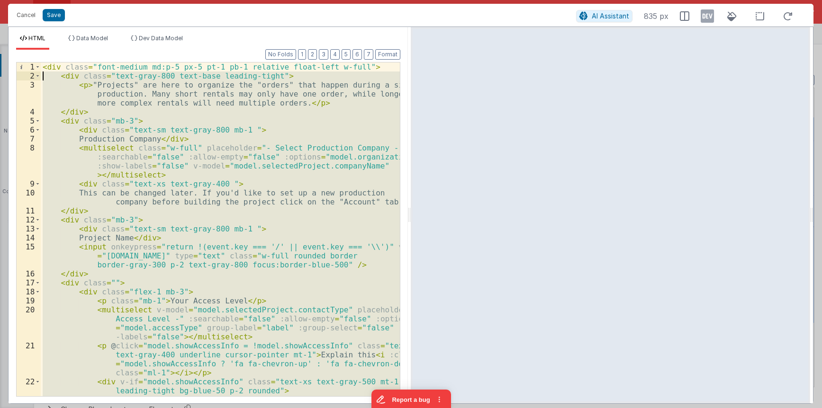
drag, startPoint x: 103, startPoint y: 384, endPoint x: 42, endPoint y: 77, distance: 313.3
click at [42, 77] on div "< div class = "font-medium md:p-5 px-5 pt-1 pb-1 relative float-left w-full" > …" at bounding box center [220, 243] width 359 height 361
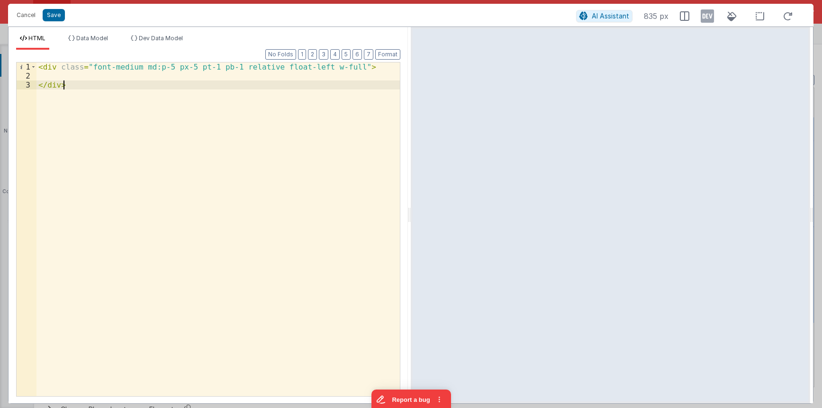
drag, startPoint x: 140, startPoint y: 106, endPoint x: -20, endPoint y: 33, distance: 176.1
click at [36, 63] on div "< div class = "font-medium md:p-5 px-5 pt-1 pb-1 relative float-left w-full" > …" at bounding box center [217, 230] width 363 height 334
click at [81, 83] on div at bounding box center [217, 239] width 363 height 352
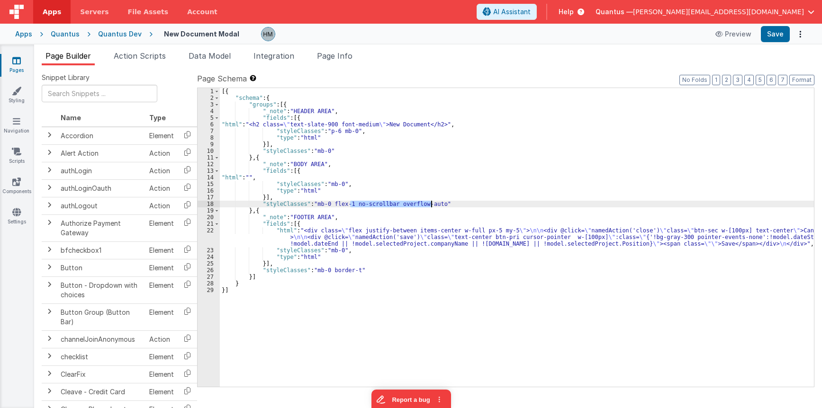
drag, startPoint x: 350, startPoint y: 204, endPoint x: 430, endPoint y: 205, distance: 80.5
click at [430, 205] on div "[{ "schema" : { "groups" : [{ "_note" : "HEADER AREA" , "fields" : [{ "html" : …" at bounding box center [517, 244] width 594 height 312
click at [254, 242] on div "[{ "schema" : { "groups" : [{ "_note" : "HEADER AREA" , "fields" : [{ "html" : …" at bounding box center [517, 244] width 594 height 312
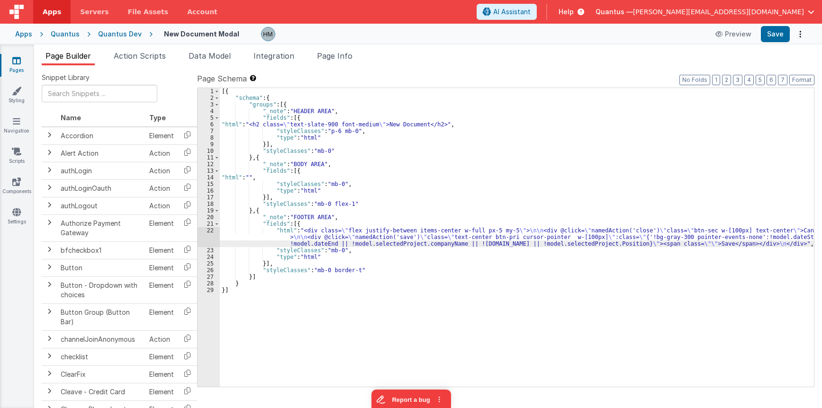
click at [210, 230] on div "22" at bounding box center [208, 237] width 22 height 20
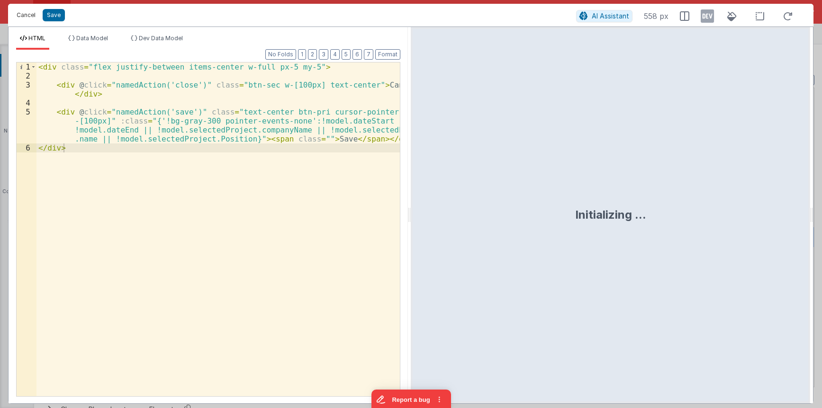
click at [26, 15] on button "Cancel" at bounding box center [26, 15] width 28 height 13
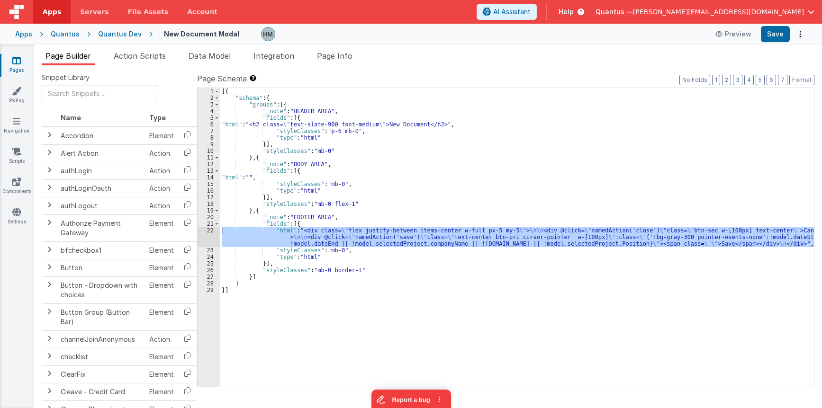
click at [325, 182] on div "[{ "schema" : { "groups" : [{ "_note" : "HEADER AREA" , "fields" : [{ "html" : …" at bounding box center [517, 244] width 594 height 312
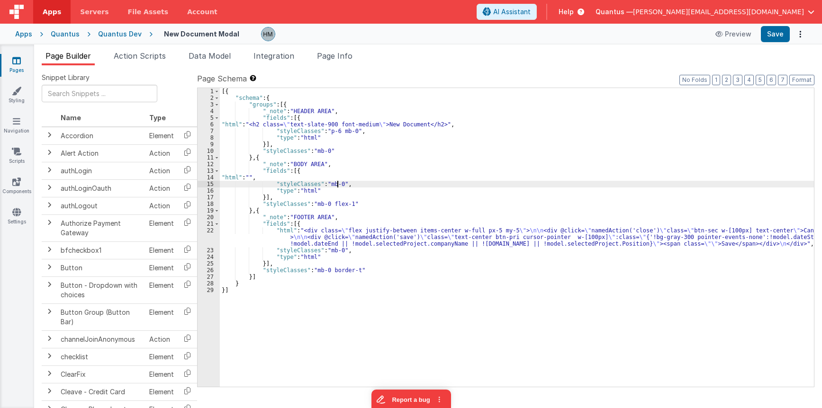
click at [338, 182] on div "[{ "schema" : { "groups" : [{ "_note" : "HEADER AREA" , "fields" : [{ "html" : …" at bounding box center [517, 244] width 594 height 312
click at [336, 182] on div "[{ "schema" : { "groups" : [{ "_note" : "HEADER AREA" , "fields" : [{ "html" : …" at bounding box center [517, 244] width 594 height 312
click at [353, 183] on div "[{ "schema" : { "groups" : [{ "_note" : "HEADER AREA" , "fields" : [{ "html" : …" at bounding box center [517, 244] width 594 height 312
click at [324, 272] on div "[{ "schema" : { "groups" : [{ "_note" : "HEADER AREA" , "fields" : [{ "html" : …" at bounding box center [517, 244] width 594 height 312
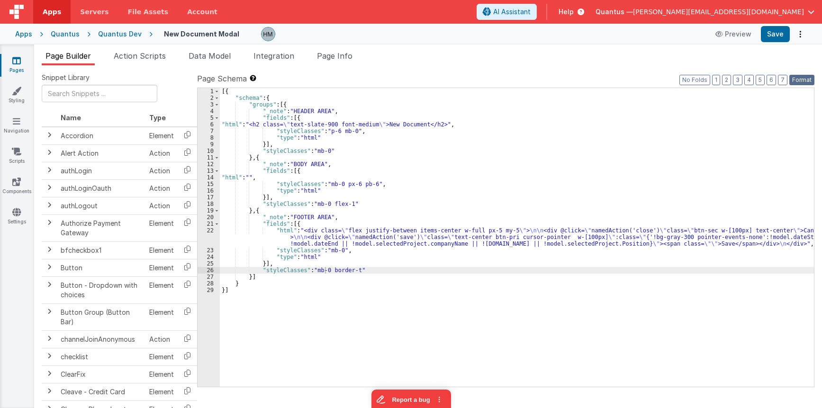
click at [544, 81] on button "Format" at bounding box center [801, 80] width 25 height 10
click at [353, 270] on div "[{ "schema" : { "groups" : [{ "_note" : "HEADER AREA" , "fields" : [{ "html" : …" at bounding box center [517, 244] width 594 height 312
click at [354, 270] on div "[{ "schema" : { "groups" : [{ "_note" : "HEADER AREA" , "fields" : [{ "html" : …" at bounding box center [517, 244] width 594 height 312
click at [448, 268] on div "[{ "schema" : { "groups" : [{ "_note" : "HEADER AREA" , "fields" : [{ "html" : …" at bounding box center [517, 244] width 594 height 312
click at [16, 62] on icon at bounding box center [16, 60] width 9 height 9
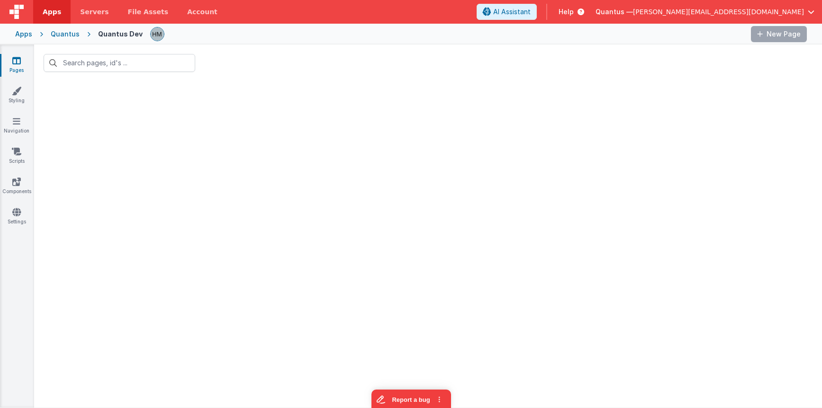
type input "new d"
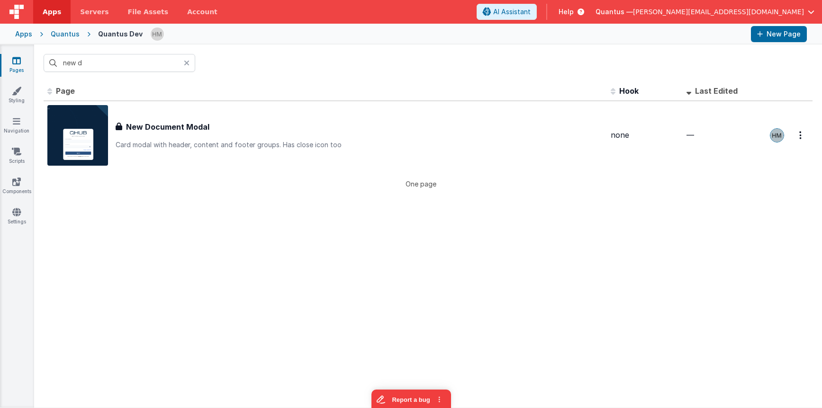
click at [188, 60] on icon at bounding box center [187, 63] width 6 height 8
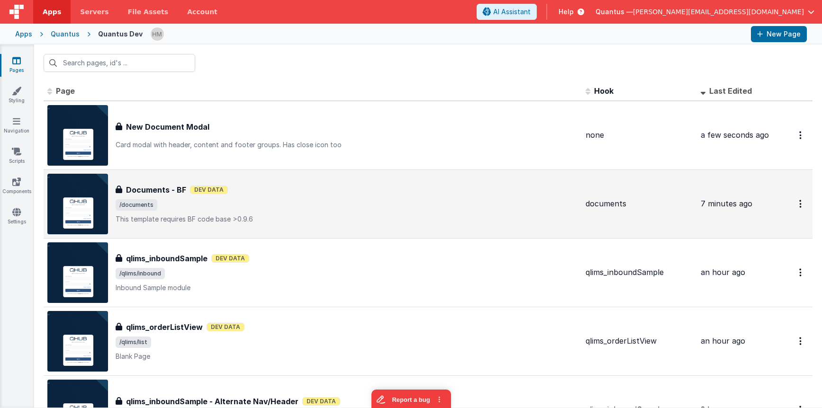
click at [332, 195] on div "Documents - BF Dev Data" at bounding box center [347, 189] width 462 height 11
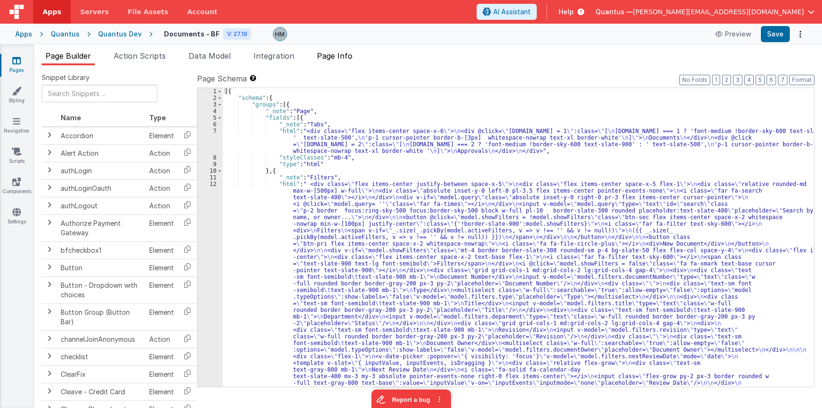
click at [336, 54] on span "Page Info" at bounding box center [335, 55] width 36 height 9
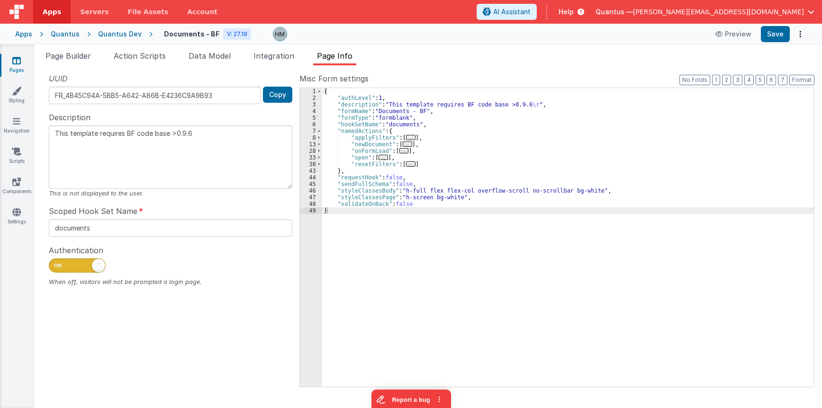
click at [401, 139] on div "{ "authLevel" : 1 , "description" : "This template requires BF code base >0.9.6…" at bounding box center [568, 244] width 492 height 312
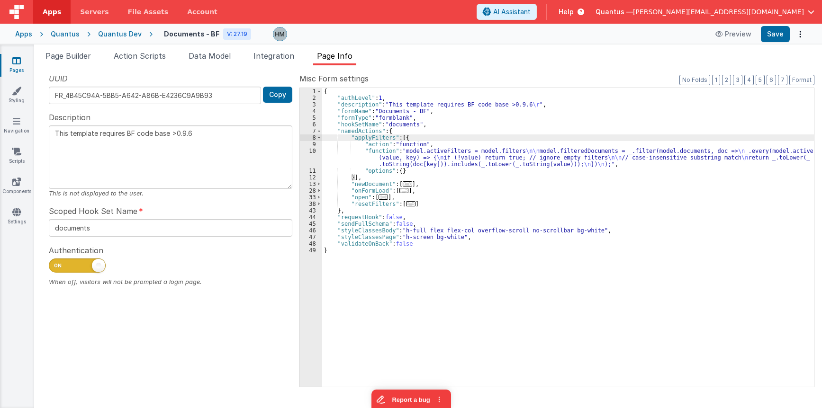
click at [403, 185] on span "..." at bounding box center [407, 183] width 9 height 5
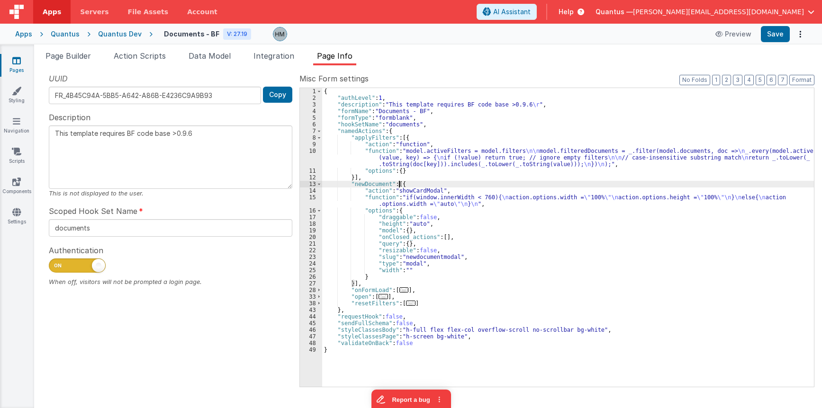
click at [354, 203] on div "{ "authLevel" : 1 , "description" : "This template requires BF code base >0.9.6…" at bounding box center [568, 244] width 492 height 312
click at [314, 197] on div "15" at bounding box center [311, 200] width 22 height 13
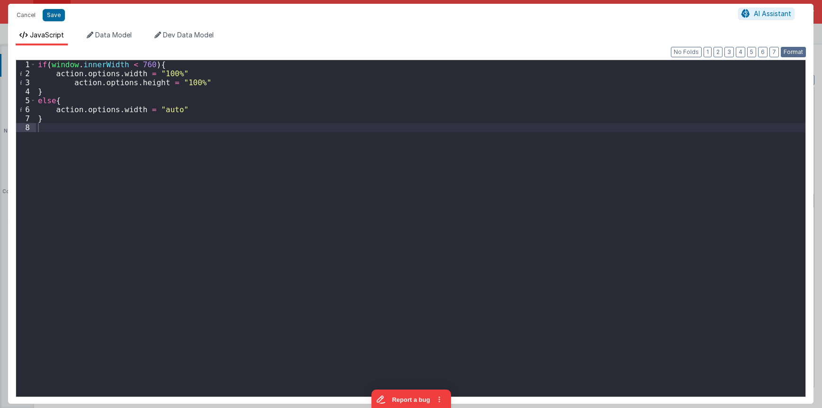
click at [544, 50] on button "Format" at bounding box center [792, 52] width 25 height 10
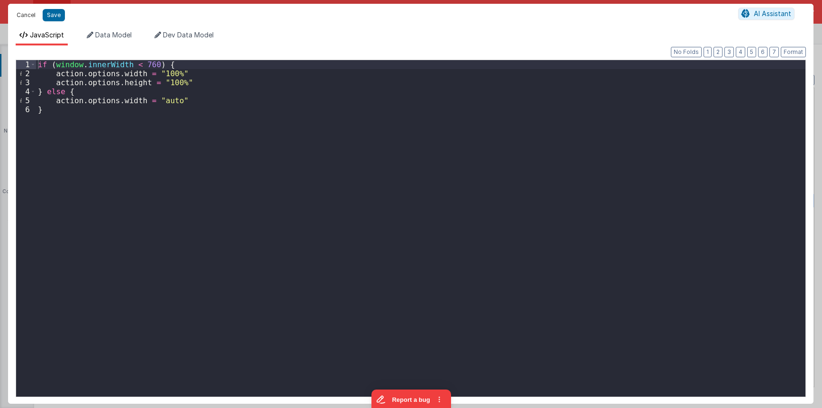
click at [28, 14] on button "Cancel" at bounding box center [26, 15] width 28 height 13
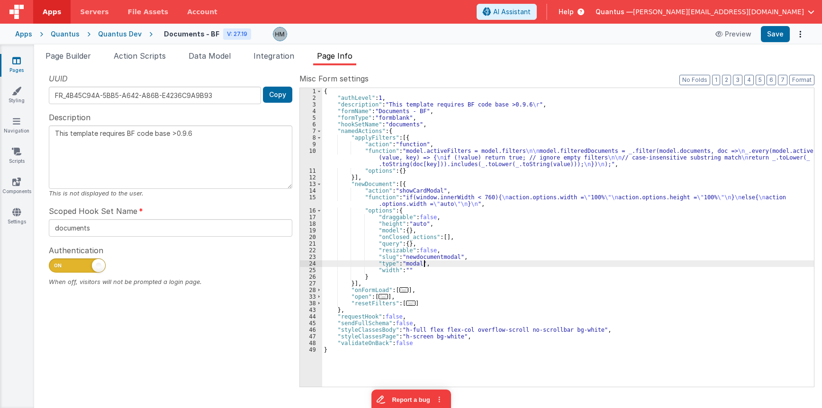
click at [424, 260] on div "{ "authLevel" : 1 , "description" : "This template requires BF code base >0.9.6…" at bounding box center [568, 244] width 492 height 312
click at [424, 259] on div "{ "authLevel" : 1 , "description" : "This template requires BF code base >0.9.6…" at bounding box center [568, 244] width 492 height 312
click at [424, 213] on div "{ "authLevel" : 1 , "description" : "This template requires BF code base >0.9.6…" at bounding box center [568, 244] width 492 height 312
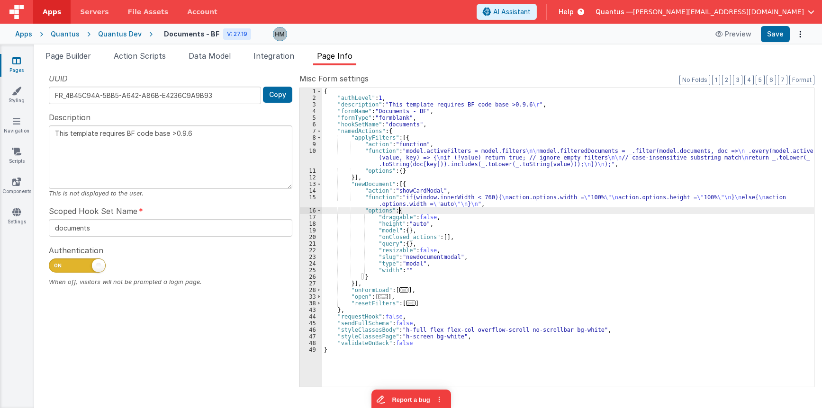
click at [379, 182] on div "{ "authLevel" : 1 , "description" : "This template requires BF code base >0.9.6…" at bounding box center [568, 244] width 492 height 312
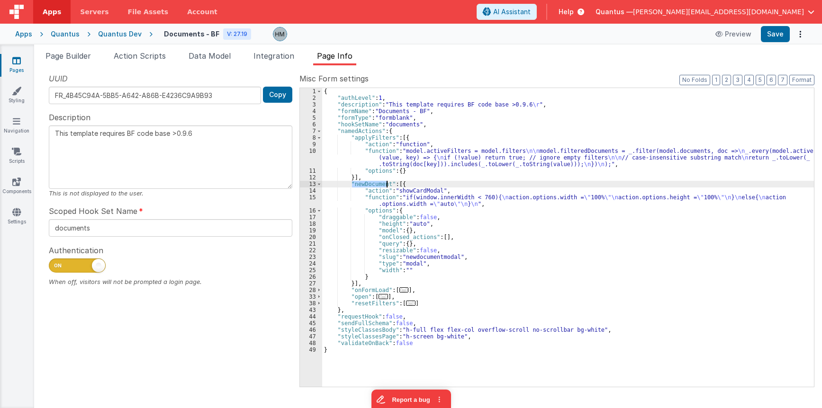
click at [379, 182] on div "{ "authLevel" : 1 , "description" : "This template requires BF code base >0.9.6…" at bounding box center [568, 244] width 492 height 312
click at [72, 60] on span "Page Builder" at bounding box center [67, 55] width 45 height 9
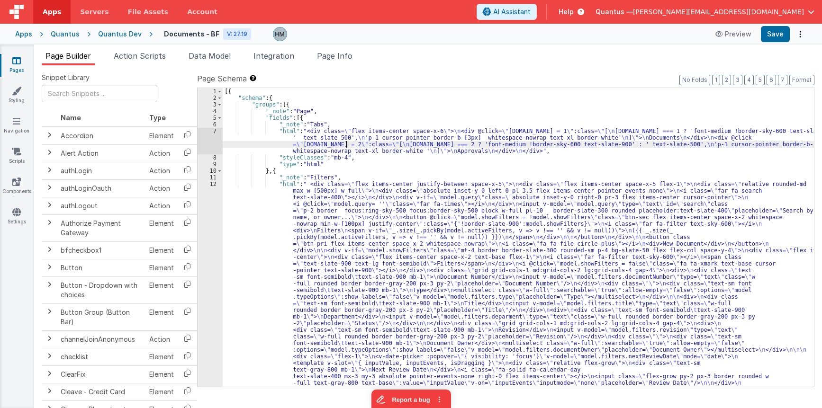
click at [348, 144] on div "[{ "schema" : { "groups" : [{ "_note" : "Page" , "fields" : [{ "_note" : "Tabs"…" at bounding box center [518, 360] width 591 height 544
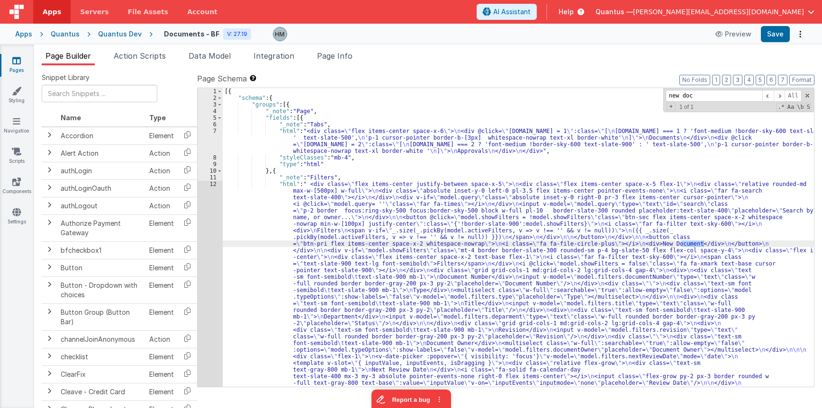
type input "new doc"
click at [245, 189] on div "[{ "schema" : { "groups" : [{ "_note" : "Page" , "fields" : [{ "_note" : "Tabs"…" at bounding box center [518, 360] width 591 height 544
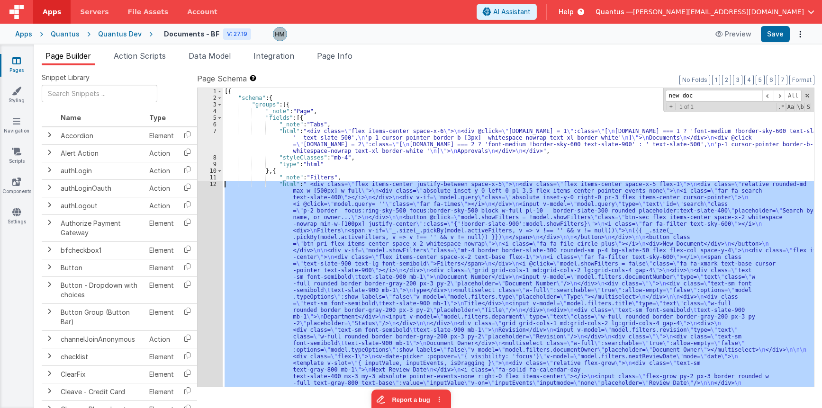
click at [216, 184] on div "12" at bounding box center [209, 300] width 25 height 239
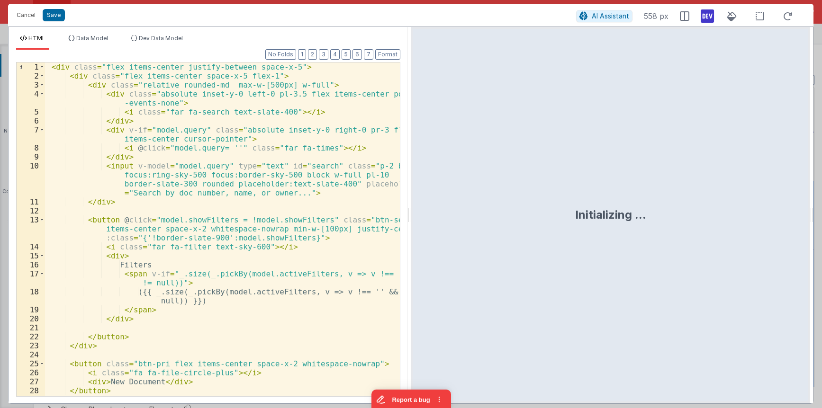
click at [213, 177] on div "< div class = "flex items-center justify-between space-x-5" > < div class = "fl…" at bounding box center [222, 239] width 355 height 352
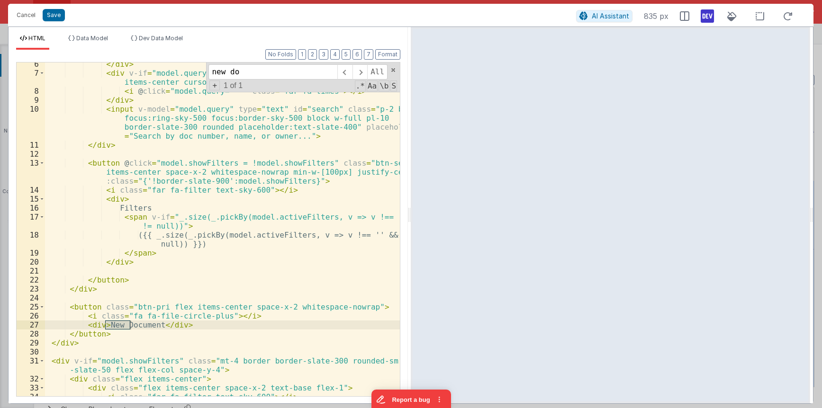
scroll to position [170, 0]
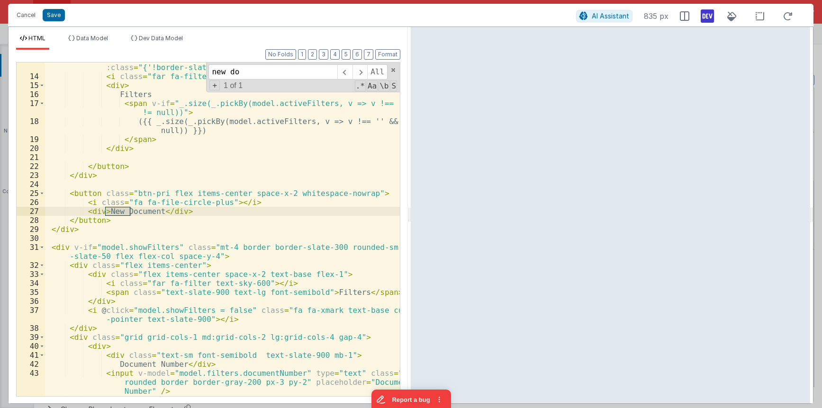
type input "new do"
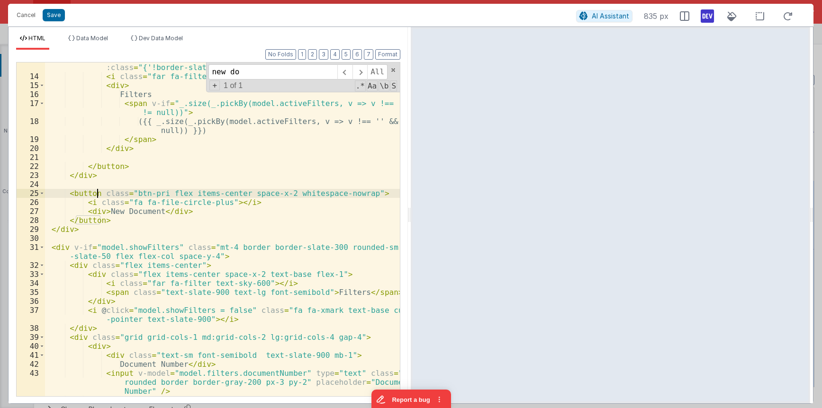
click at [96, 195] on div "< button @ click = "model.showFilters = !model.showFilters" class = "btn-sec fl…" at bounding box center [222, 230] width 355 height 370
click at [100, 194] on div "< button @ click = "model.showFilters = !model.showFilters" class = "btn-sec fl…" at bounding box center [222, 230] width 355 height 370
click at [96, 196] on div "< button @ click = "model.showFilters = !model.showFilters" class = "btn-sec fl…" at bounding box center [222, 230] width 355 height 370
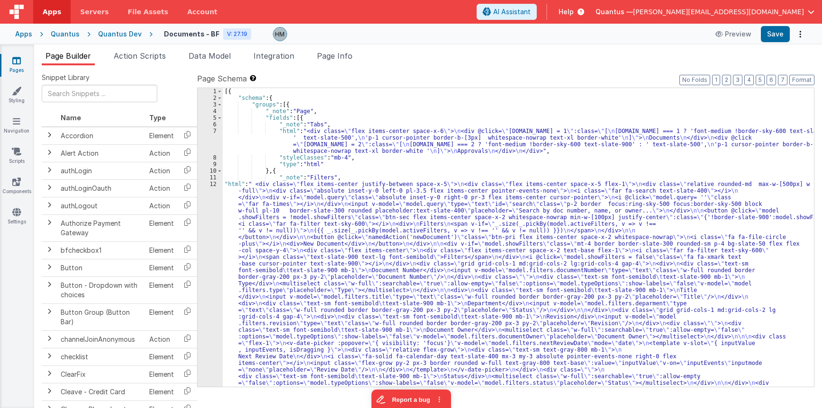
click at [278, 205] on div "[{ "schema" : { "groups" : [{ "_note" : "Page" , "fields" : [{ "_note" : "Tabs"…" at bounding box center [518, 350] width 591 height 524
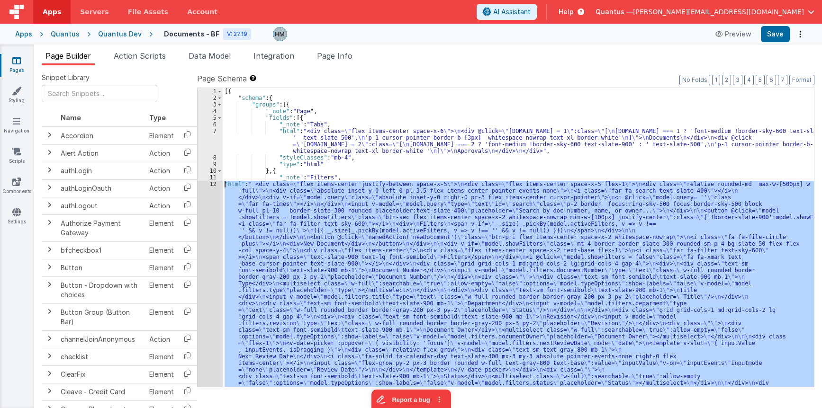
click at [212, 183] on div "12" at bounding box center [209, 290] width 25 height 219
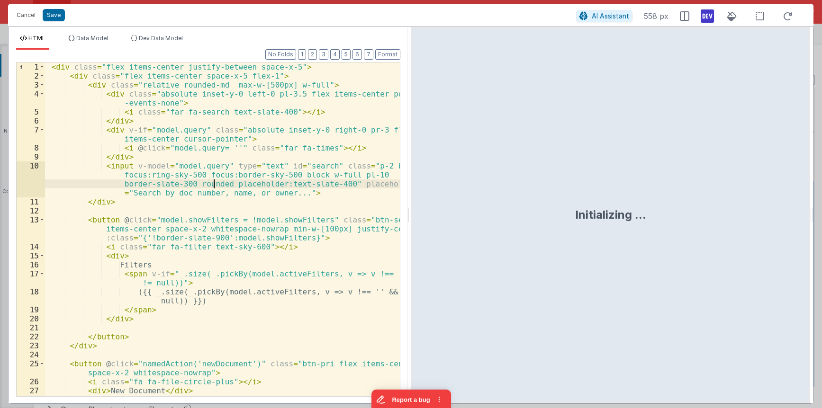
click at [213, 182] on div "< div class = "flex items-center justify-between space-x-5" > < div class = "fl…" at bounding box center [222, 239] width 355 height 352
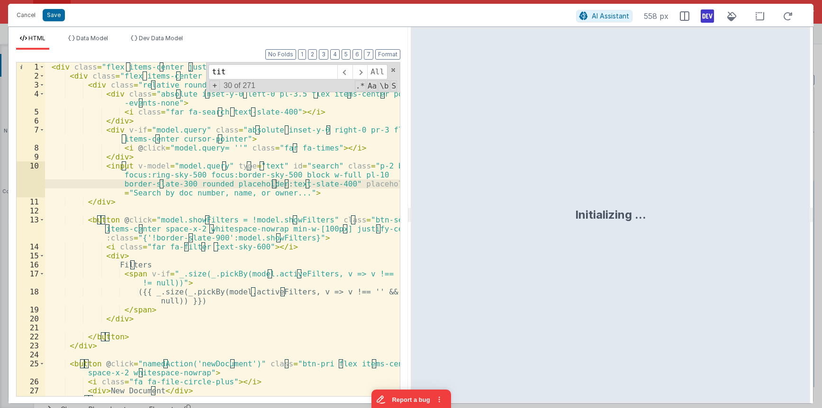
scroll to position [454, 0]
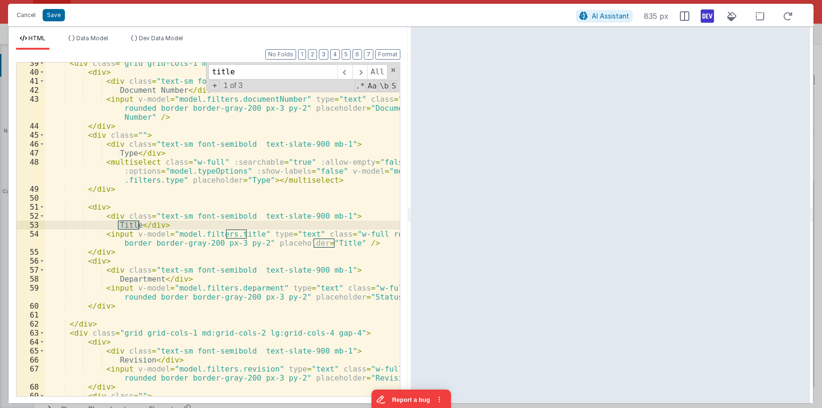
click at [93, 254] on div "< div class = "grid grid-cols-1 md:grid-cols-2 lg:grid-cols-4 gap-4" > < div > …" at bounding box center [222, 235] width 355 height 352
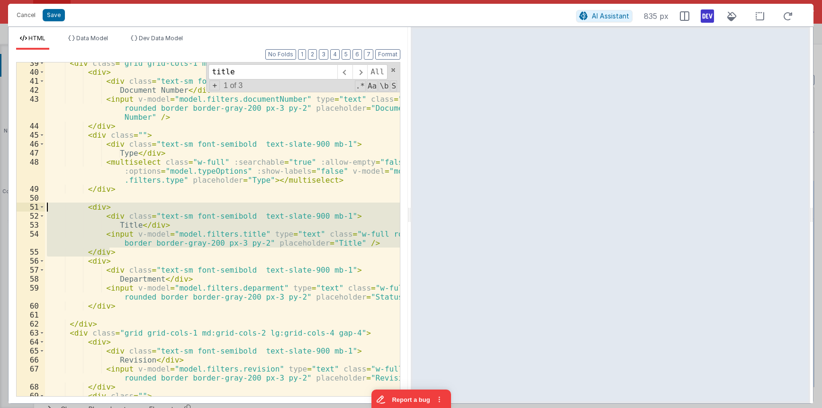
drag, startPoint x: 108, startPoint y: 253, endPoint x: 21, endPoint y: 206, distance: 99.0
click at [45, 206] on div "< div class = "grid grid-cols-1 md:grid-cols-2 lg:grid-cols-4 gap-4" > < div > …" at bounding box center [222, 230] width 355 height 334
click at [162, 175] on div "< div class = "grid grid-cols-1 md:grid-cols-2 lg:grid-cols-4 gap-4" > < div > …" at bounding box center [222, 235] width 355 height 352
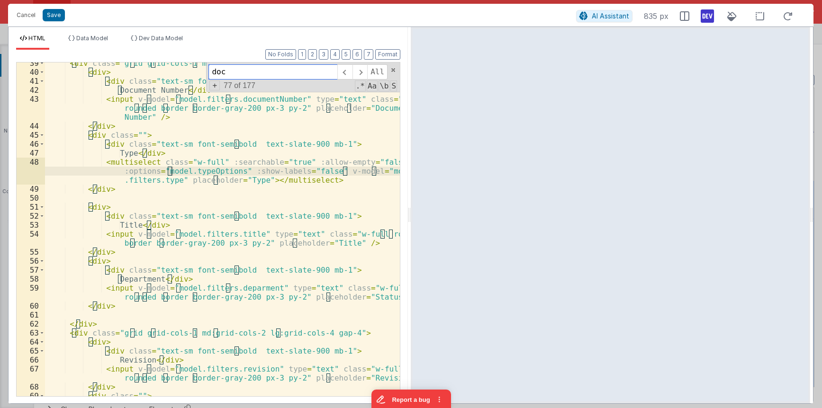
scroll to position [643, 0]
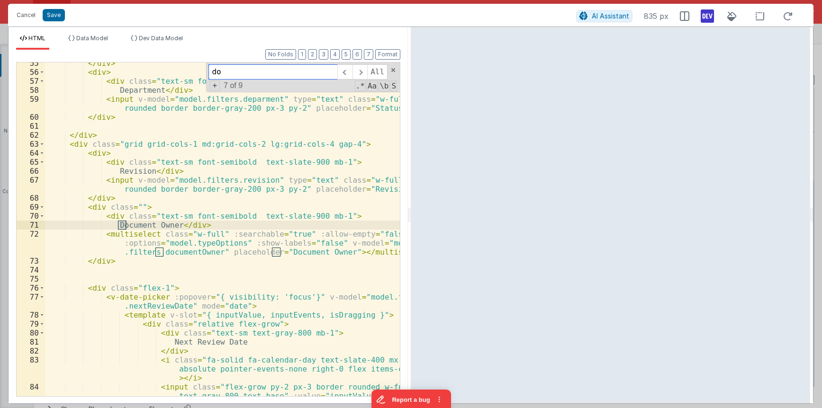
type input "d"
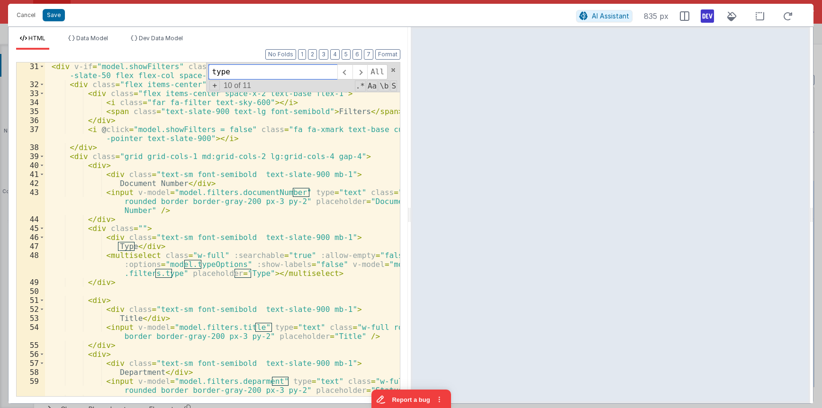
scroll to position [360, 0]
type input "type"
click at [97, 281] on div "< div v-if = "model.showFilters" class = "mt-4 border border-slate-300 rounded-…" at bounding box center [222, 242] width 355 height 361
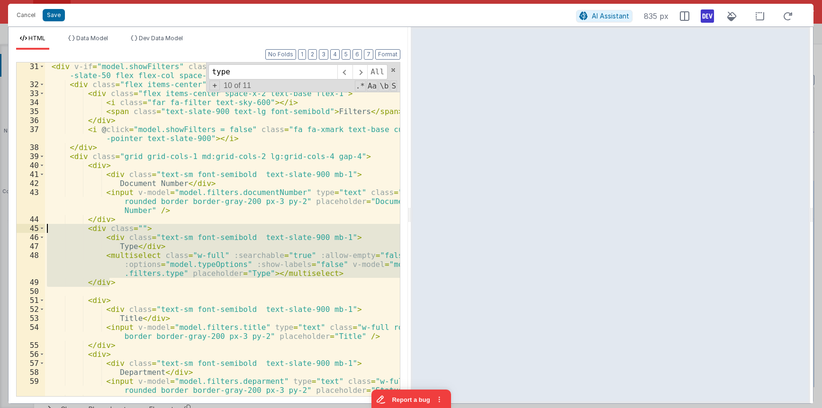
drag, startPoint x: 114, startPoint y: 283, endPoint x: 2, endPoint y: 224, distance: 125.6
click at [45, 224] on div "< div v-if = "model.showFilters" class = "mt-4 border border-slate-300 rounded-…" at bounding box center [222, 230] width 355 height 334
click at [89, 41] on span "Data Model" at bounding box center [92, 38] width 32 height 7
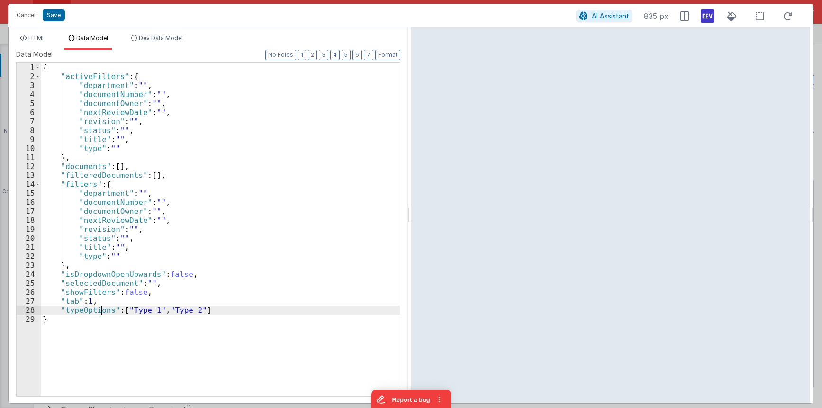
click at [102, 312] on div "{ "activeFilters" : { "department" : "" , "documentNumber" : "" , "documentOwne…" at bounding box center [220, 238] width 359 height 351
click at [23, 17] on button "Cancel" at bounding box center [26, 15] width 28 height 13
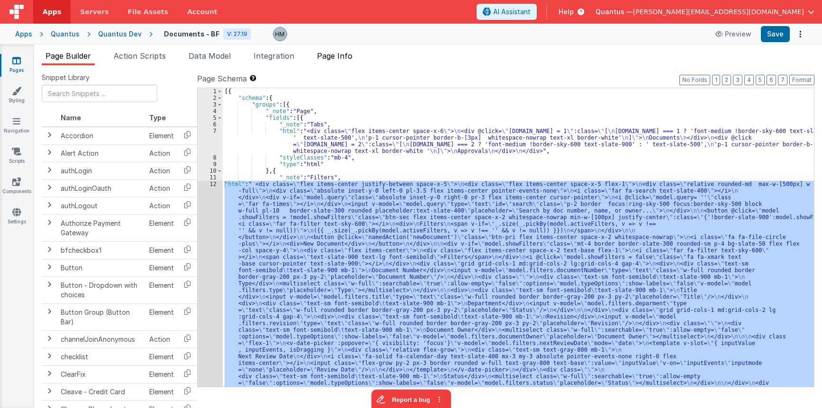
click at [336, 61] on li "Page Info" at bounding box center [334, 57] width 43 height 15
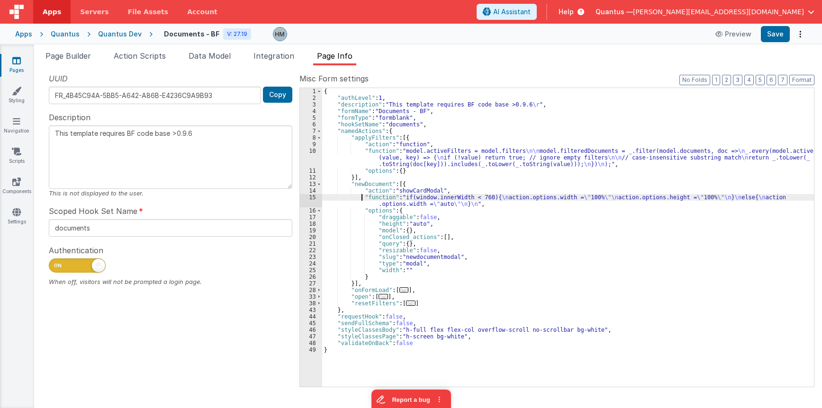
click at [361, 195] on div "{ "authLevel" : 1 , "description" : "This template requires BF code base >0.9.6…" at bounding box center [568, 244] width 492 height 312
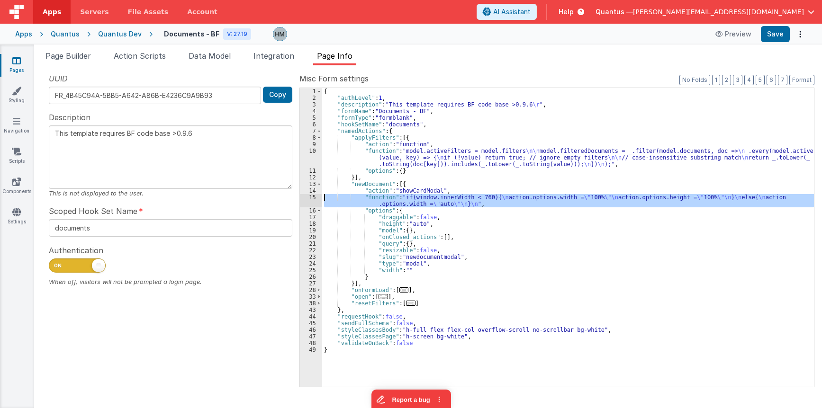
click at [315, 196] on div "15" at bounding box center [311, 200] width 22 height 13
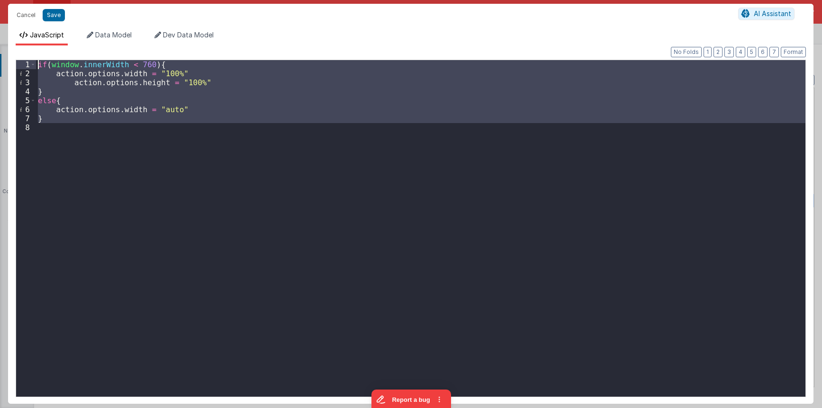
drag, startPoint x: 314, startPoint y: 196, endPoint x: 8, endPoint y: 27, distance: 349.8
click at [36, 60] on div "if ( window . innerWidth < 760 ) { action . options . width = "100%" action . o…" at bounding box center [420, 228] width 769 height 337
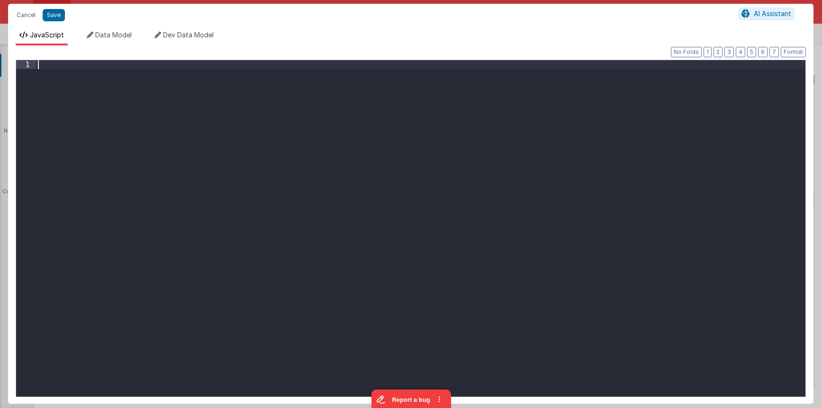
click at [313, 107] on div at bounding box center [420, 237] width 769 height 355
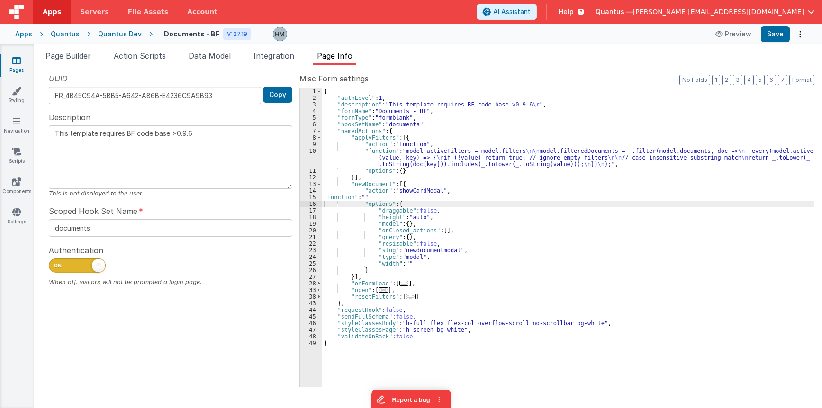
click at [405, 264] on div "{ "authLevel" : 1 , "description" : "This template requires BF code base >0.9.6…" at bounding box center [568, 244] width 492 height 312
type textarea "This template requires BF code base >0.9.6"
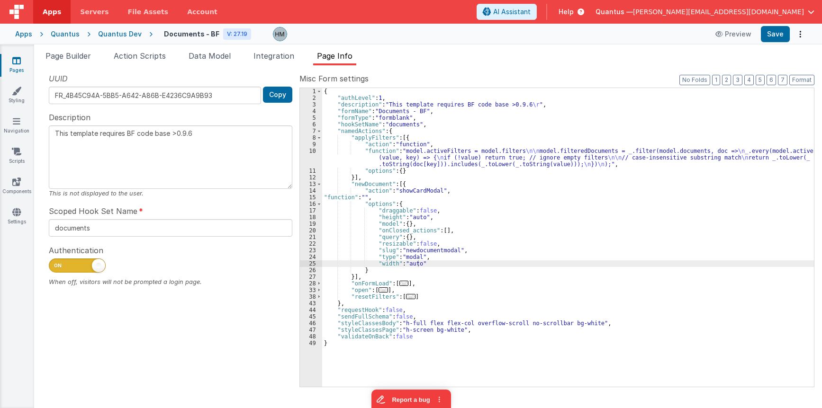
click at [439, 218] on div "{ "authLevel" : 1 , "description" : "This template requires BF code base >0.9.6…" at bounding box center [568, 244] width 492 height 312
click at [416, 216] on div "{ "authLevel" : 1 , "description" : "This template requires BF code base >0.9.6…" at bounding box center [568, 244] width 492 height 312
click at [409, 265] on div "{ "authLevel" : 1 , "description" : "This template requires BF code base >0.9.6…" at bounding box center [568, 244] width 492 height 312
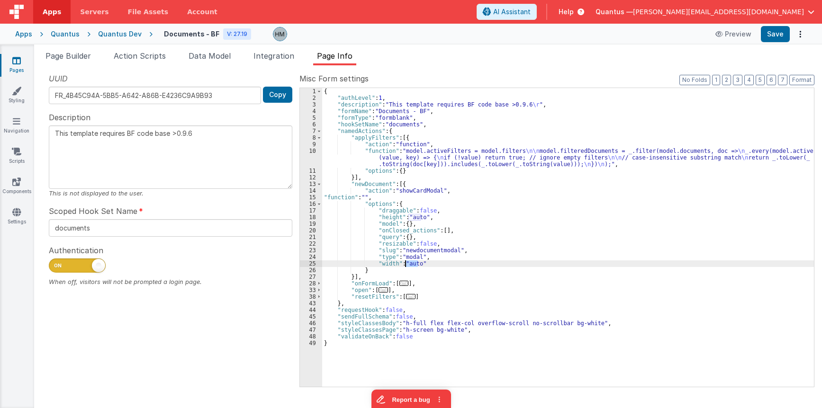
click at [412, 266] on div "{ "authLevel" : 1 , "description" : "This template requires BF code base >0.9.6…" at bounding box center [568, 237] width 492 height 299
click at [412, 266] on div "{ "authLevel" : 1 , "description" : "This template requires BF code base >0.9.6…" at bounding box center [568, 244] width 492 height 312
type textarea "This template requires BF code base >0.9.6"
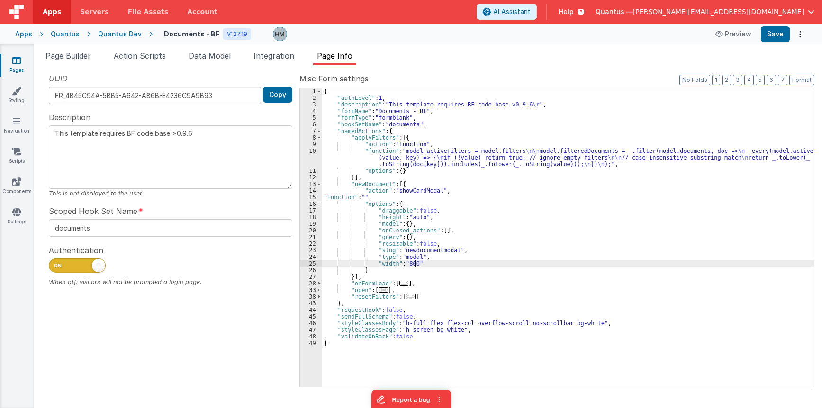
type textarea "This template requires BF code base >0.9.6"
click at [510, 278] on div "{ "authLevel" : 1 , "description" : "This template requires BF code base >0.9.6…" at bounding box center [568, 244] width 492 height 312
click at [66, 63] on li "Page Builder" at bounding box center [68, 57] width 53 height 15
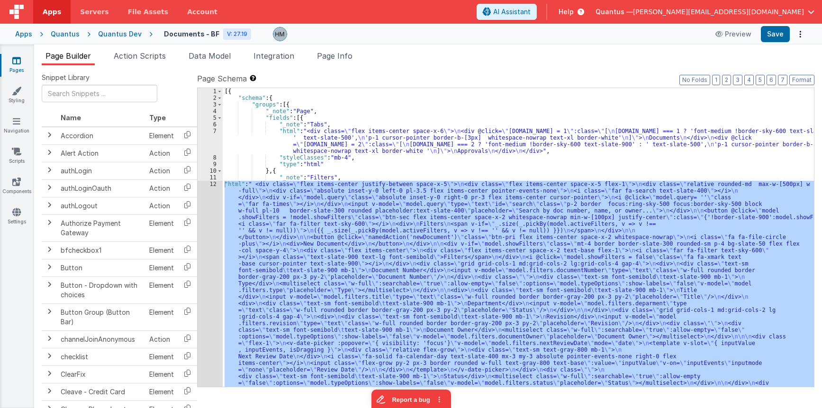
click at [251, 184] on div "[{ "schema" : { "groups" : [{ "_note" : "Page" , "fields" : [{ "_note" : "Tabs"…" at bounding box center [518, 237] width 591 height 299
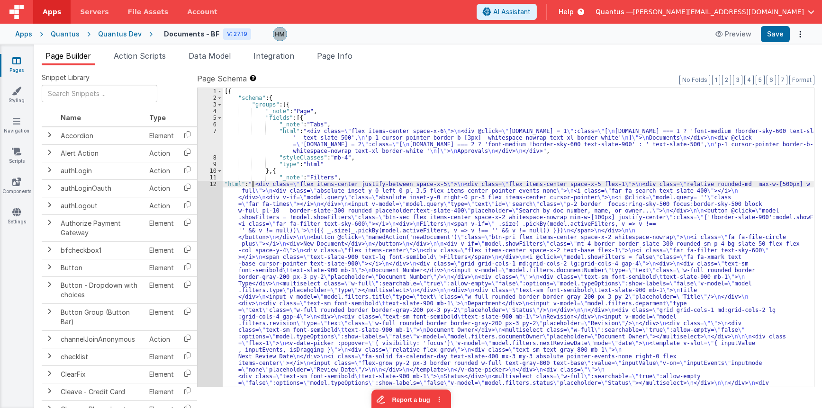
click at [210, 184] on div "12" at bounding box center [209, 290] width 25 height 219
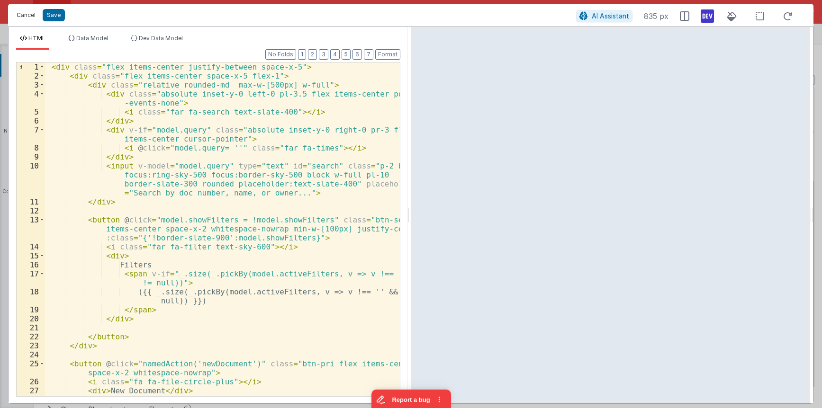
click at [29, 17] on button "Cancel" at bounding box center [26, 15] width 28 height 13
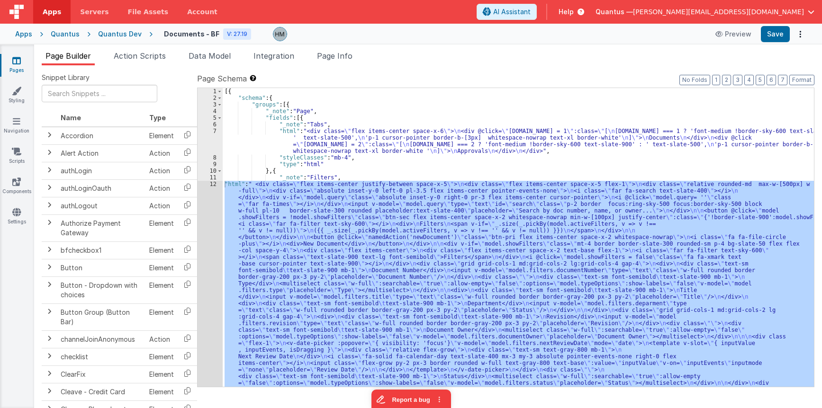
click at [246, 188] on div "[{ "schema" : { "groups" : [{ "_note" : "Page" , "fields" : [{ "_note" : "Tabs"…" at bounding box center [518, 237] width 591 height 299
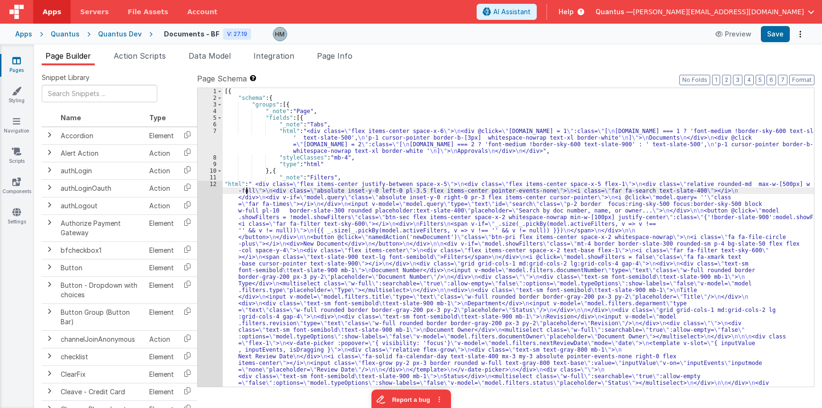
click at [215, 184] on div "12" at bounding box center [209, 290] width 25 height 219
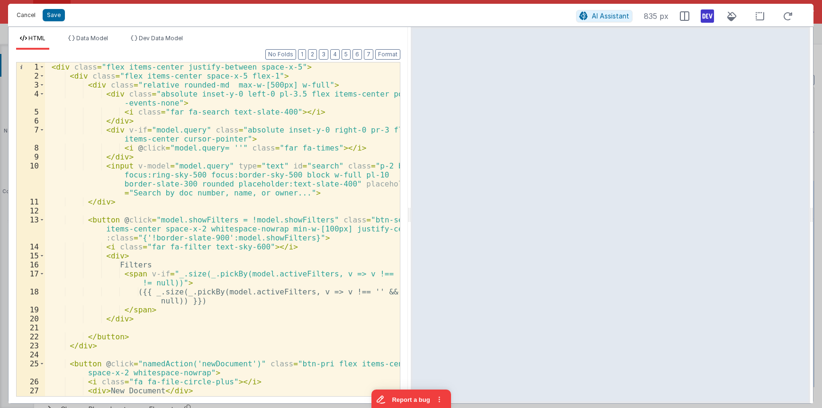
click at [18, 13] on button "Cancel" at bounding box center [26, 15] width 28 height 13
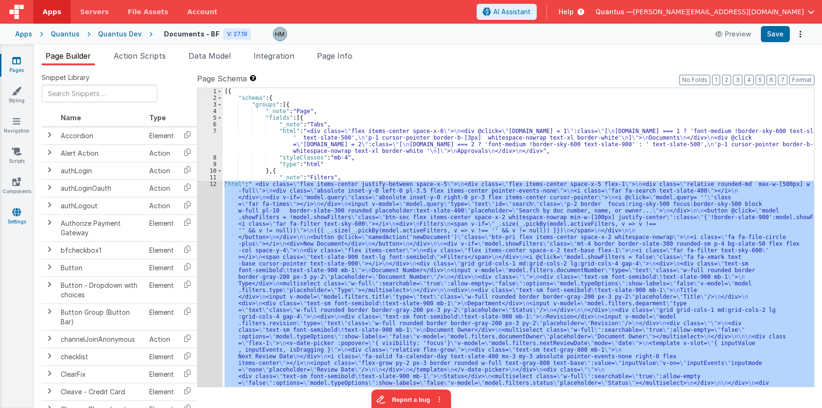
click at [13, 215] on icon at bounding box center [16, 211] width 9 height 9
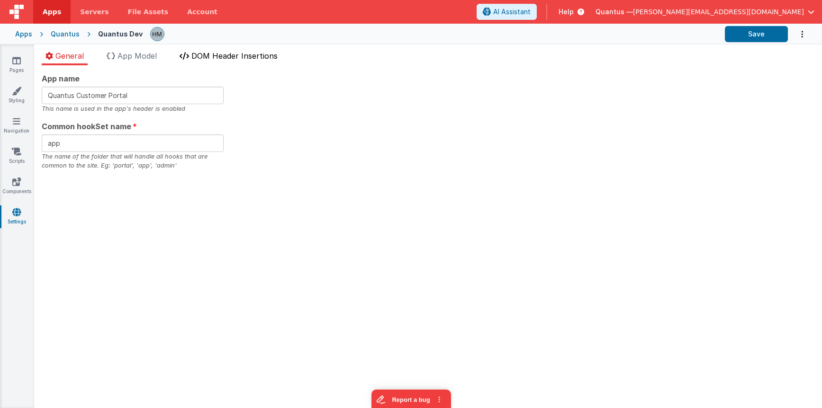
click at [263, 60] on span "DOM Header Insertions" at bounding box center [234, 55] width 86 height 9
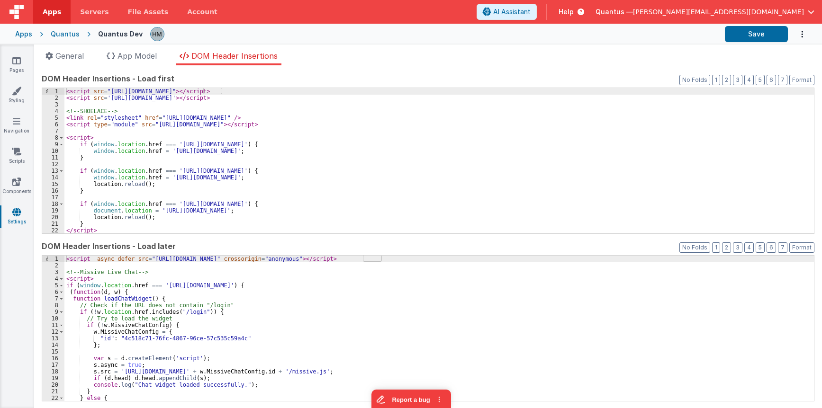
click at [258, 99] on div "< script src = "https://cdn.tailwindcss.com" > </ script > < script src = 'http…" at bounding box center [438, 167] width 749 height 159
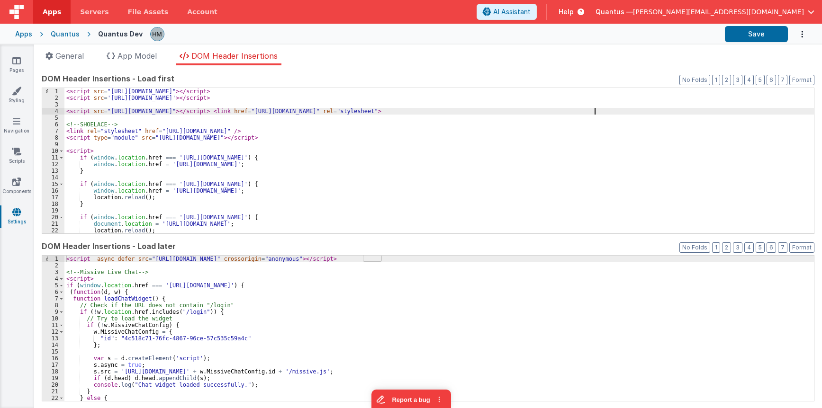
click at [261, 122] on div "< script src = "https://cdn.tailwindcss.com" > </ script > < script src = 'http…" at bounding box center [438, 167] width 749 height 159
type input "uppy"
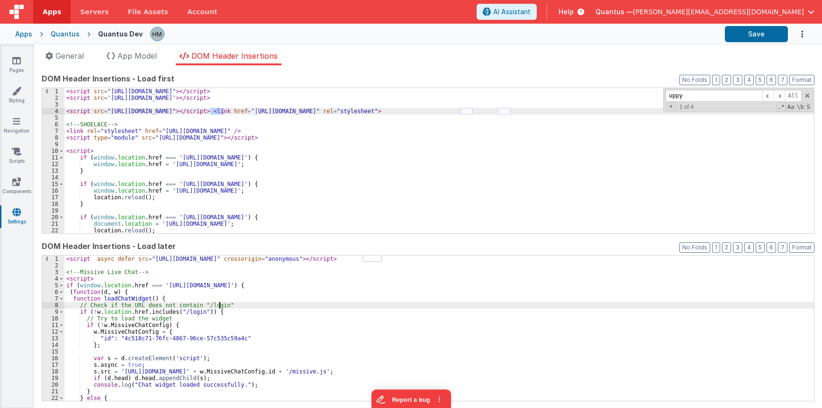
click at [319, 305] on div "< script async defer src = "https://kit.fontawesome.com/3ae2208760.js" crossori…" at bounding box center [438, 335] width 749 height 159
type input "uppy"
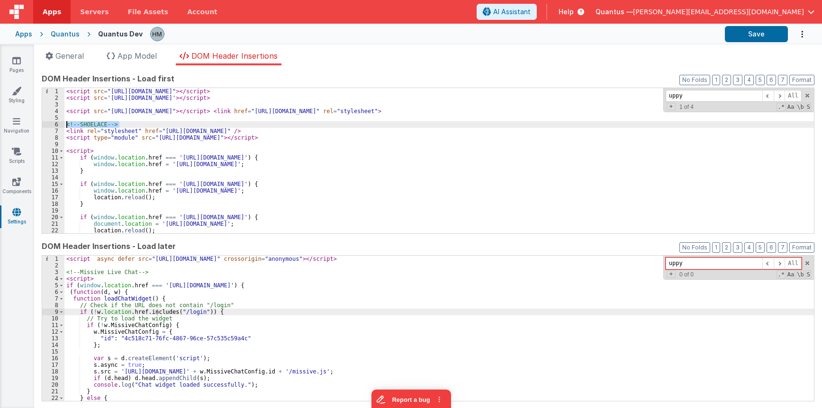
drag, startPoint x: 123, startPoint y: 126, endPoint x: 64, endPoint y: 123, distance: 58.8
click at [64, 123] on div "< script src = "https://cdn.tailwindcss.com" > </ script > < script src = 'http…" at bounding box center [438, 160] width 749 height 145
click at [74, 106] on div "< script src = "https://cdn.tailwindcss.com" > </ script > < script src = 'http…" at bounding box center [438, 167] width 749 height 159
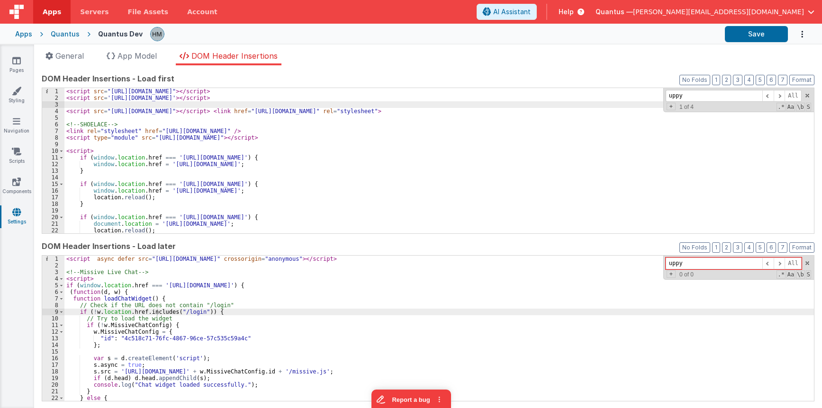
paste textarea
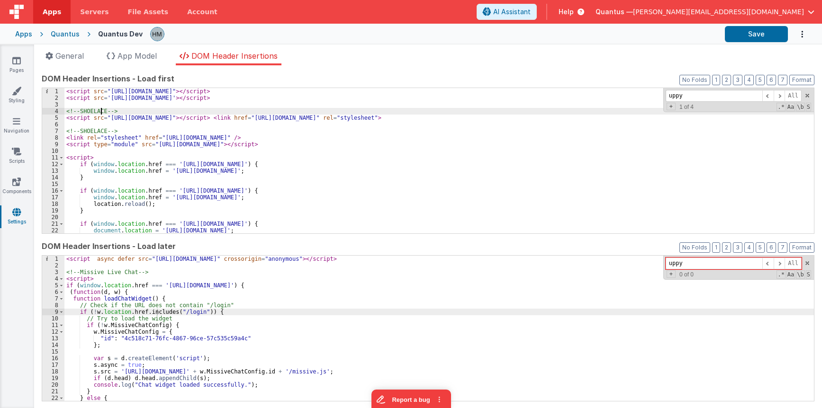
click at [101, 113] on div "< script src = "https://cdn.tailwindcss.com" > </ script > < script src = 'http…" at bounding box center [438, 167] width 749 height 159
click at [287, 107] on div "< script src = "https://cdn.tailwindcss.com" > </ script > < script src = 'http…" at bounding box center [438, 167] width 749 height 159
click at [544, 39] on button "Save" at bounding box center [756, 34] width 63 height 16
click at [544, 262] on span at bounding box center [807, 263] width 7 height 7
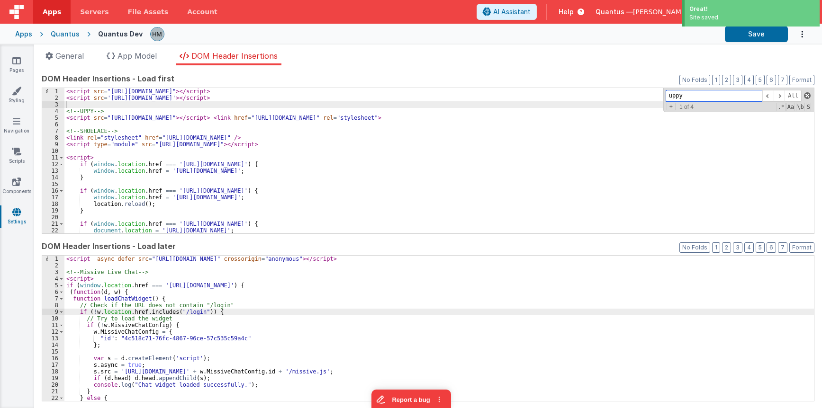
click at [544, 95] on span at bounding box center [807, 95] width 7 height 7
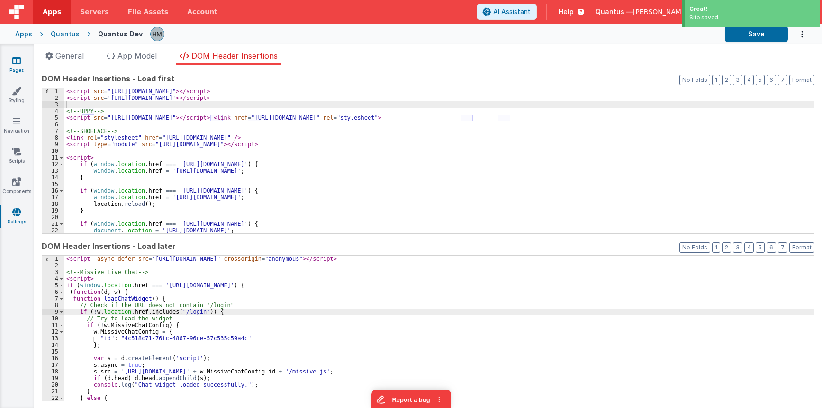
click at [16, 63] on icon at bounding box center [16, 60] width 9 height 9
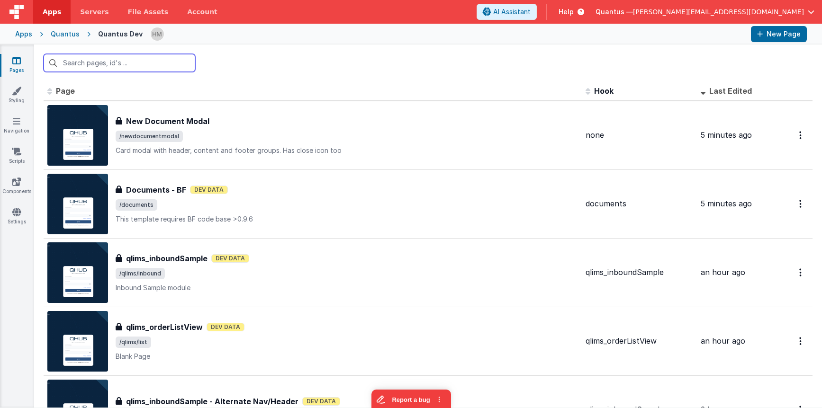
click at [99, 66] on input "text" at bounding box center [120, 63] width 152 height 18
type input "y"
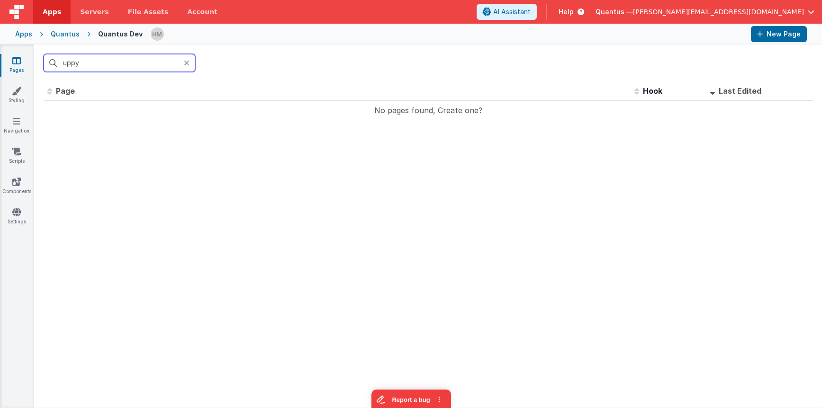
click at [183, 61] on input "uppy" at bounding box center [120, 63] width 152 height 18
type input "uppy"
click at [185, 60] on icon at bounding box center [187, 63] width 6 height 8
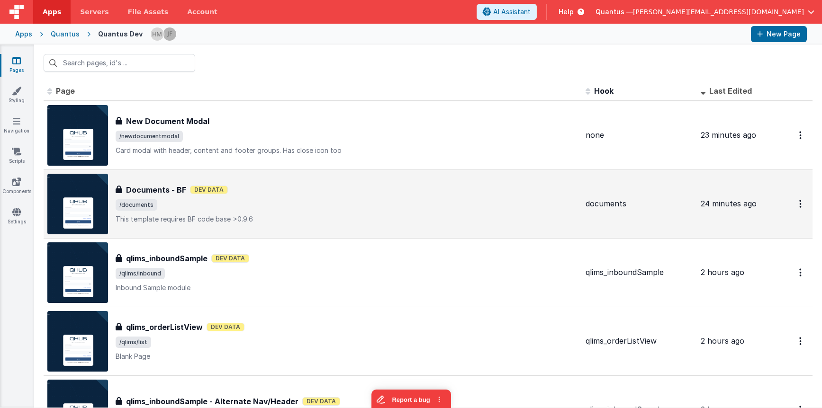
click at [279, 201] on span "/documents" at bounding box center [347, 204] width 462 height 11
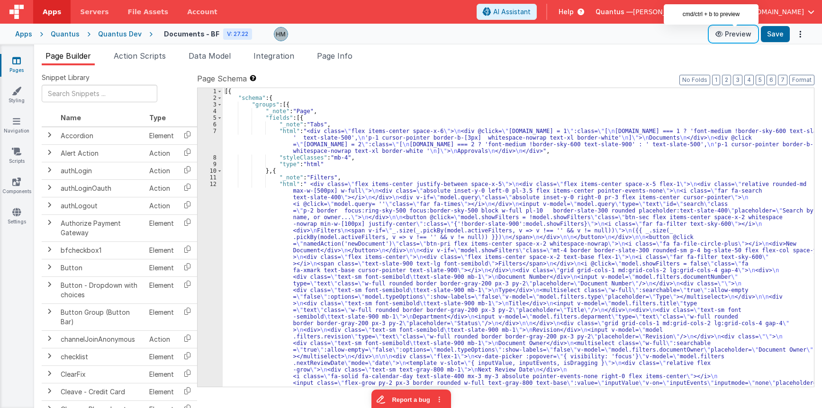
click at [544, 36] on button "Preview" at bounding box center [732, 34] width 47 height 15
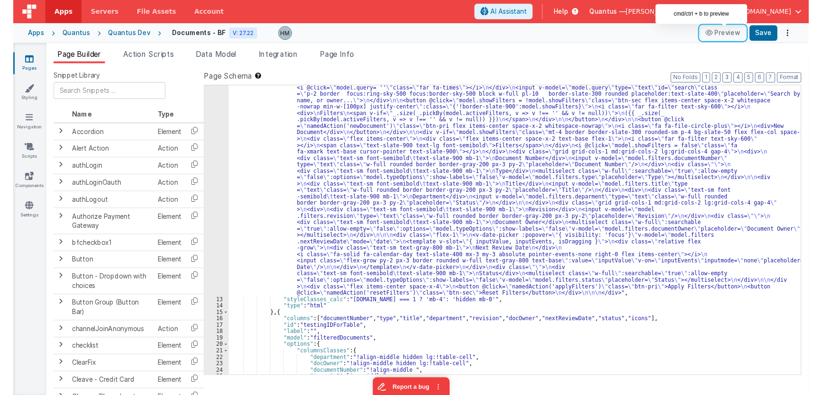
scroll to position [284, 0]
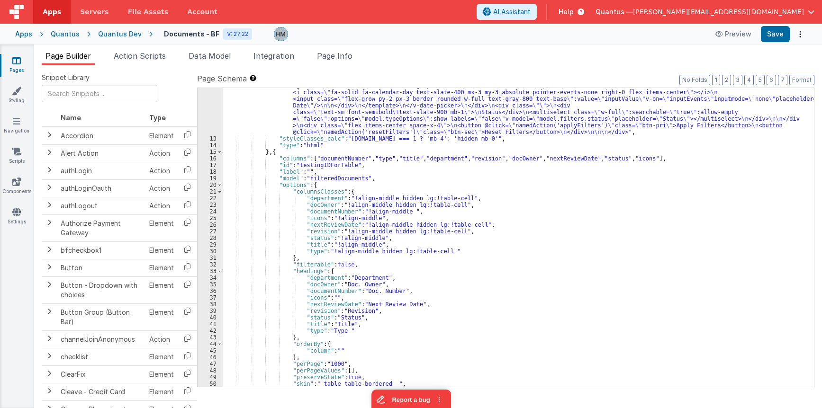
click at [126, 32] on div "Quantus Dev" at bounding box center [120, 33] width 44 height 9
